Goal: Information Seeking & Learning: Find specific fact

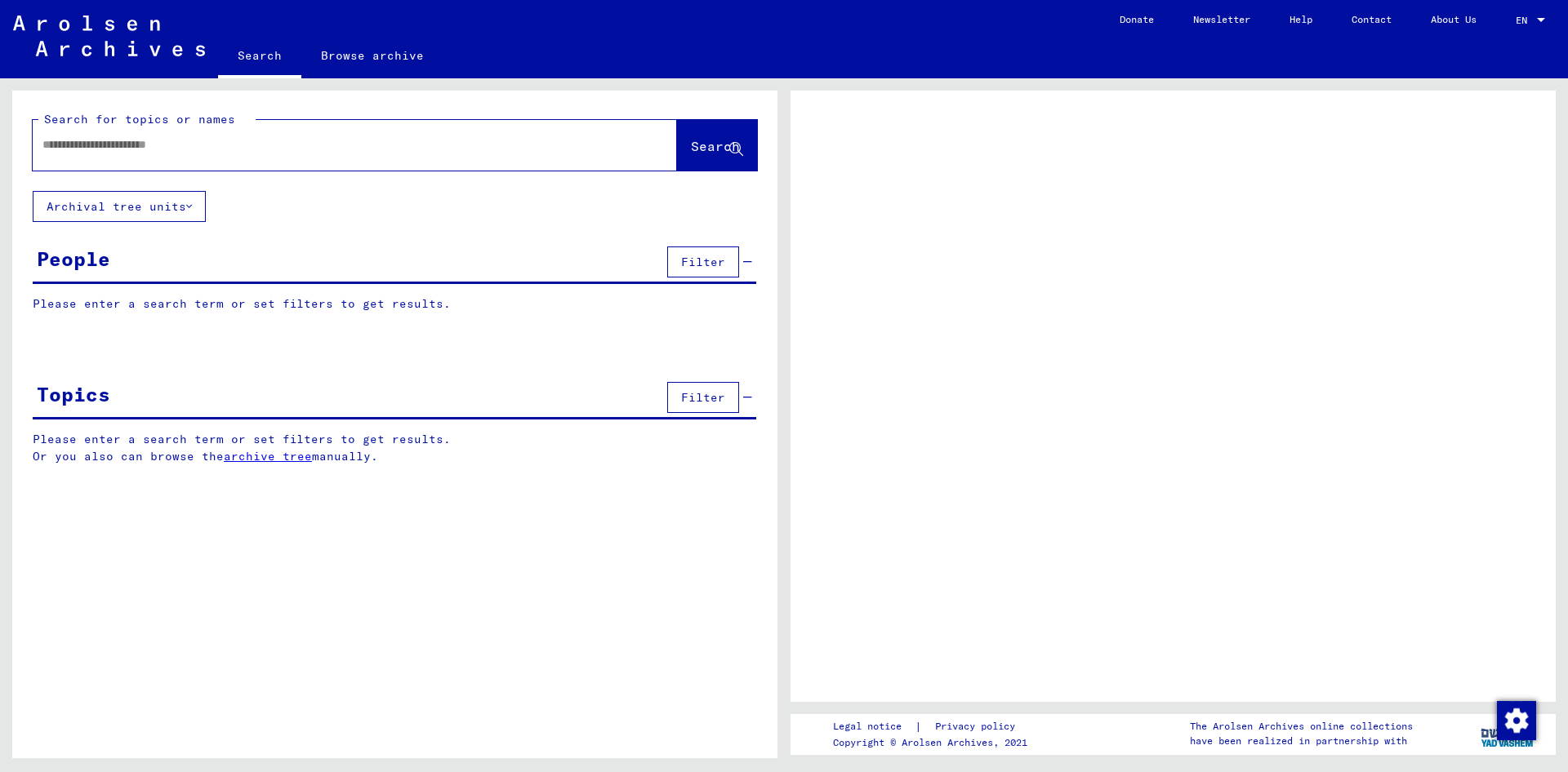
click at [141, 148] on input "text" at bounding box center [340, 144] width 595 height 17
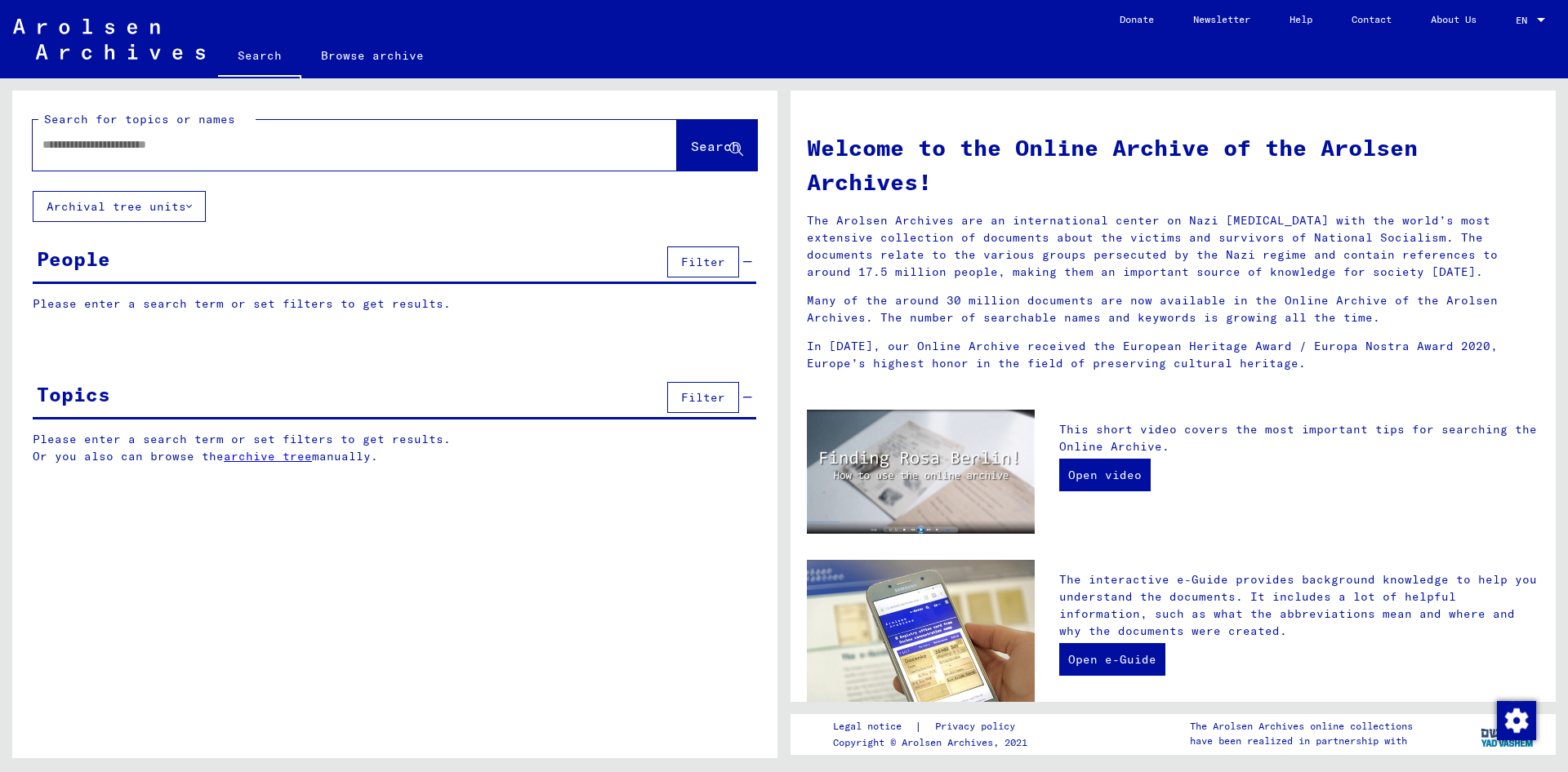
click at [141, 148] on input "text" at bounding box center [335, 144] width 586 height 17
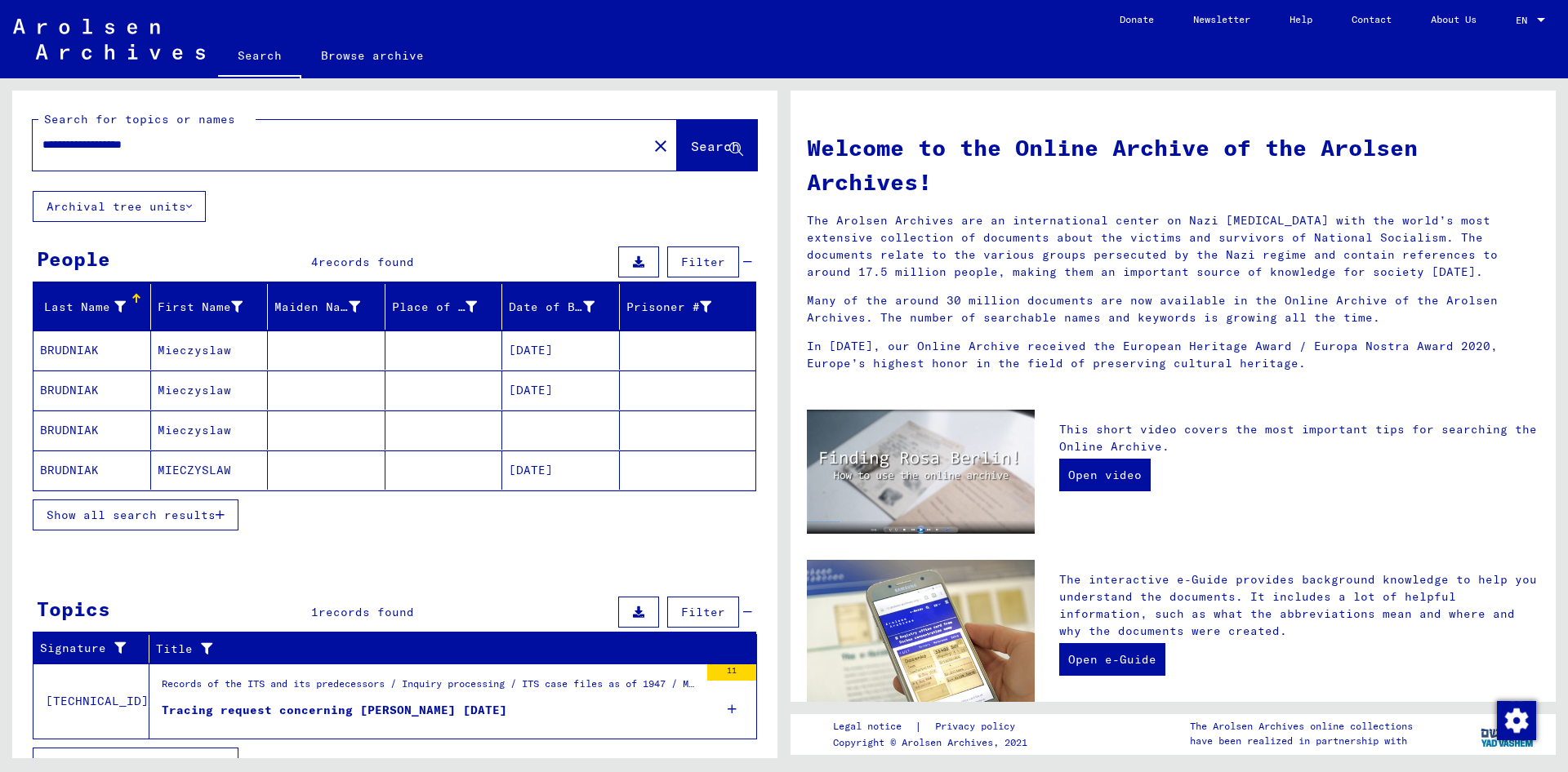
scroll to position [29, 0]
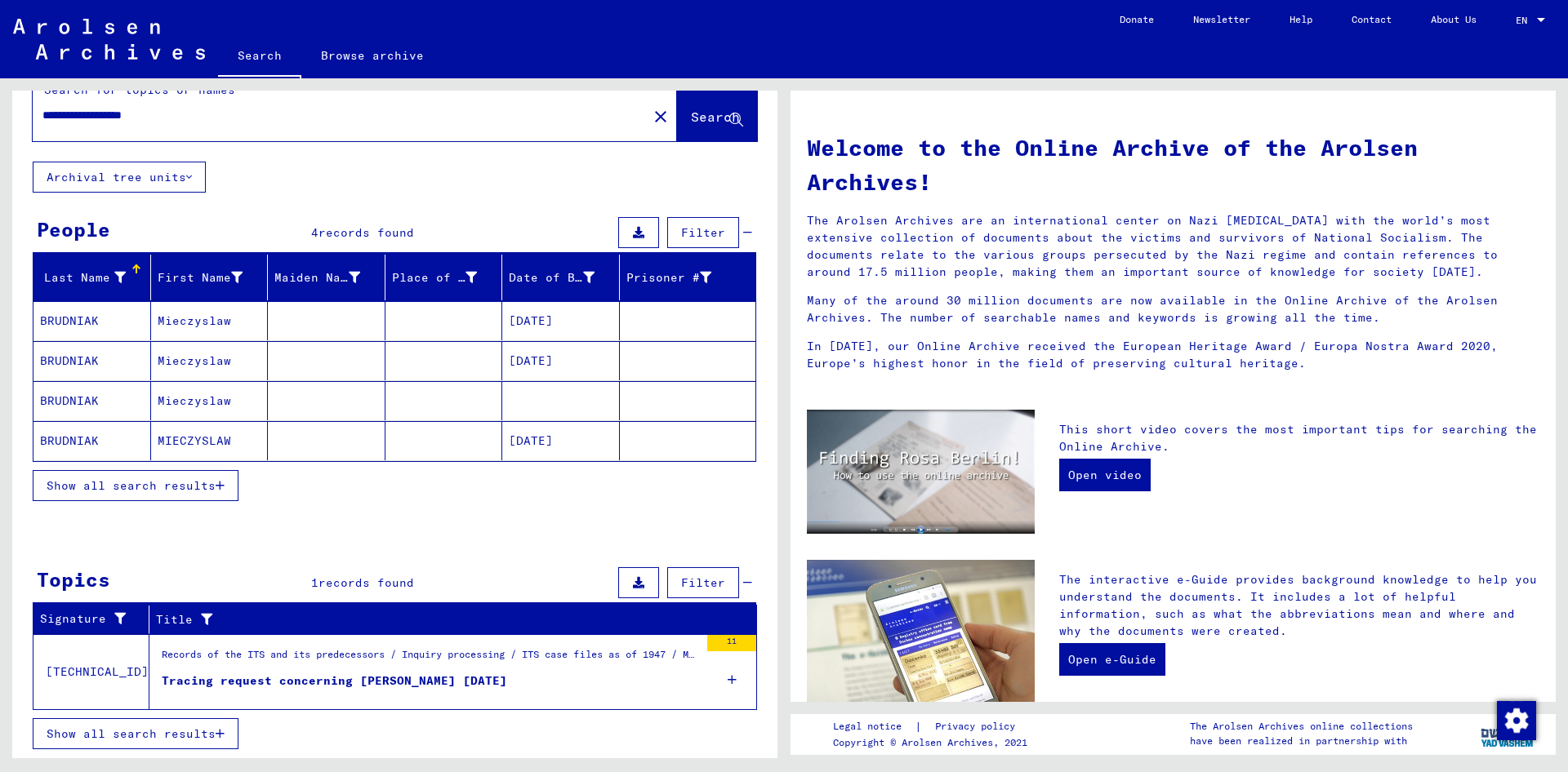
click at [89, 313] on mat-cell "BRUDNIAK" at bounding box center [92, 320] width 118 height 39
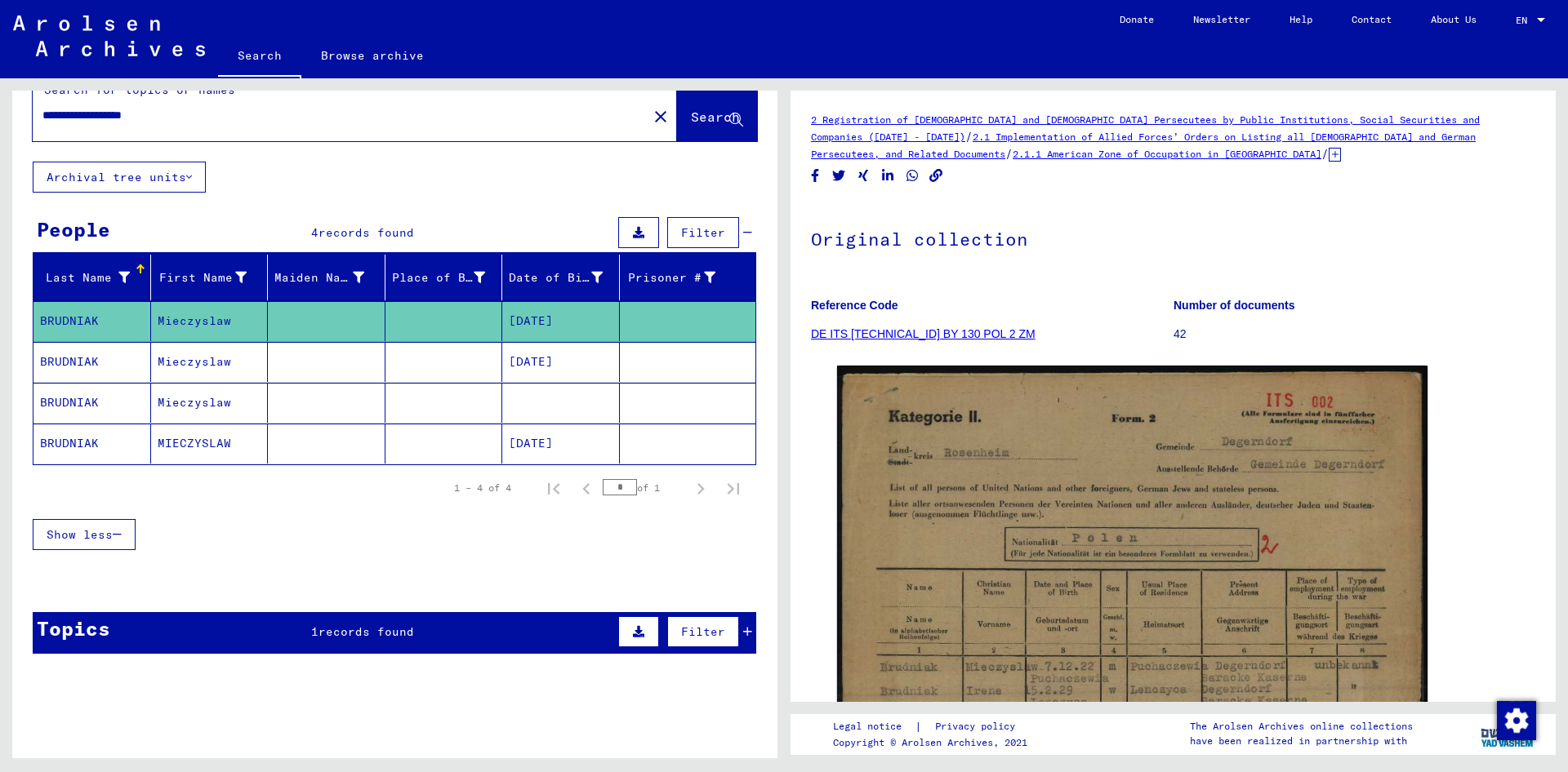
click at [89, 364] on mat-cell "BRUDNIAK" at bounding box center [92, 361] width 118 height 40
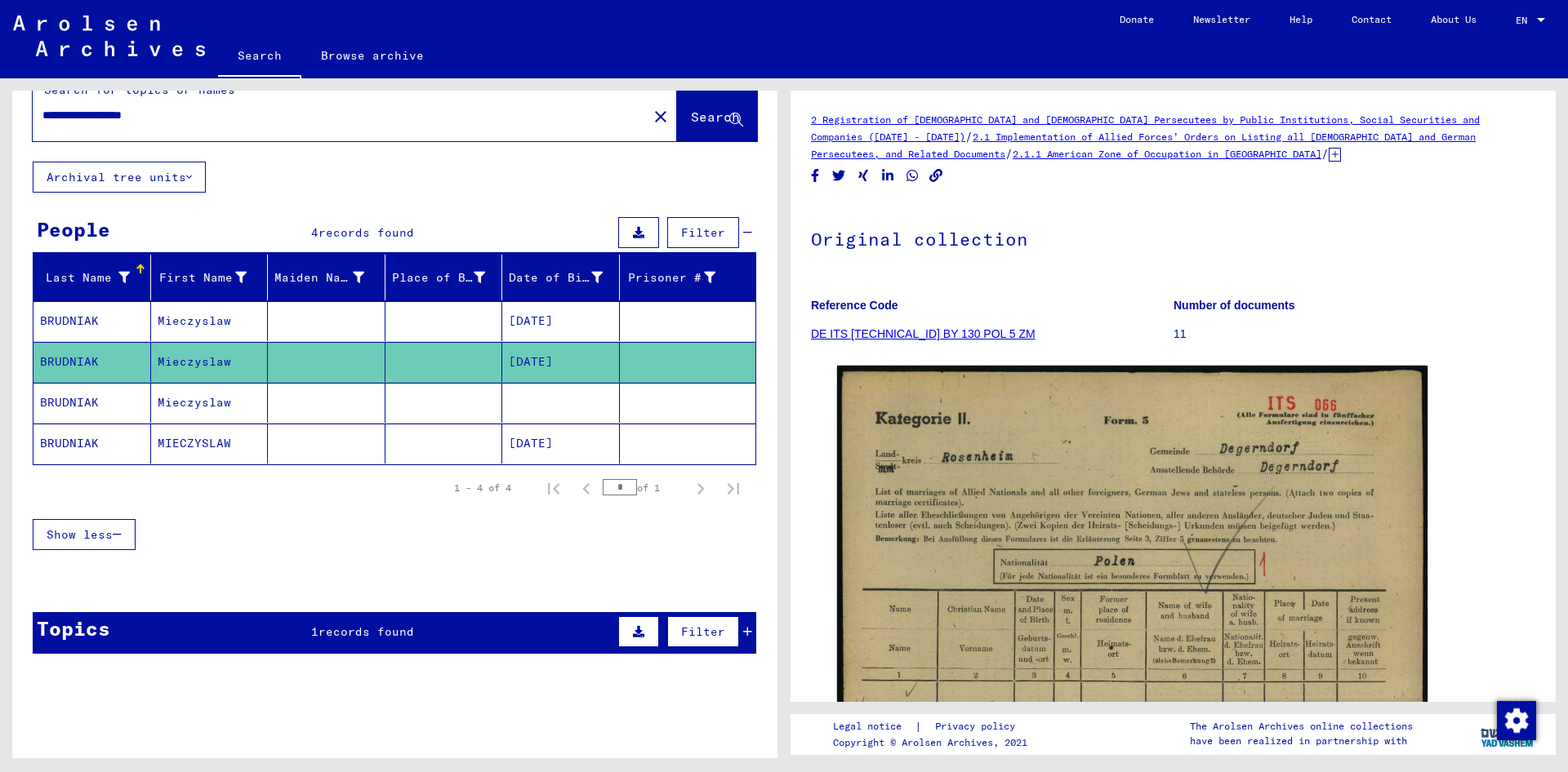
click at [83, 401] on mat-cell "BRUDNIAK" at bounding box center [92, 402] width 118 height 40
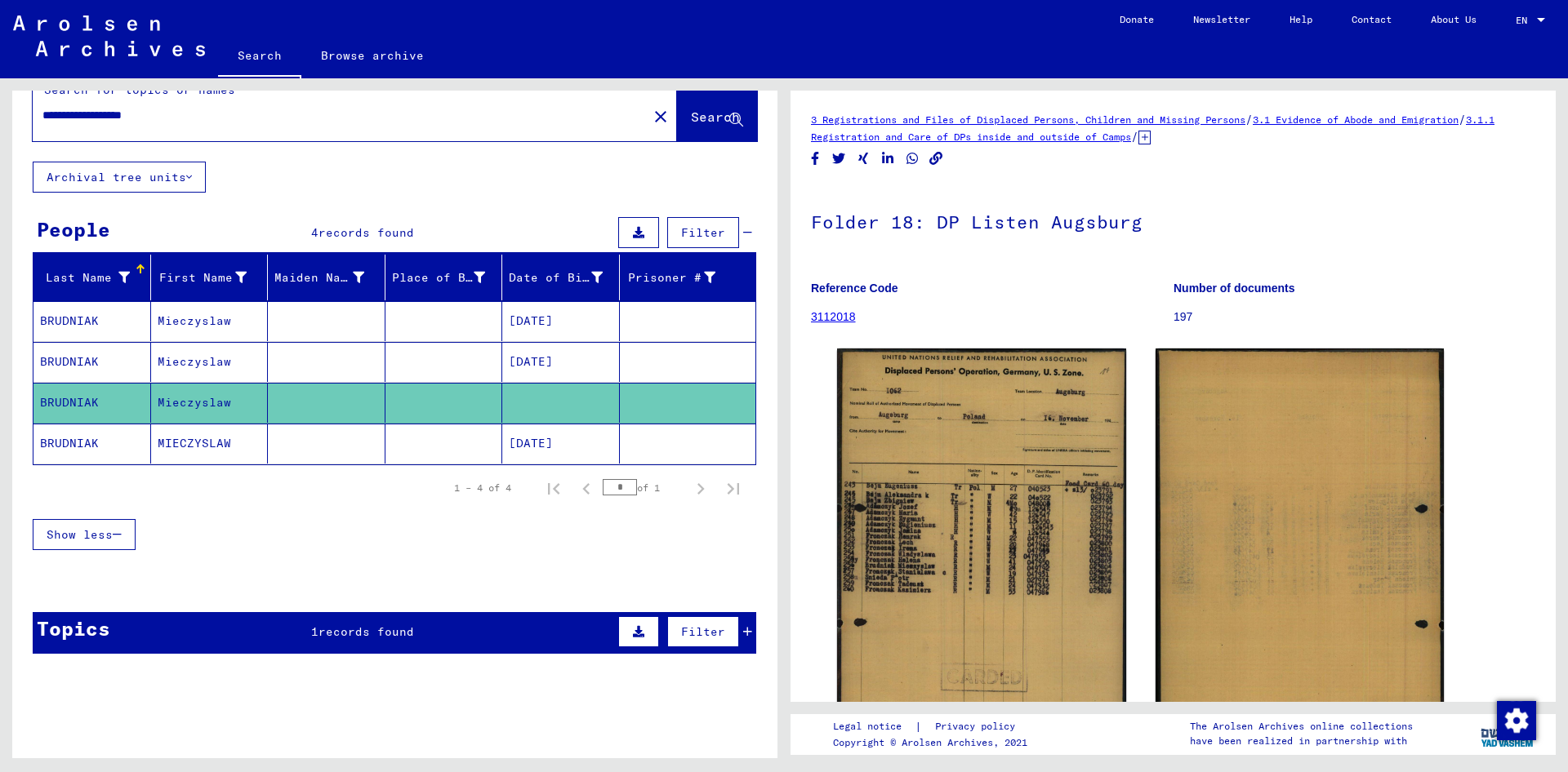
click at [88, 447] on mat-cell "BRUDNIAK" at bounding box center [92, 443] width 118 height 40
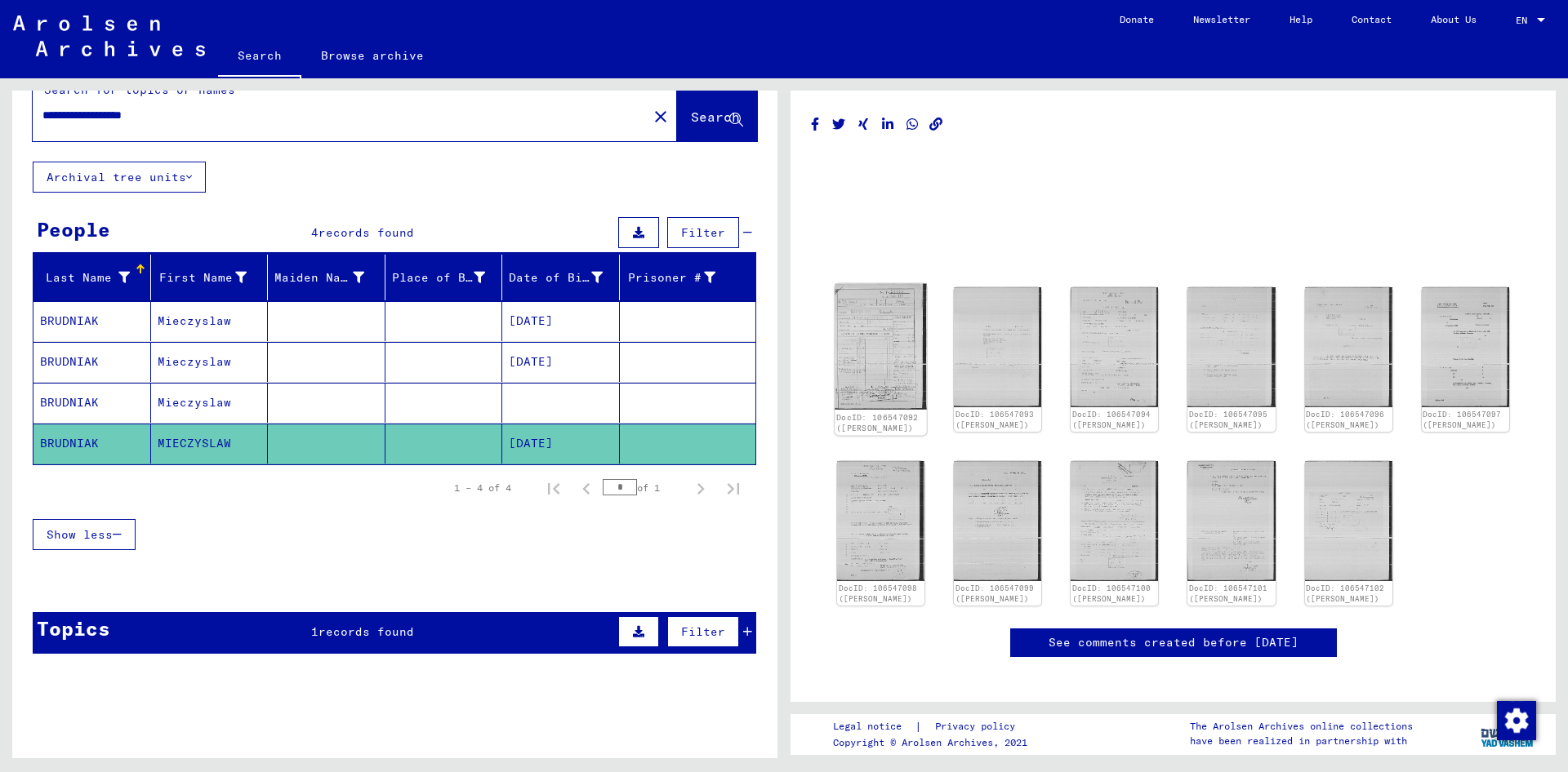
click at [870, 326] on img at bounding box center [881, 347] width 92 height 126
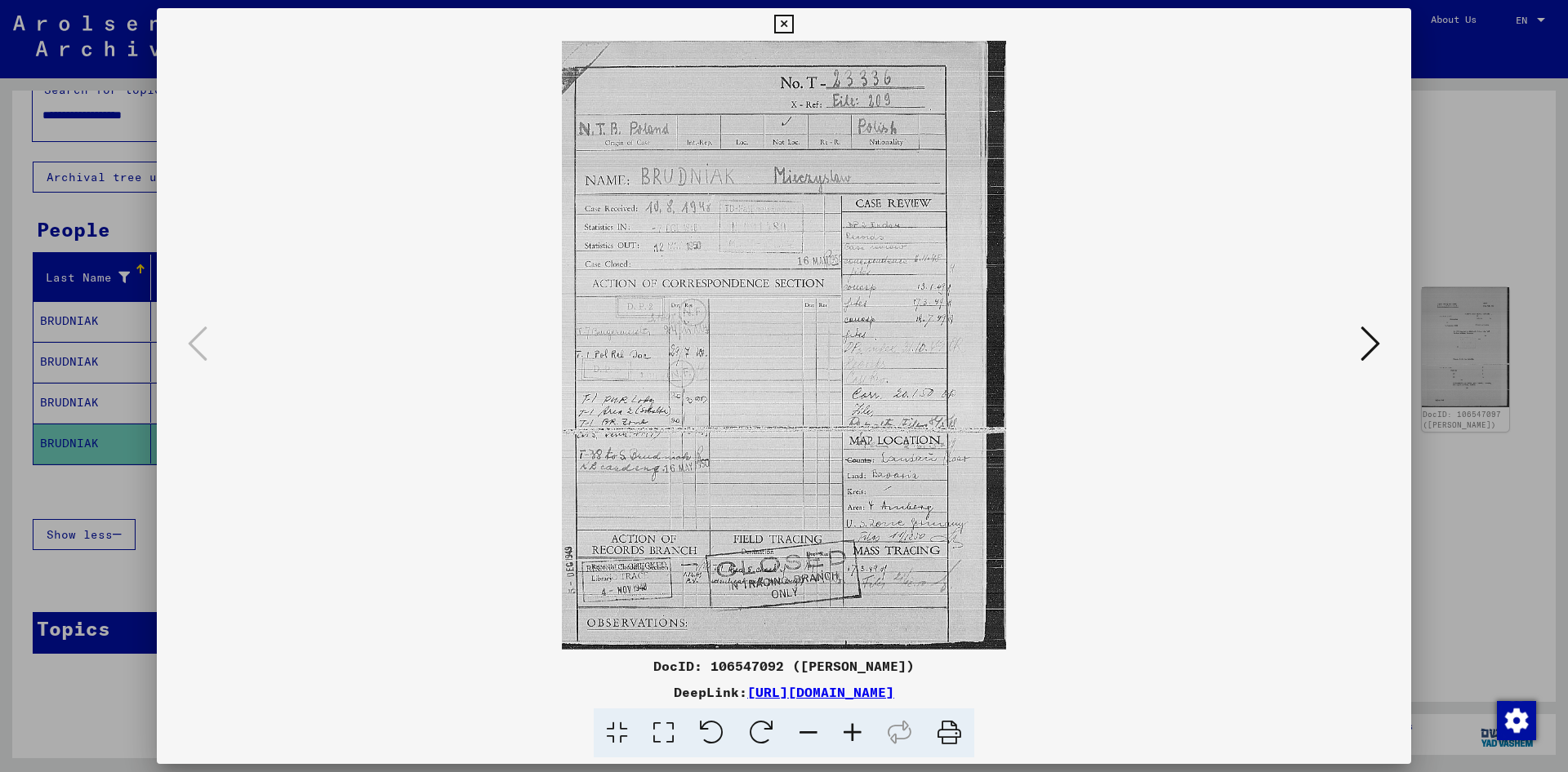
click at [853, 731] on icon at bounding box center [852, 733] width 44 height 50
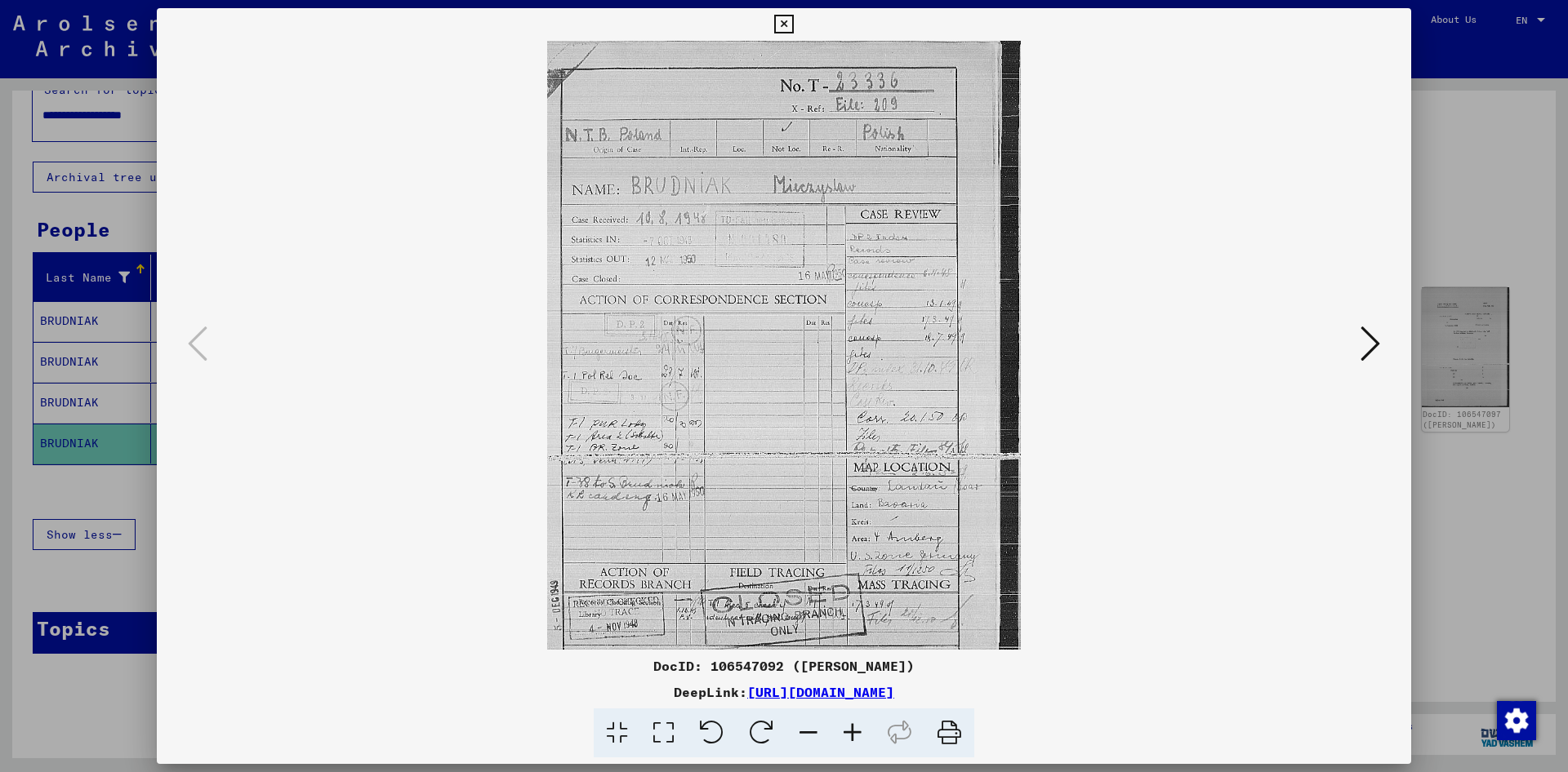
click at [853, 731] on icon at bounding box center [852, 733] width 44 height 50
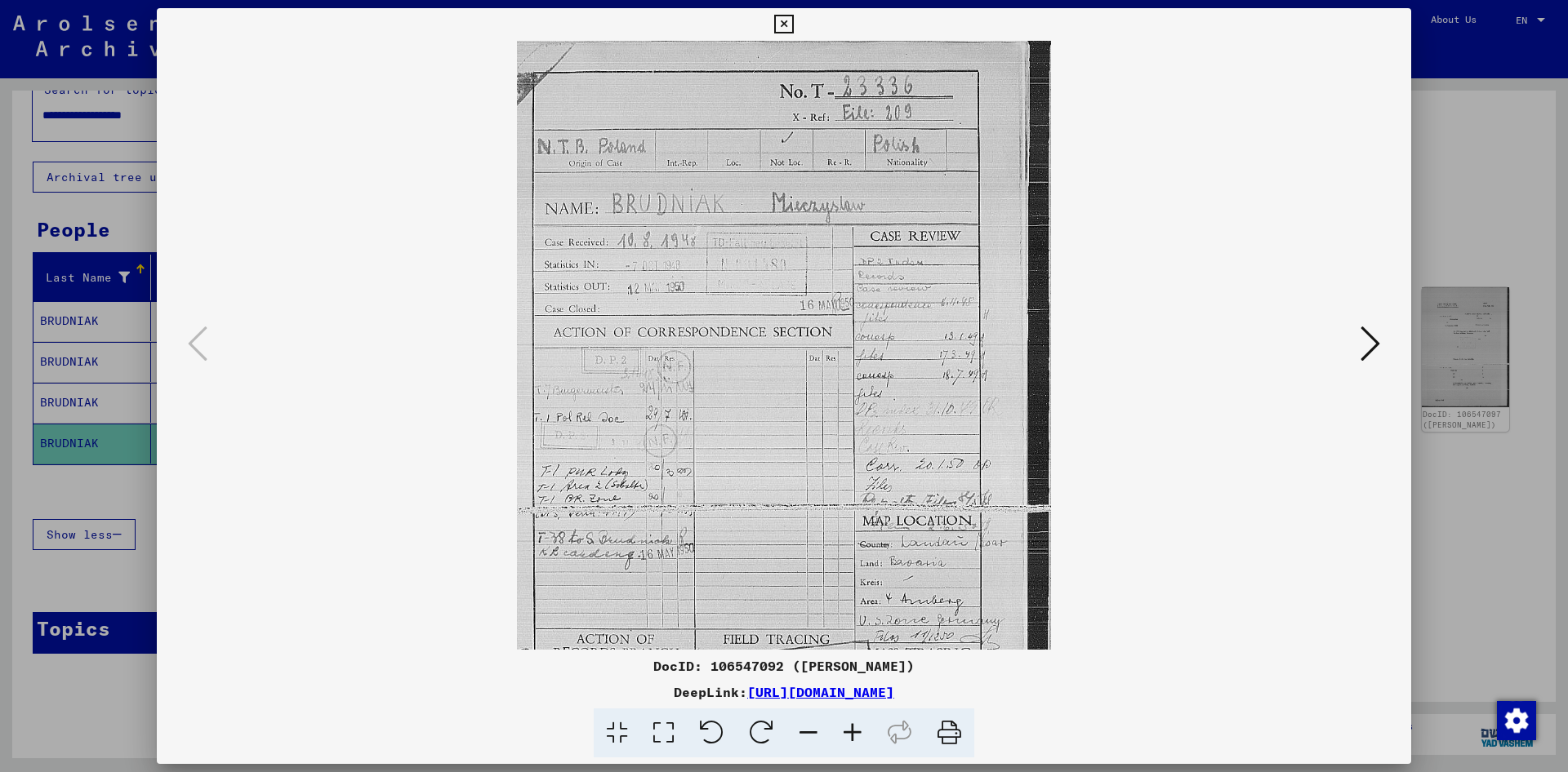
click at [853, 731] on icon at bounding box center [852, 733] width 44 height 50
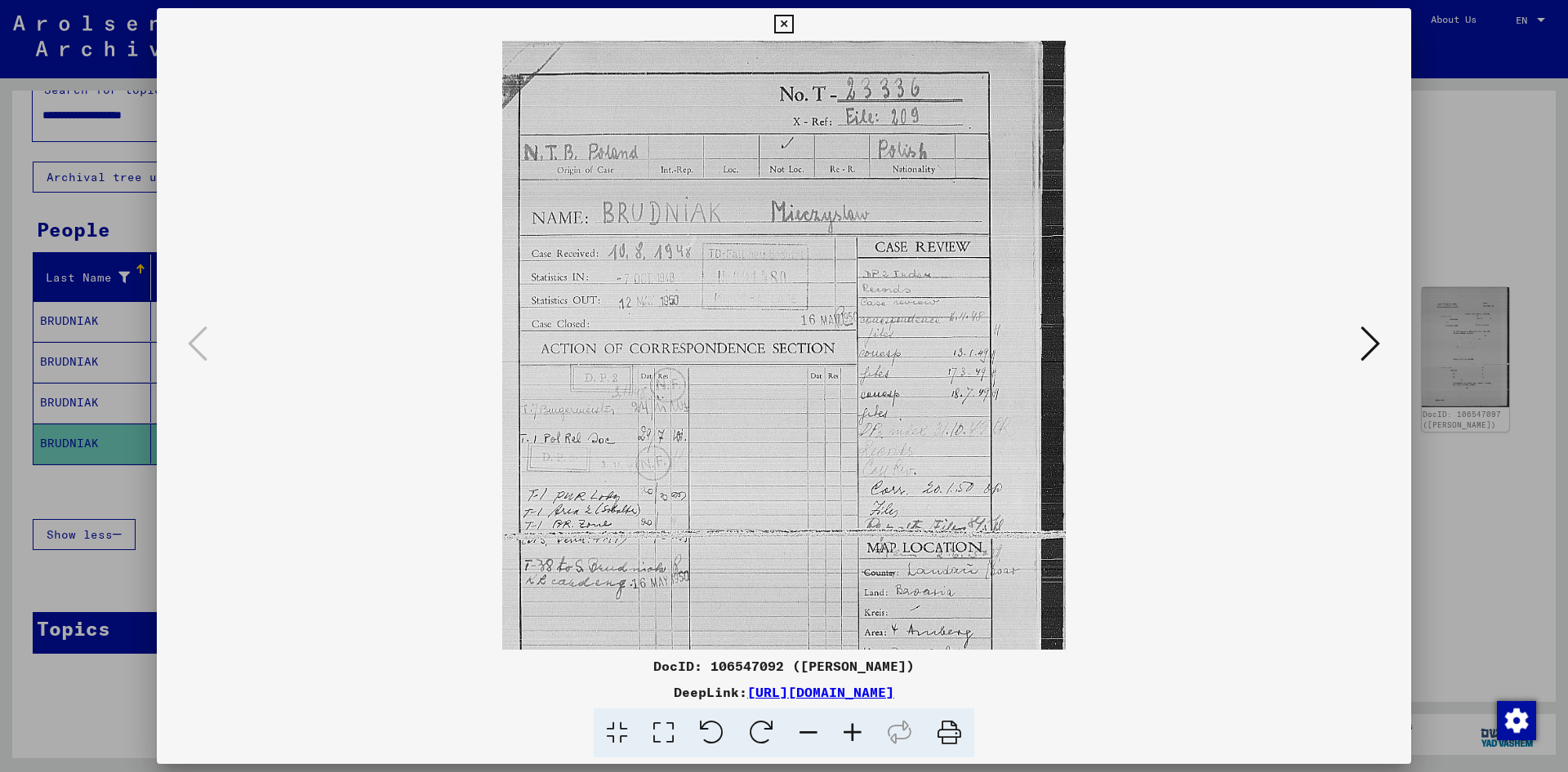
click at [853, 731] on icon at bounding box center [852, 733] width 44 height 50
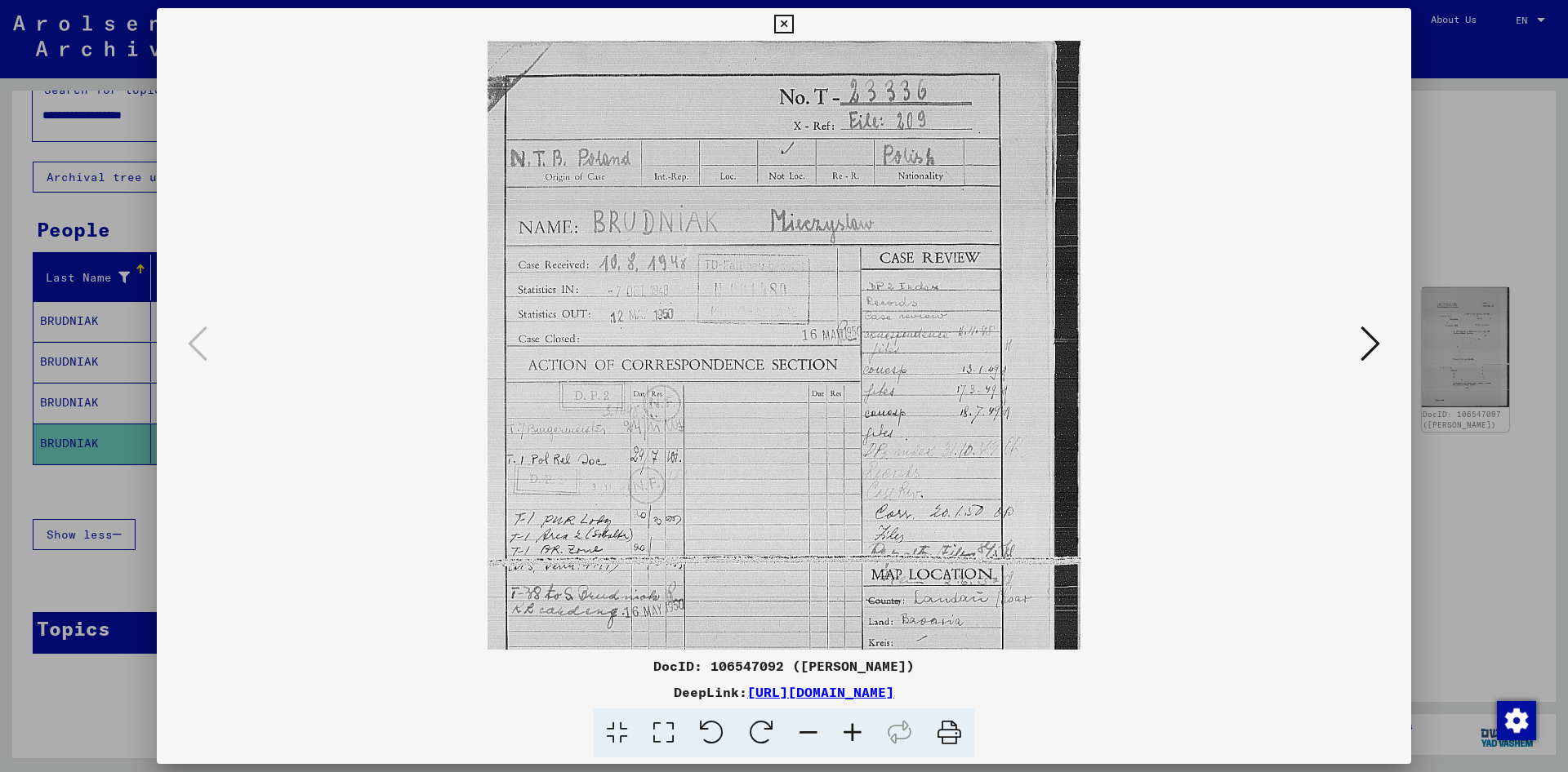
click at [853, 731] on icon at bounding box center [852, 733] width 44 height 50
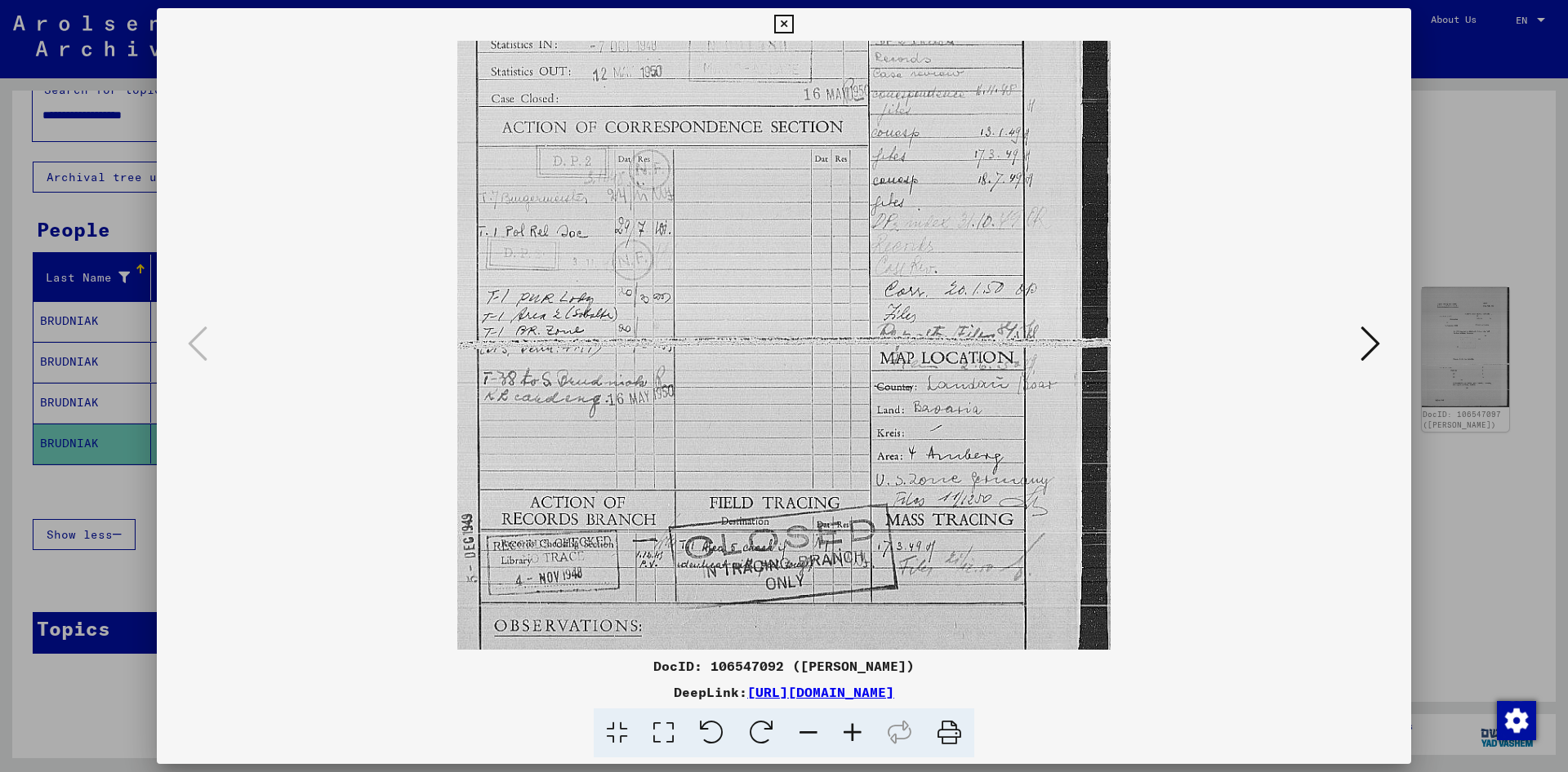
scroll to position [273, 0]
drag, startPoint x: 776, startPoint y: 483, endPoint x: 766, endPoint y: 214, distance: 269.2
click at [766, 214] on img at bounding box center [783, 215] width 652 height 894
click at [1370, 348] on icon at bounding box center [1370, 344] width 19 height 39
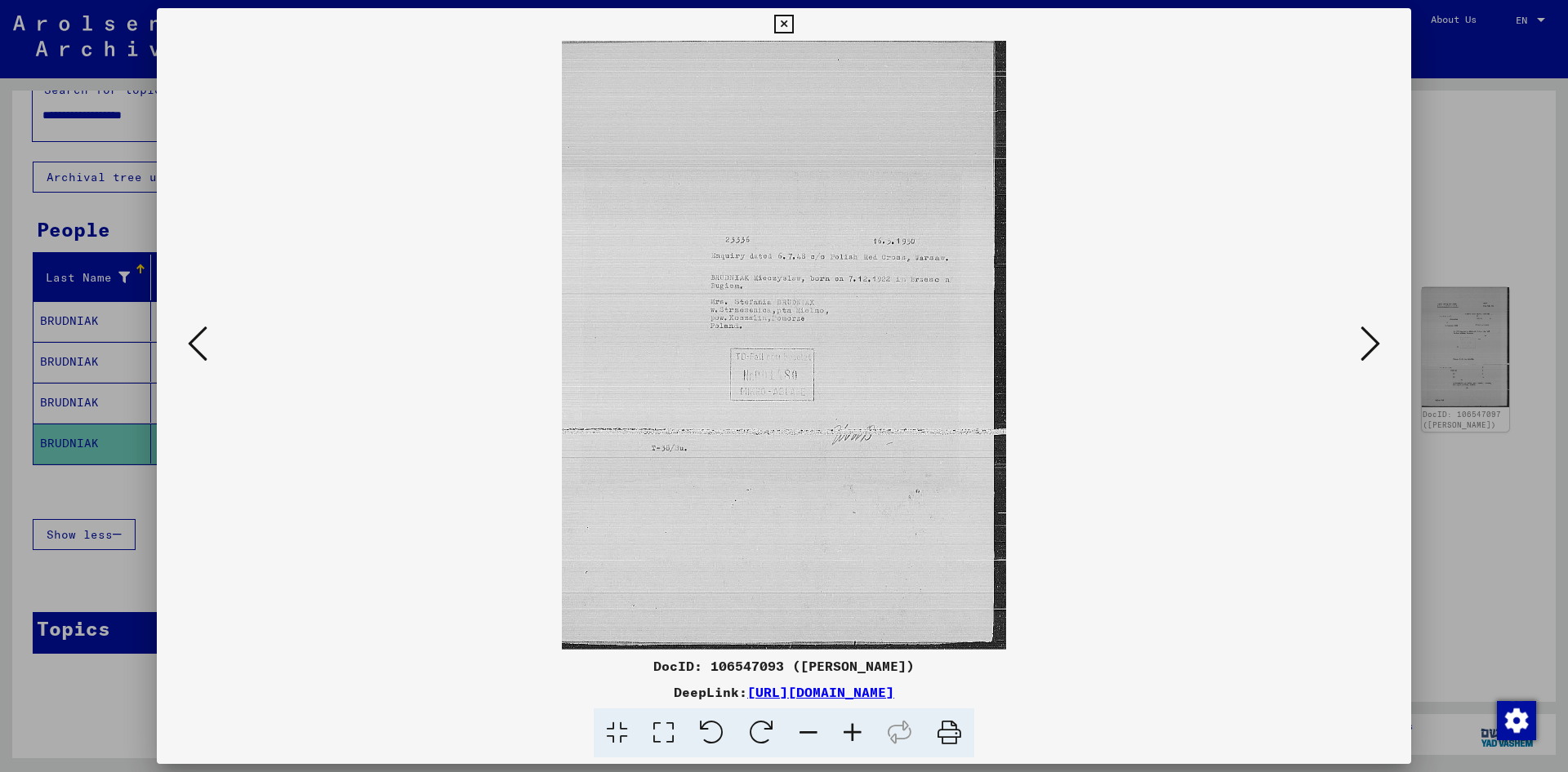
scroll to position [0, 0]
click at [858, 728] on icon at bounding box center [852, 733] width 44 height 50
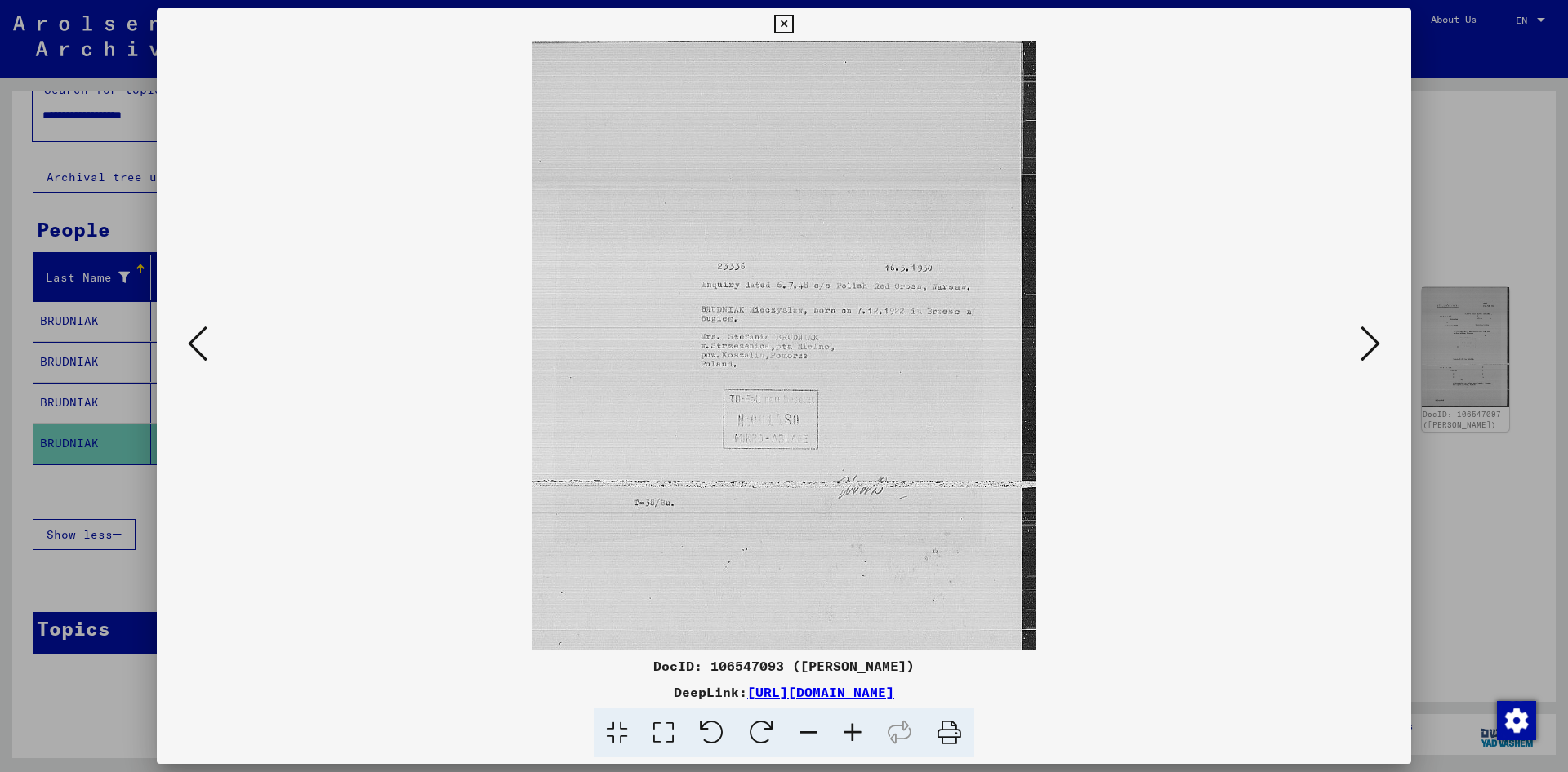
click at [858, 728] on icon at bounding box center [852, 733] width 44 height 50
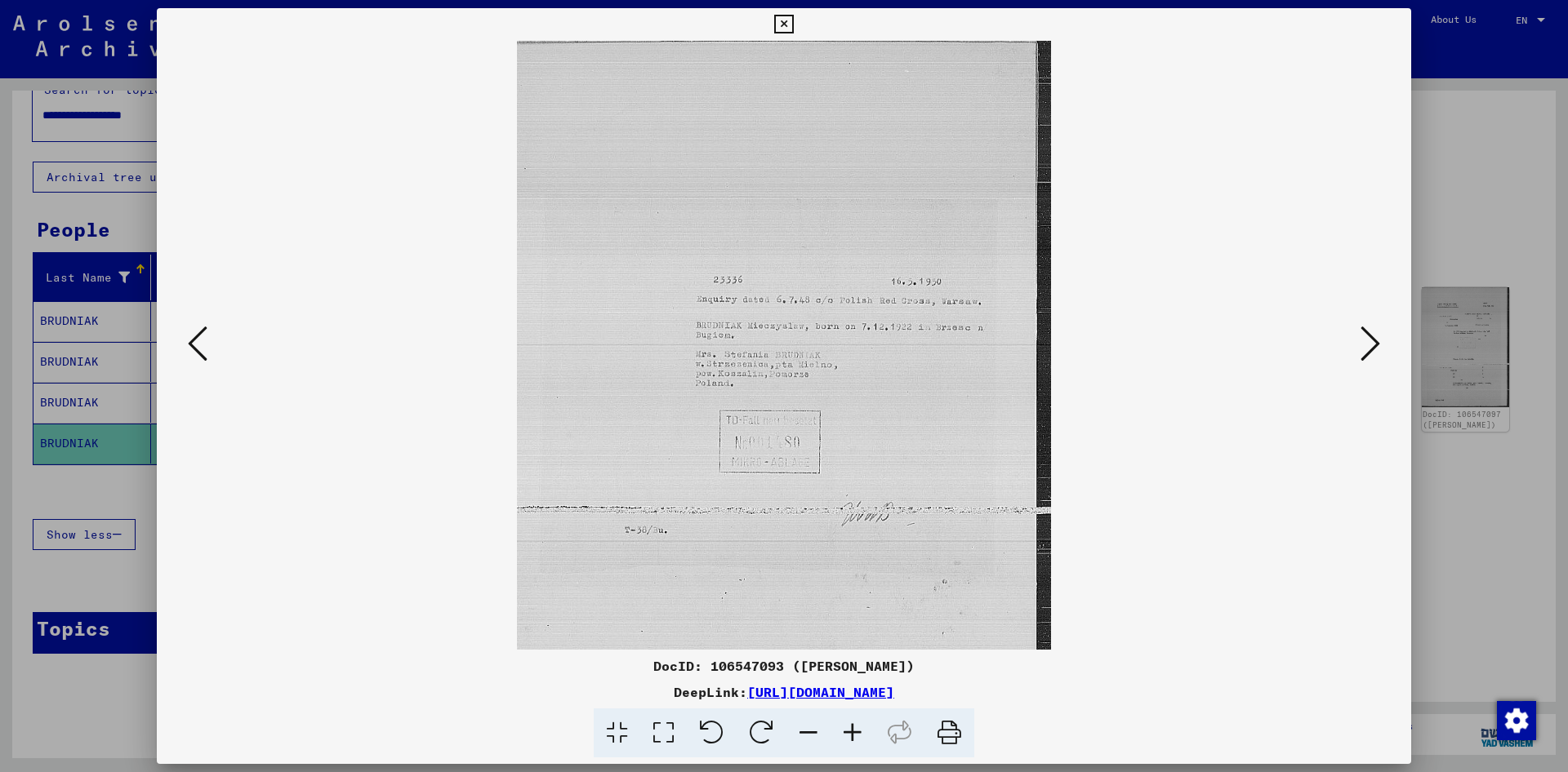
click at [858, 728] on icon at bounding box center [852, 733] width 44 height 50
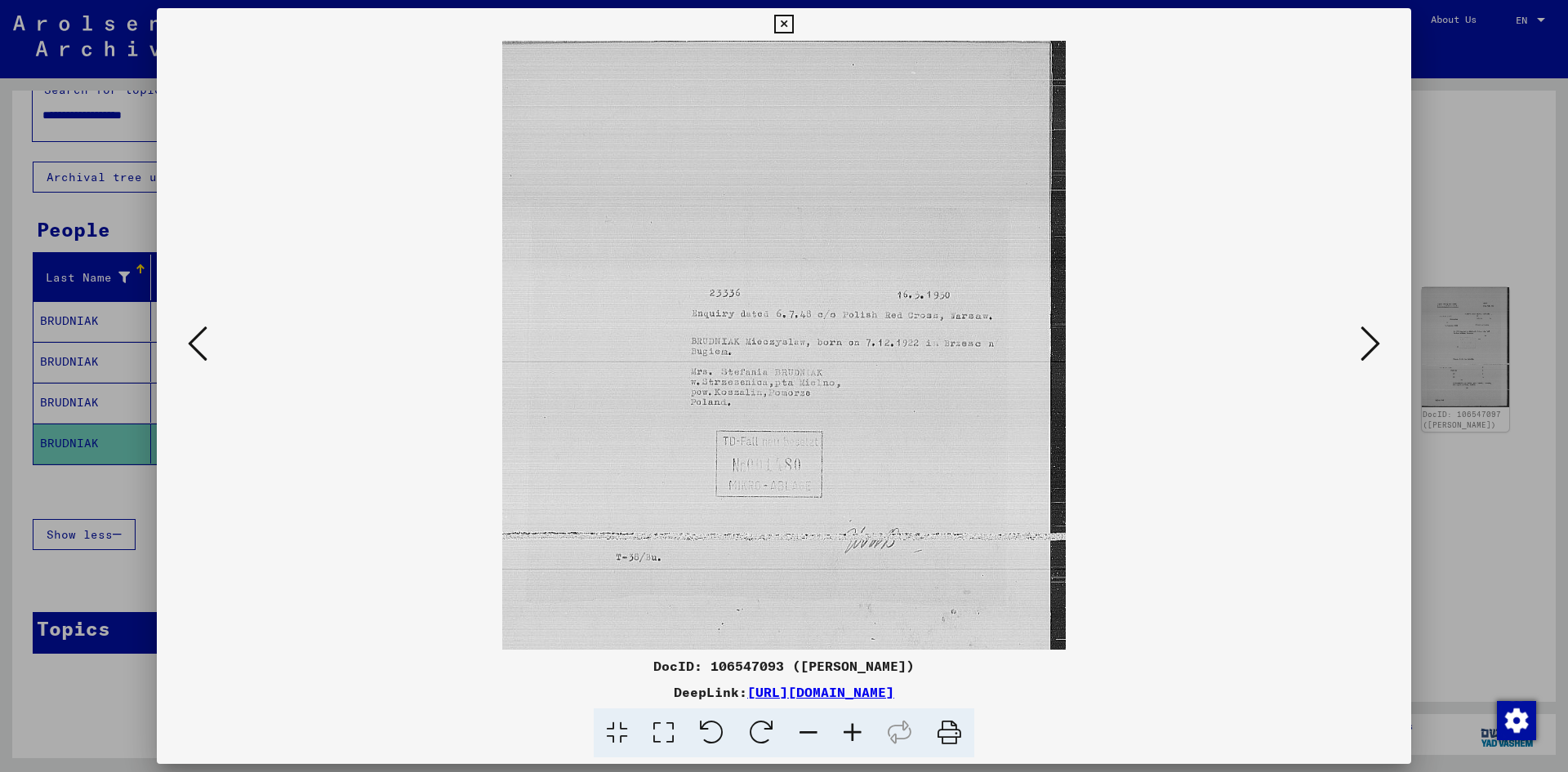
click at [858, 728] on icon at bounding box center [852, 733] width 44 height 50
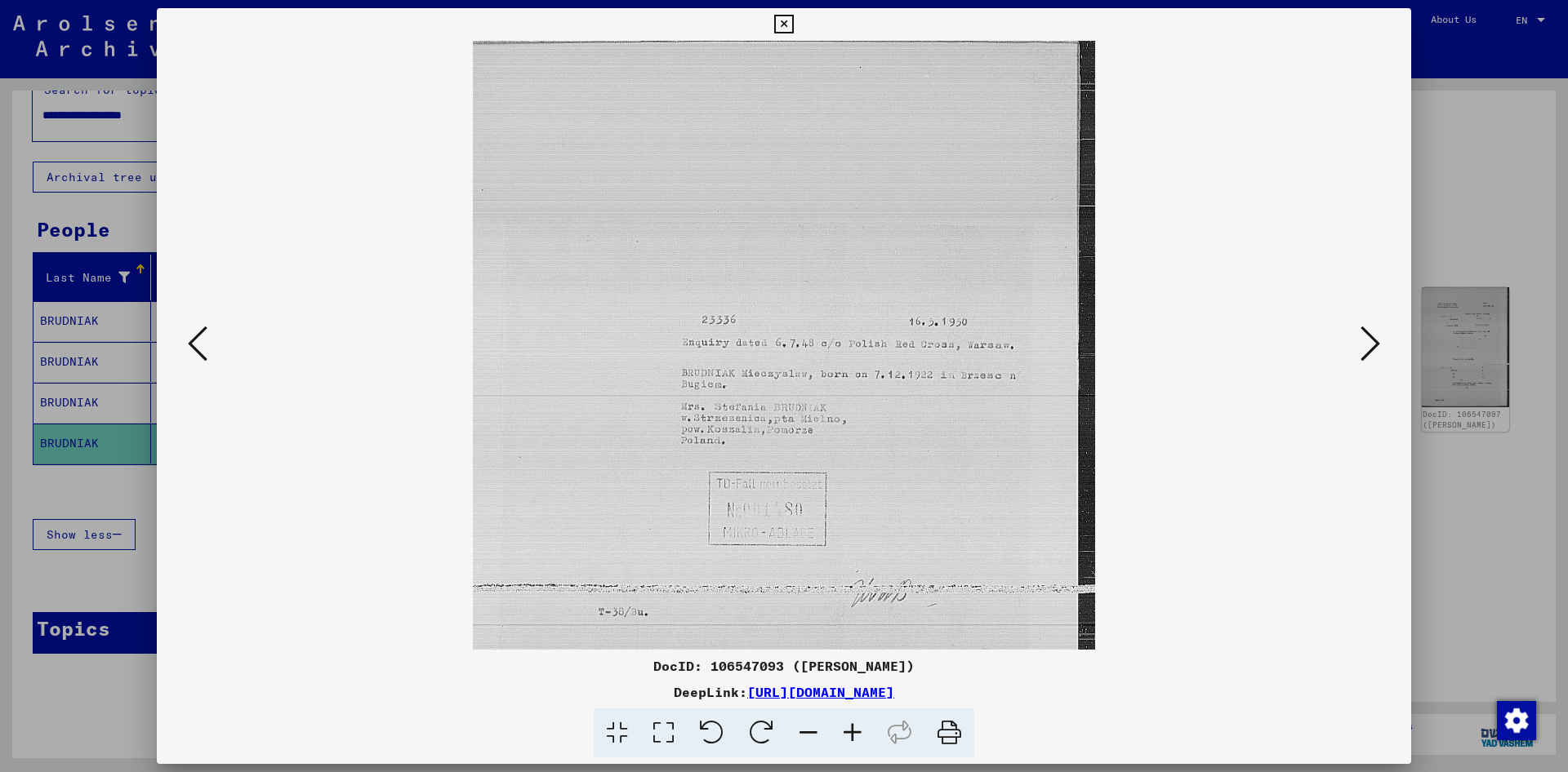
click at [858, 728] on icon at bounding box center [852, 733] width 44 height 50
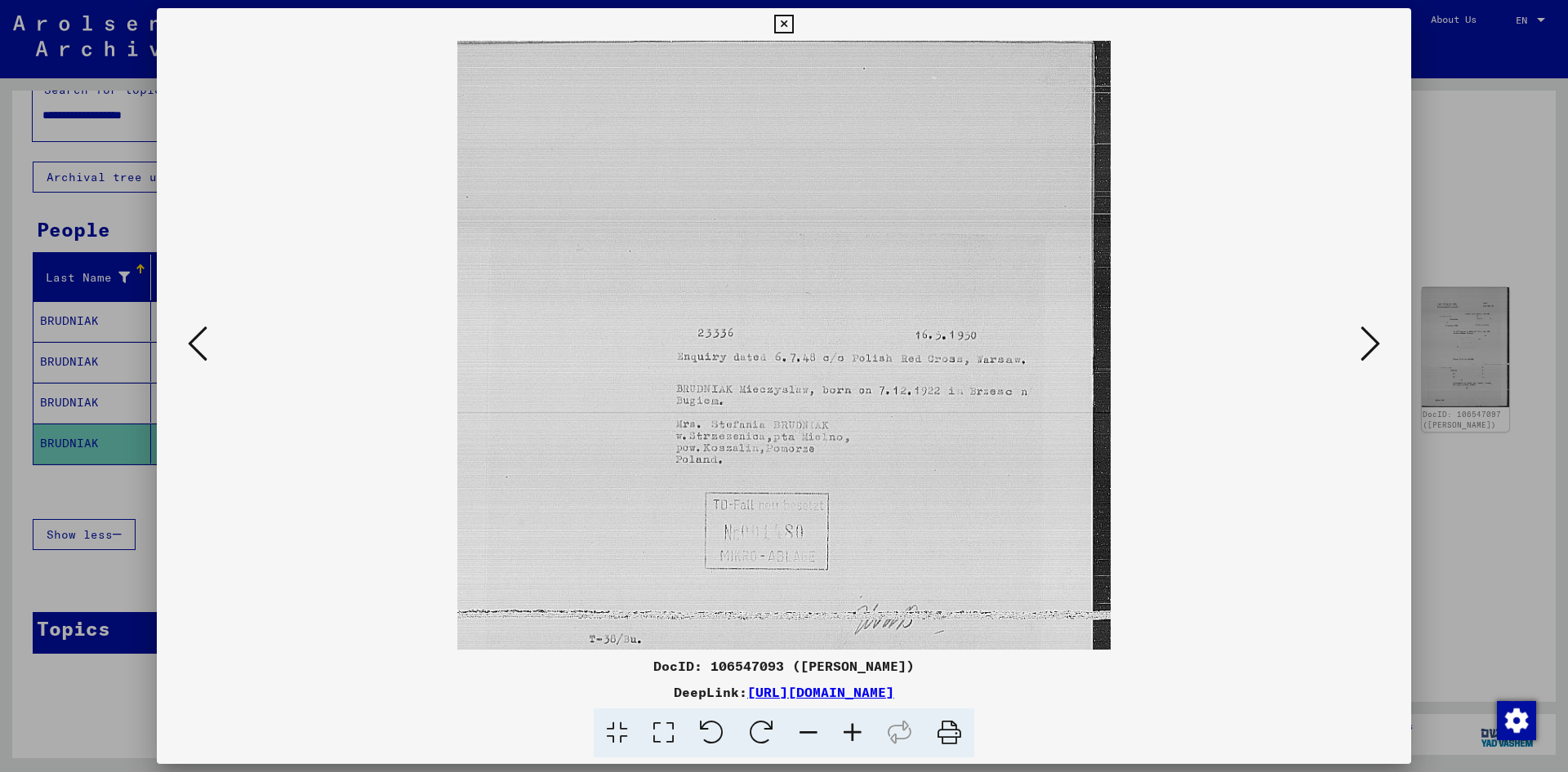
click at [858, 728] on icon at bounding box center [852, 733] width 44 height 50
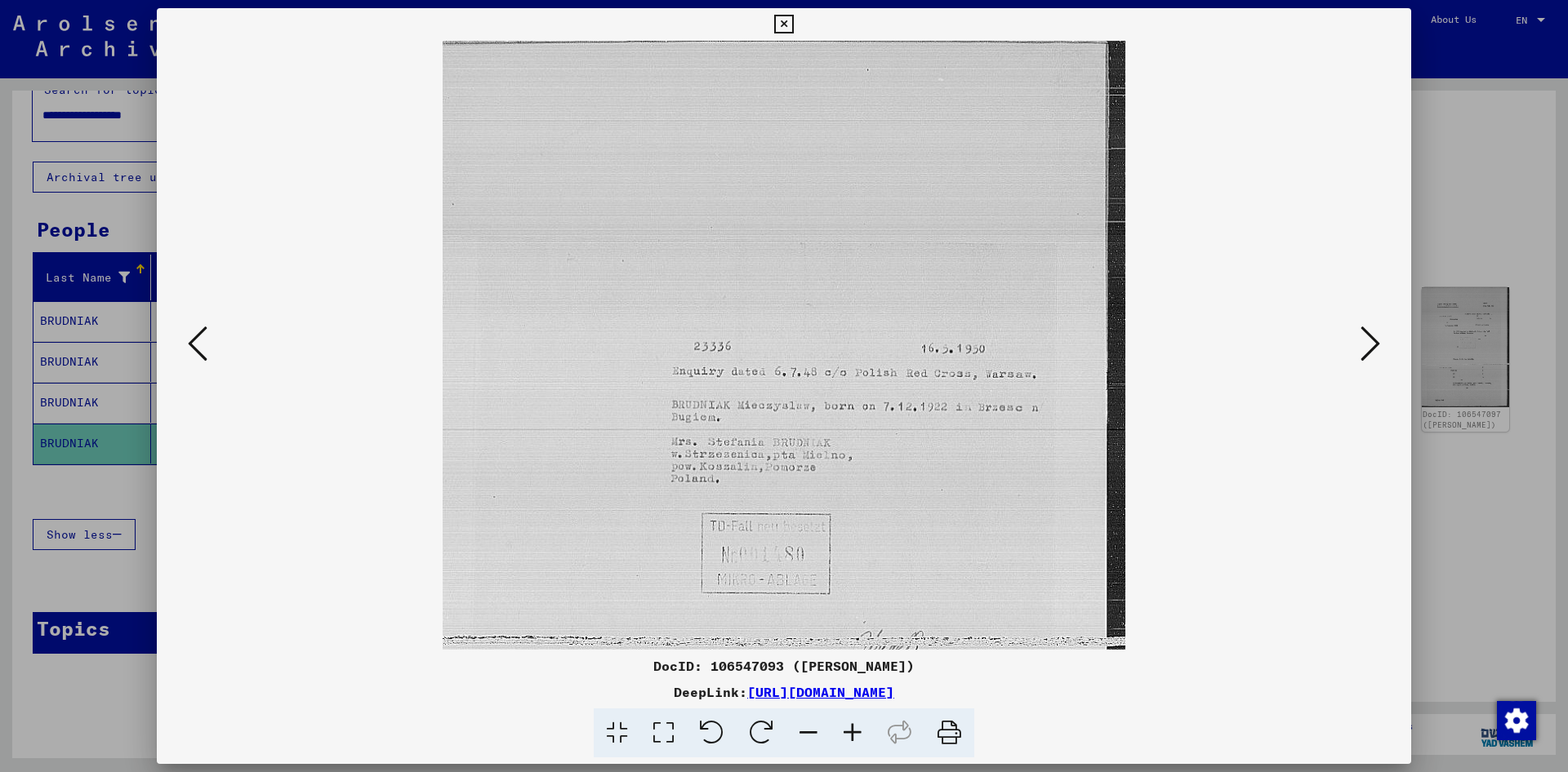
click at [858, 728] on icon at bounding box center [852, 733] width 44 height 50
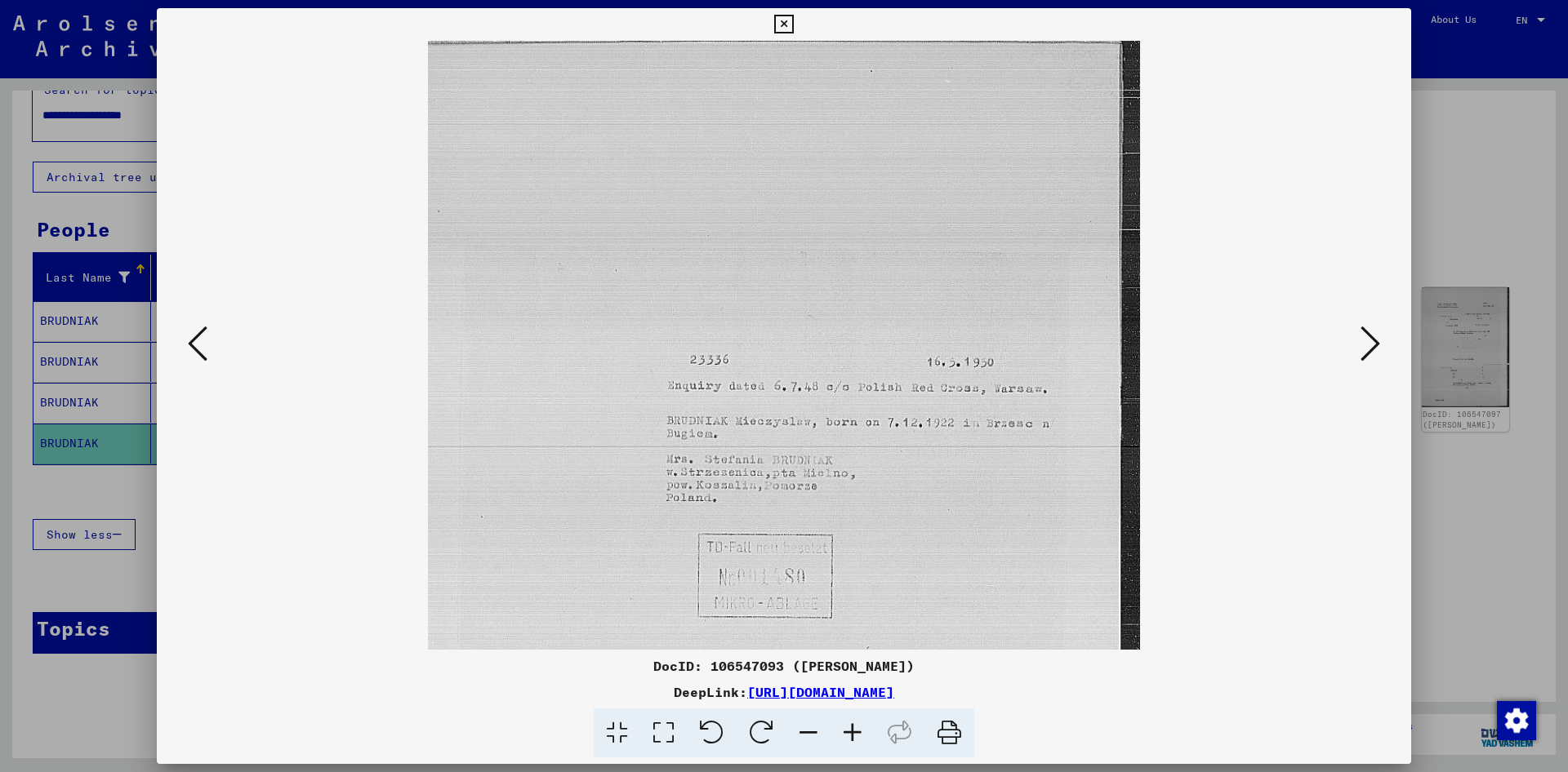
click at [1381, 349] on button at bounding box center [1370, 344] width 29 height 47
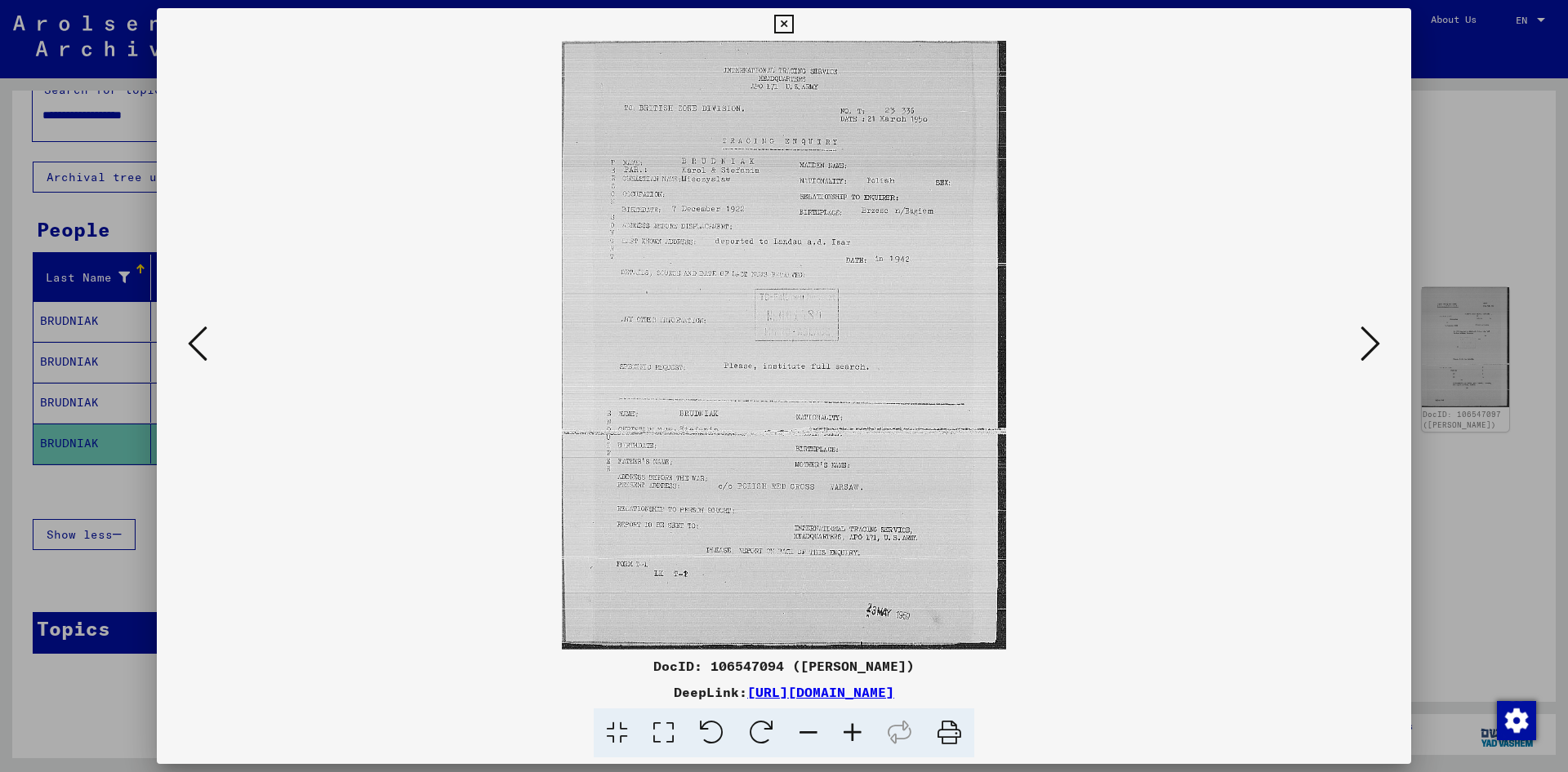
click at [844, 733] on icon at bounding box center [852, 733] width 44 height 50
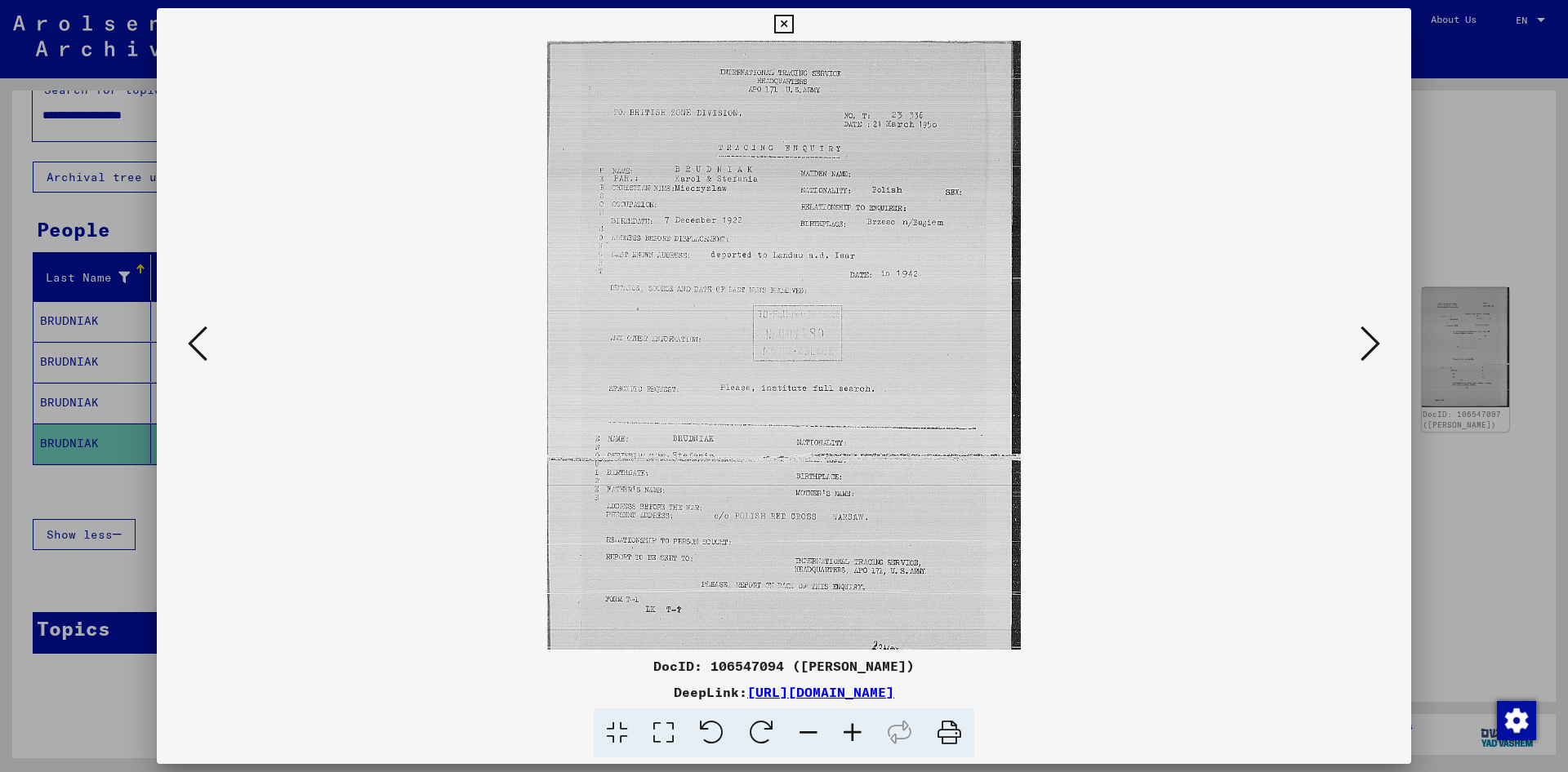
click at [844, 733] on icon at bounding box center [852, 733] width 44 height 50
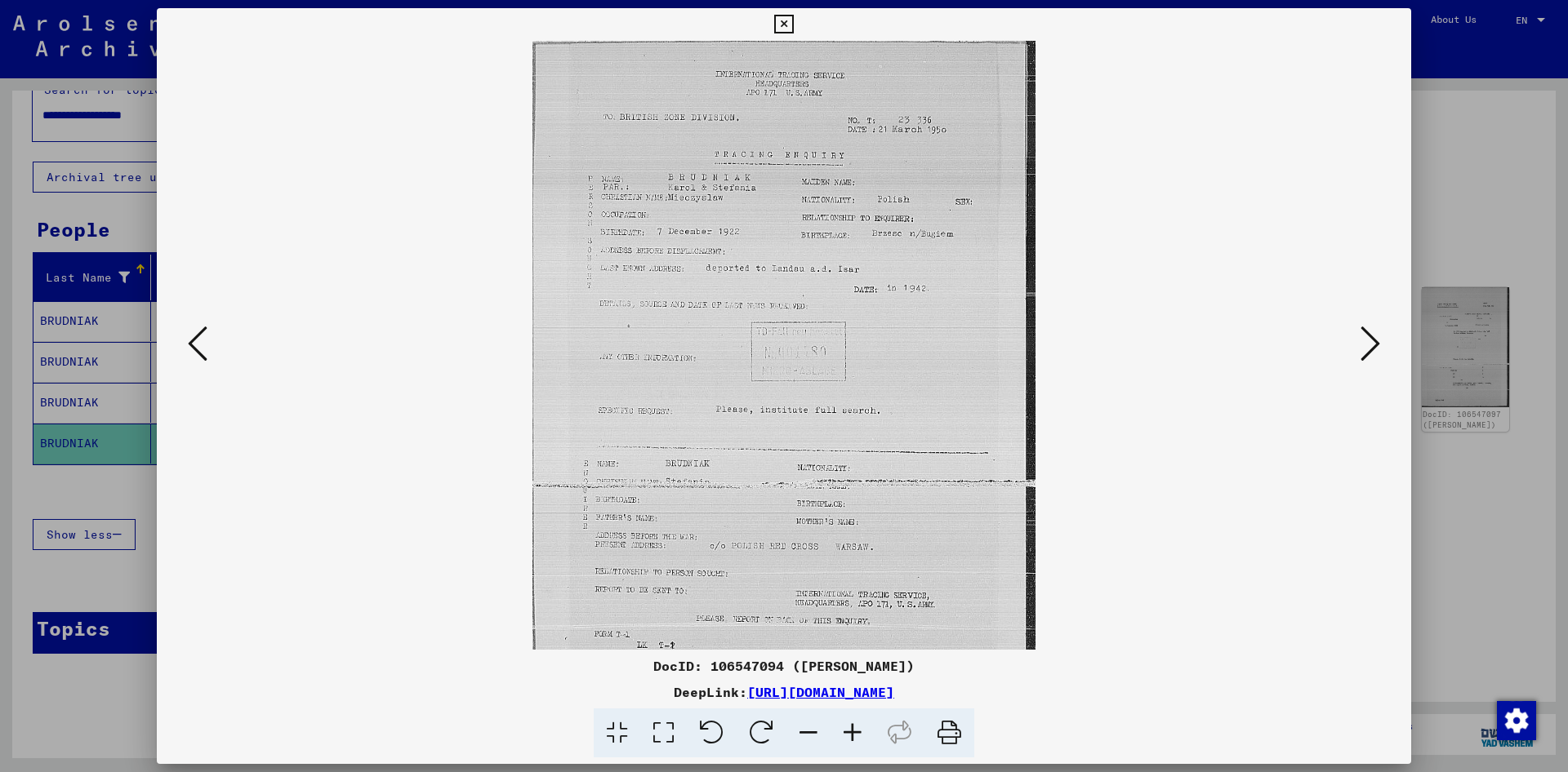
click at [844, 733] on icon at bounding box center [852, 733] width 44 height 50
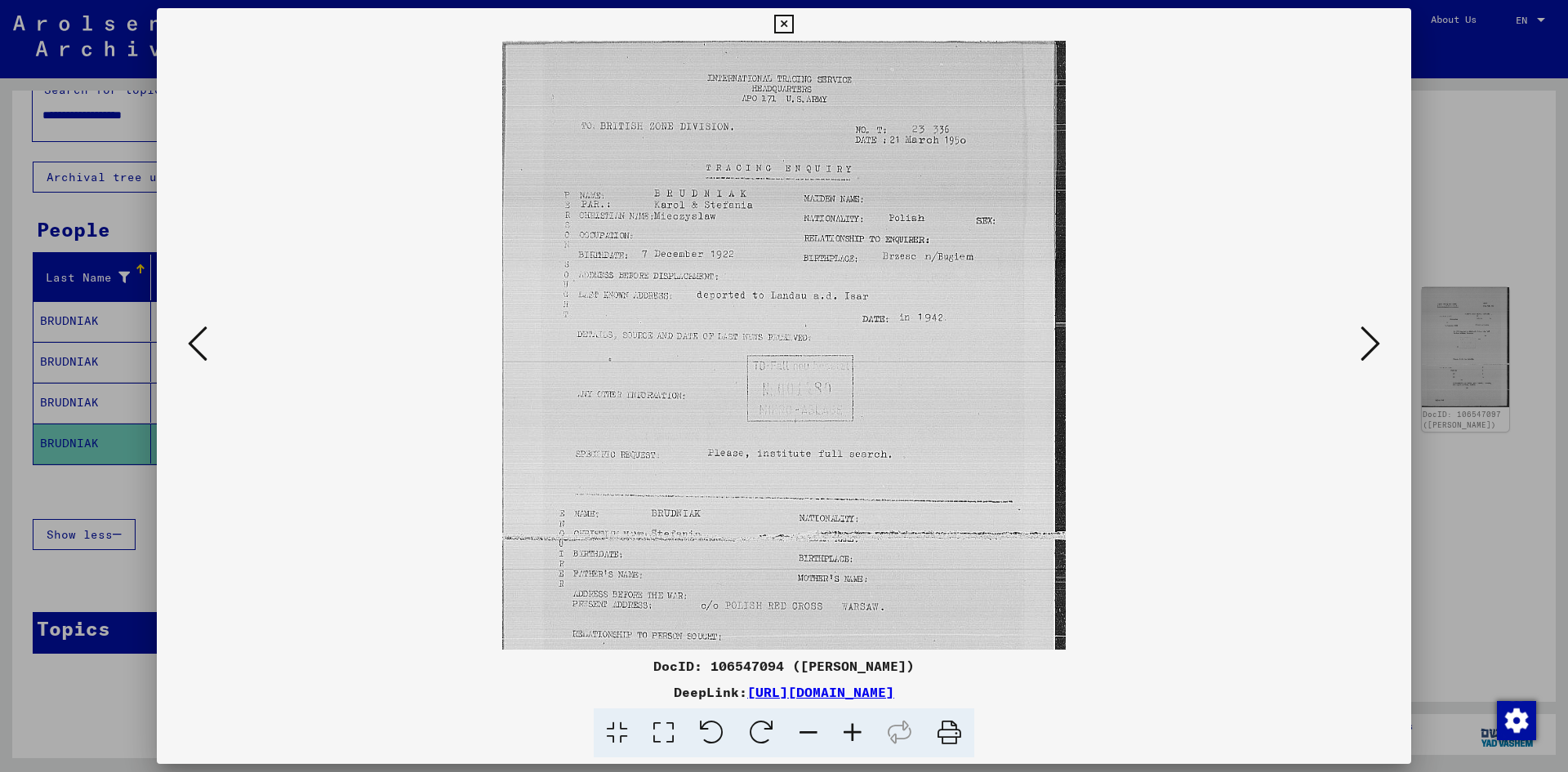
click at [844, 733] on icon at bounding box center [852, 733] width 44 height 50
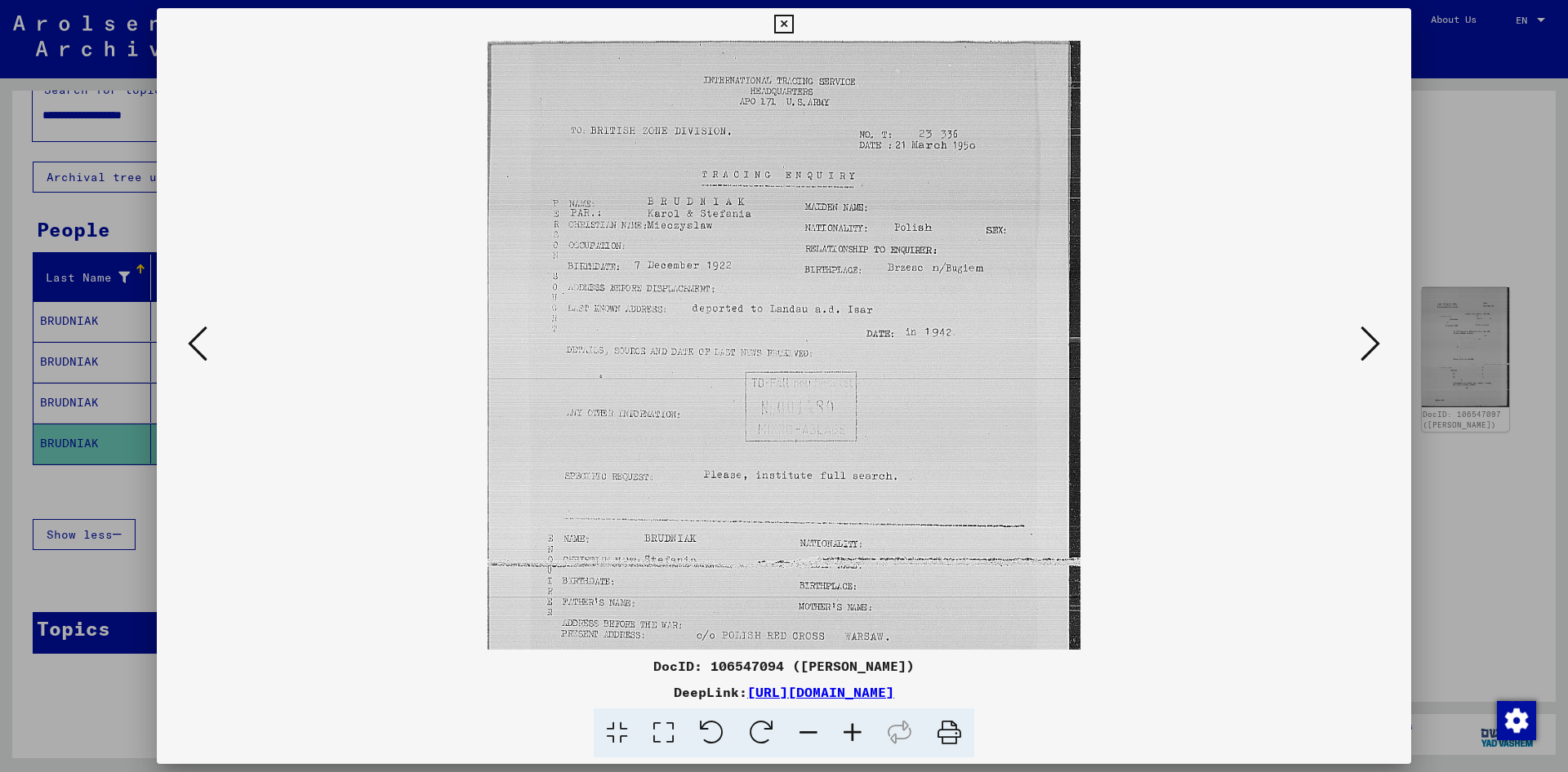
click at [844, 733] on icon at bounding box center [852, 733] width 44 height 50
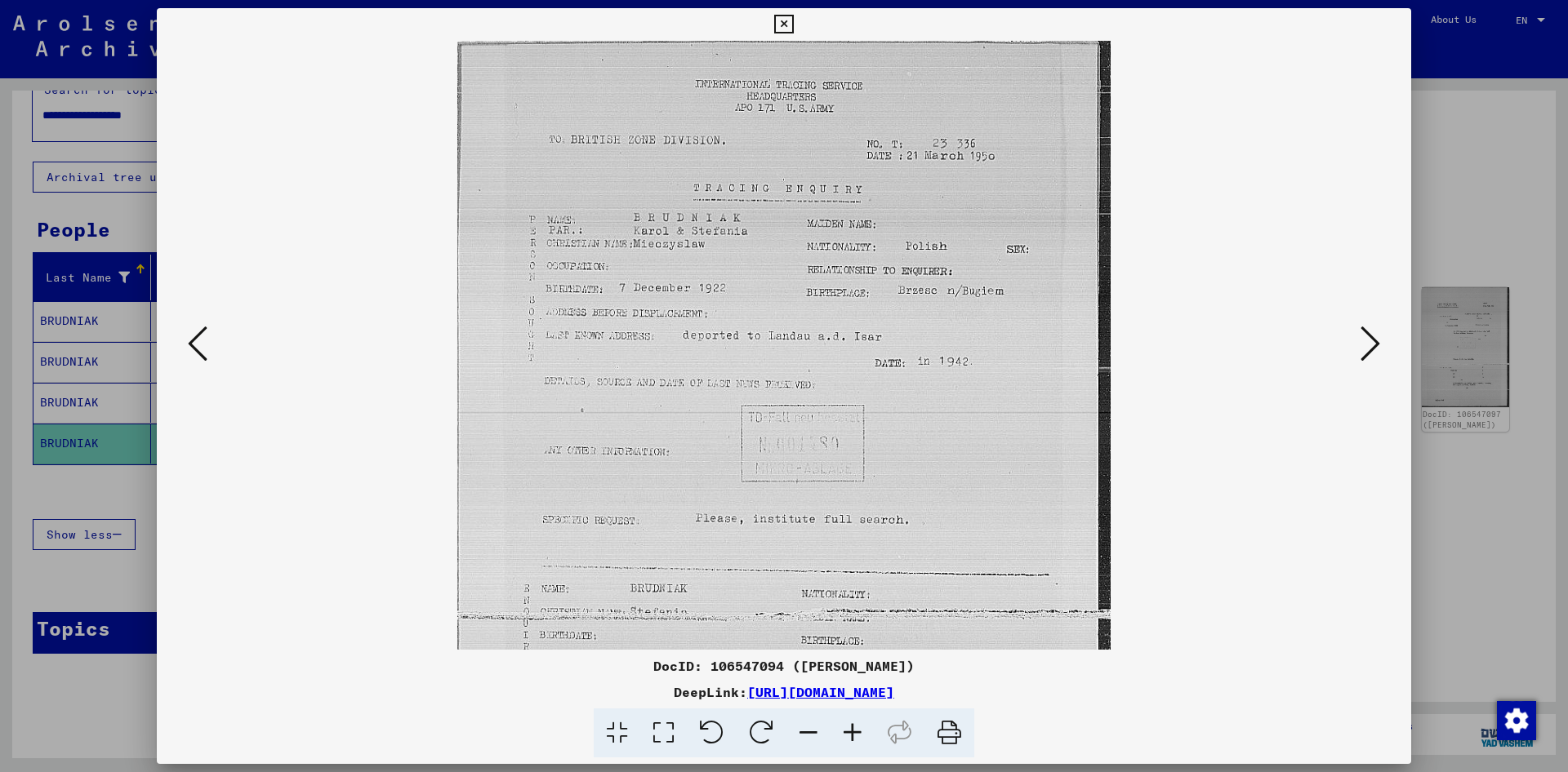
click at [844, 733] on icon at bounding box center [852, 733] width 44 height 50
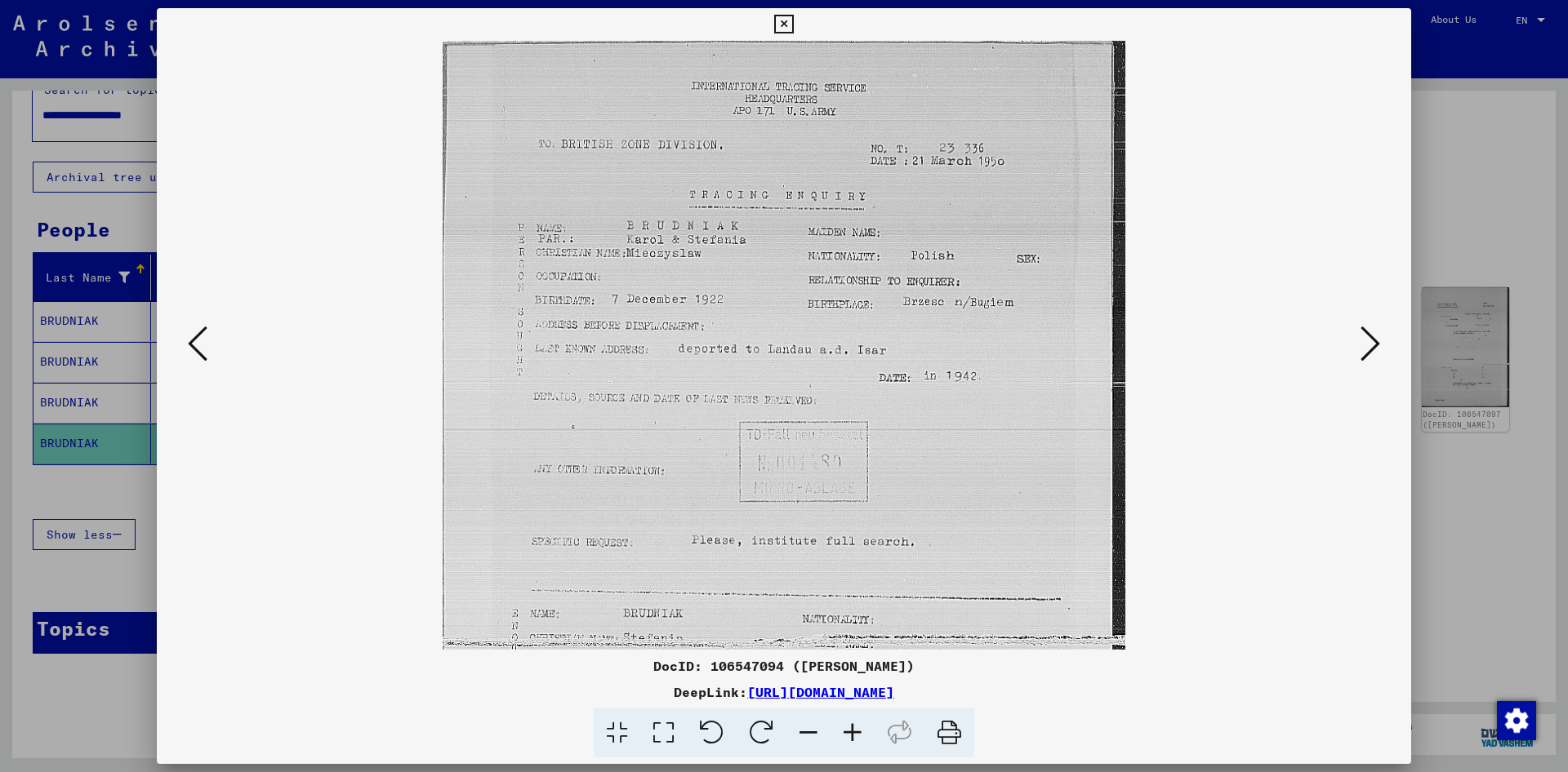
click at [844, 733] on icon at bounding box center [852, 733] width 44 height 50
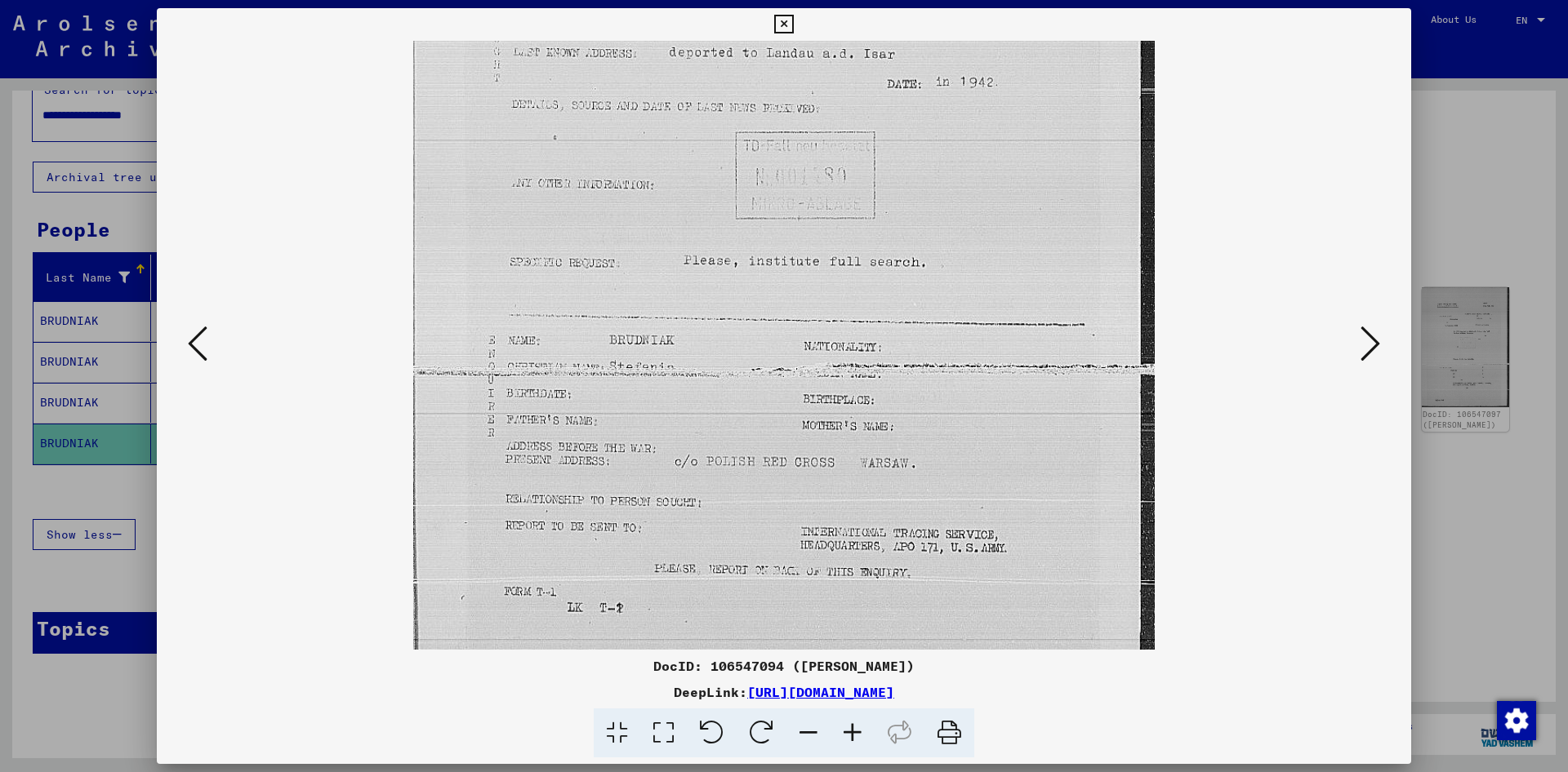
drag, startPoint x: 986, startPoint y: 487, endPoint x: 986, endPoint y: 156, distance: 331.0
click at [986, 163] on img at bounding box center [784, 226] width 742 height 1016
click at [1370, 348] on icon at bounding box center [1370, 344] width 19 height 39
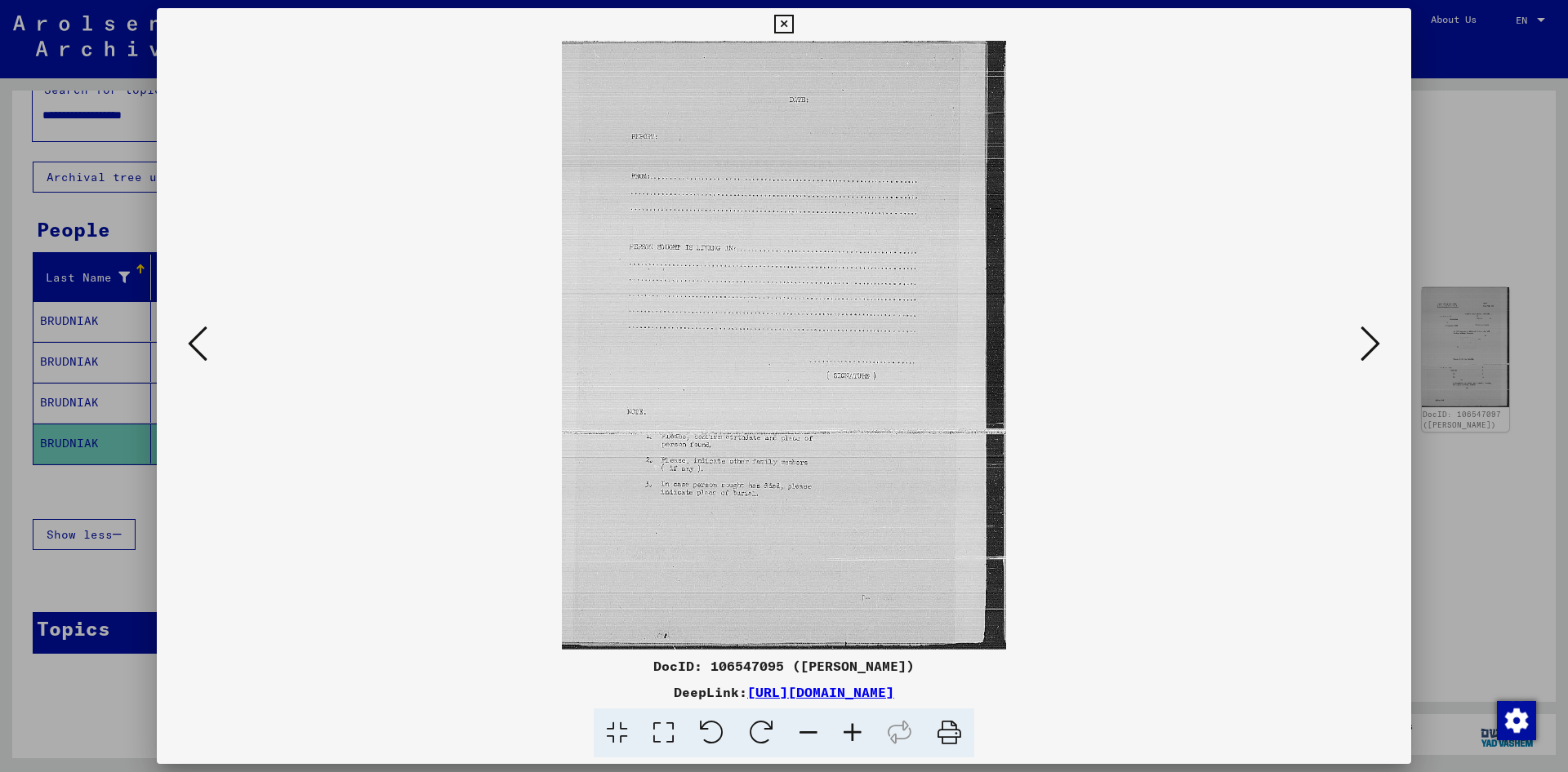
scroll to position [0, 0]
click at [1368, 346] on icon at bounding box center [1370, 344] width 19 height 39
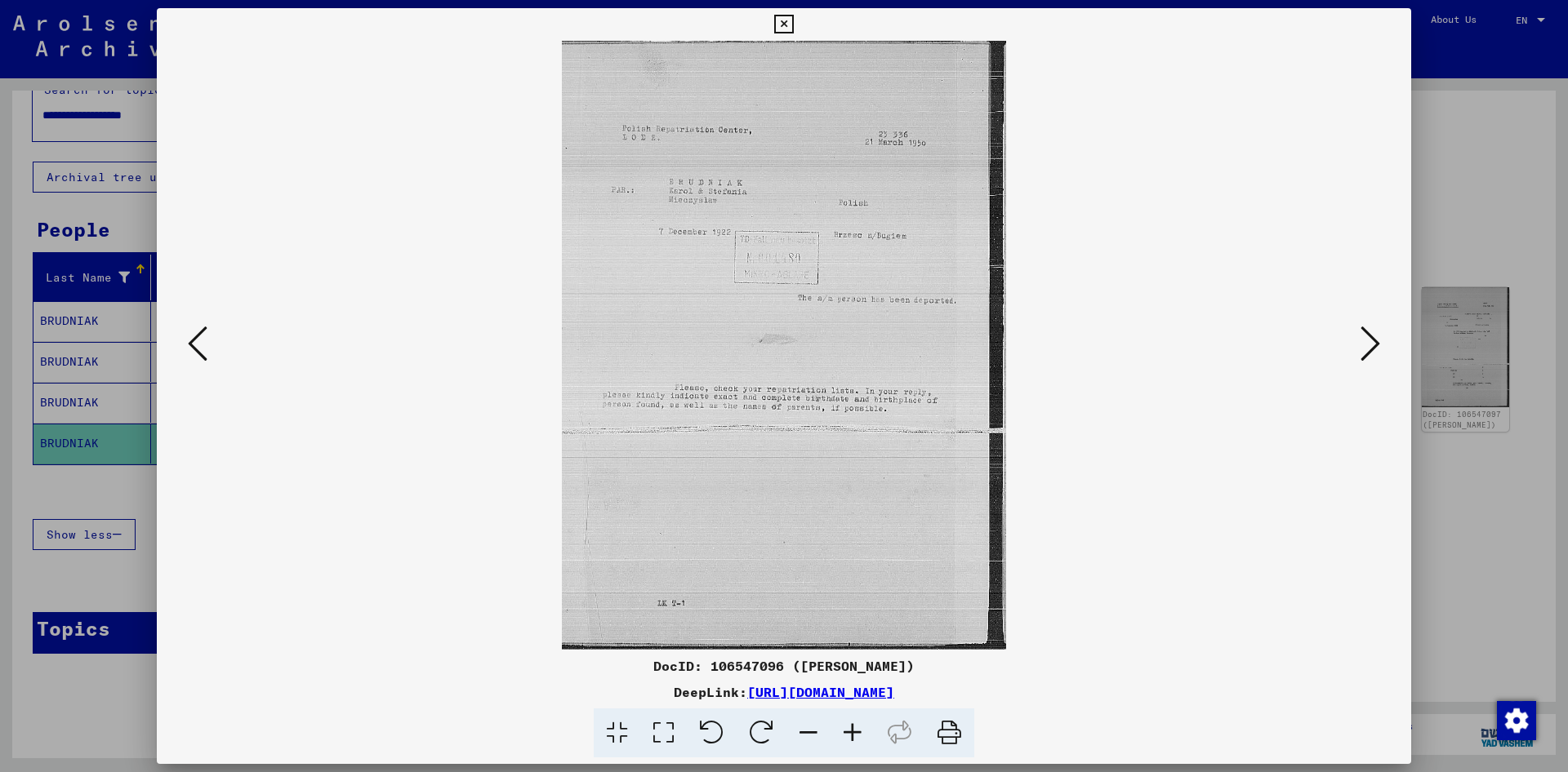
click at [1368, 346] on icon at bounding box center [1370, 344] width 19 height 39
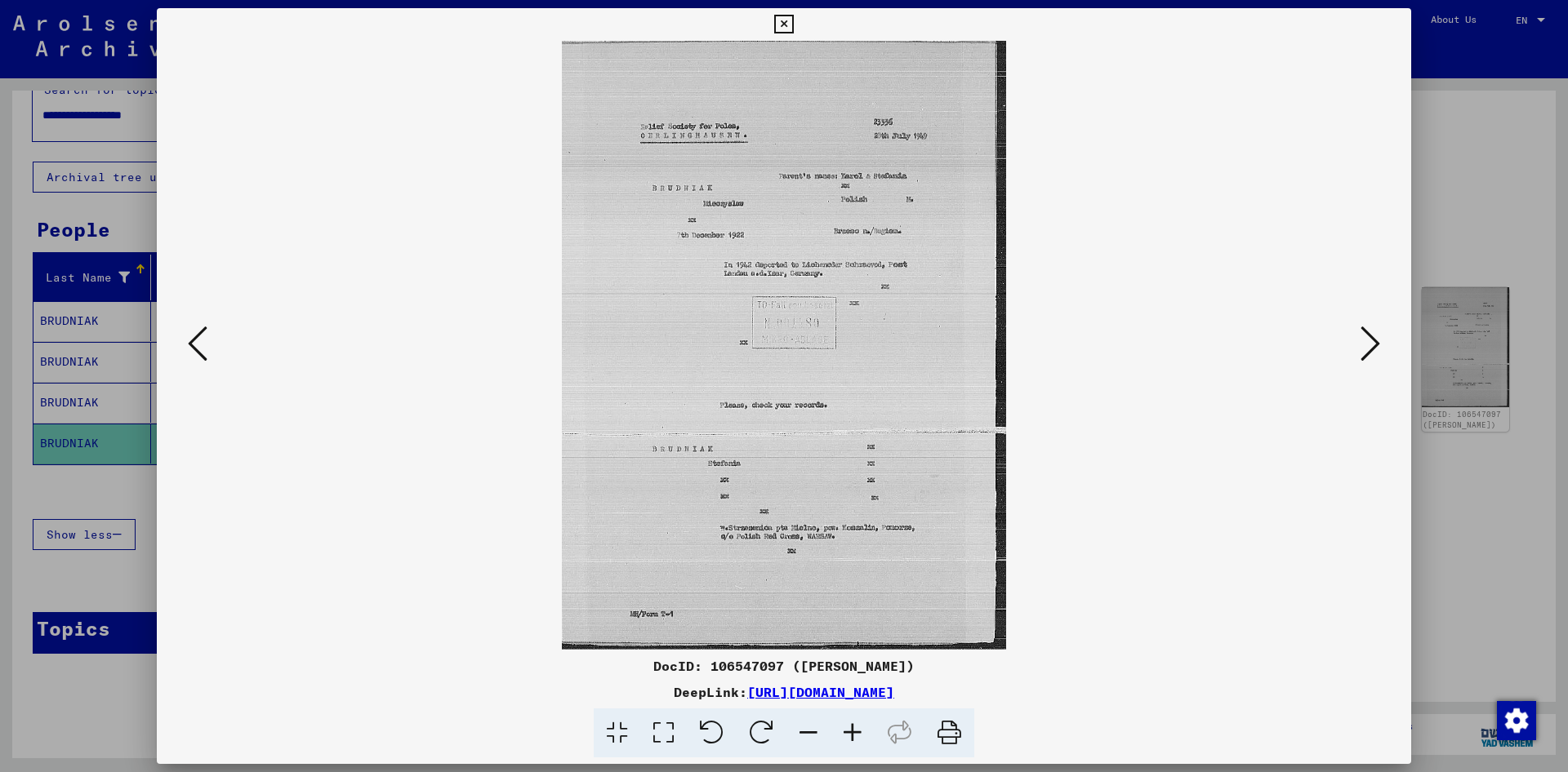
click at [1368, 346] on icon at bounding box center [1370, 344] width 19 height 39
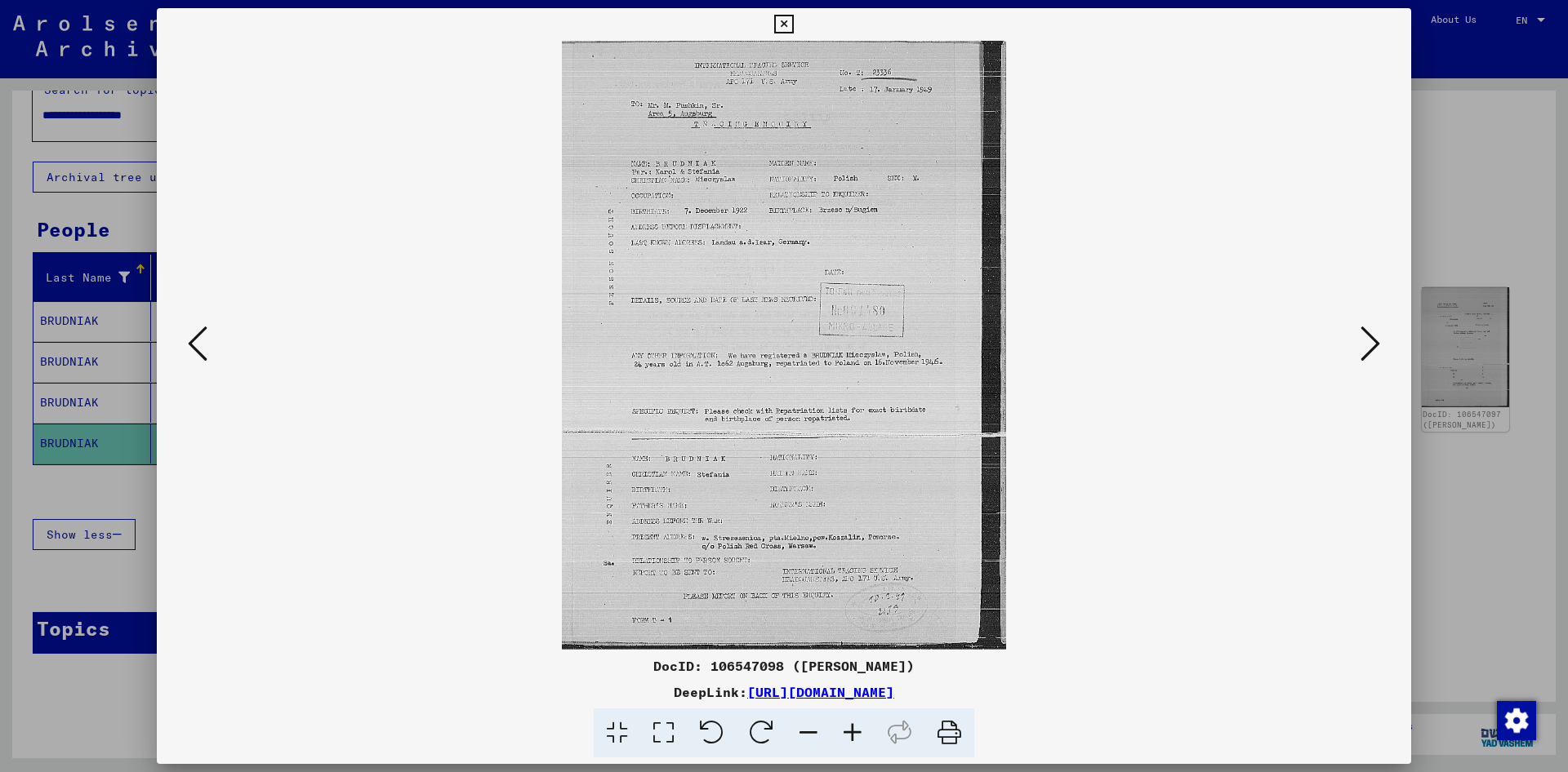
click at [845, 724] on icon at bounding box center [852, 733] width 44 height 50
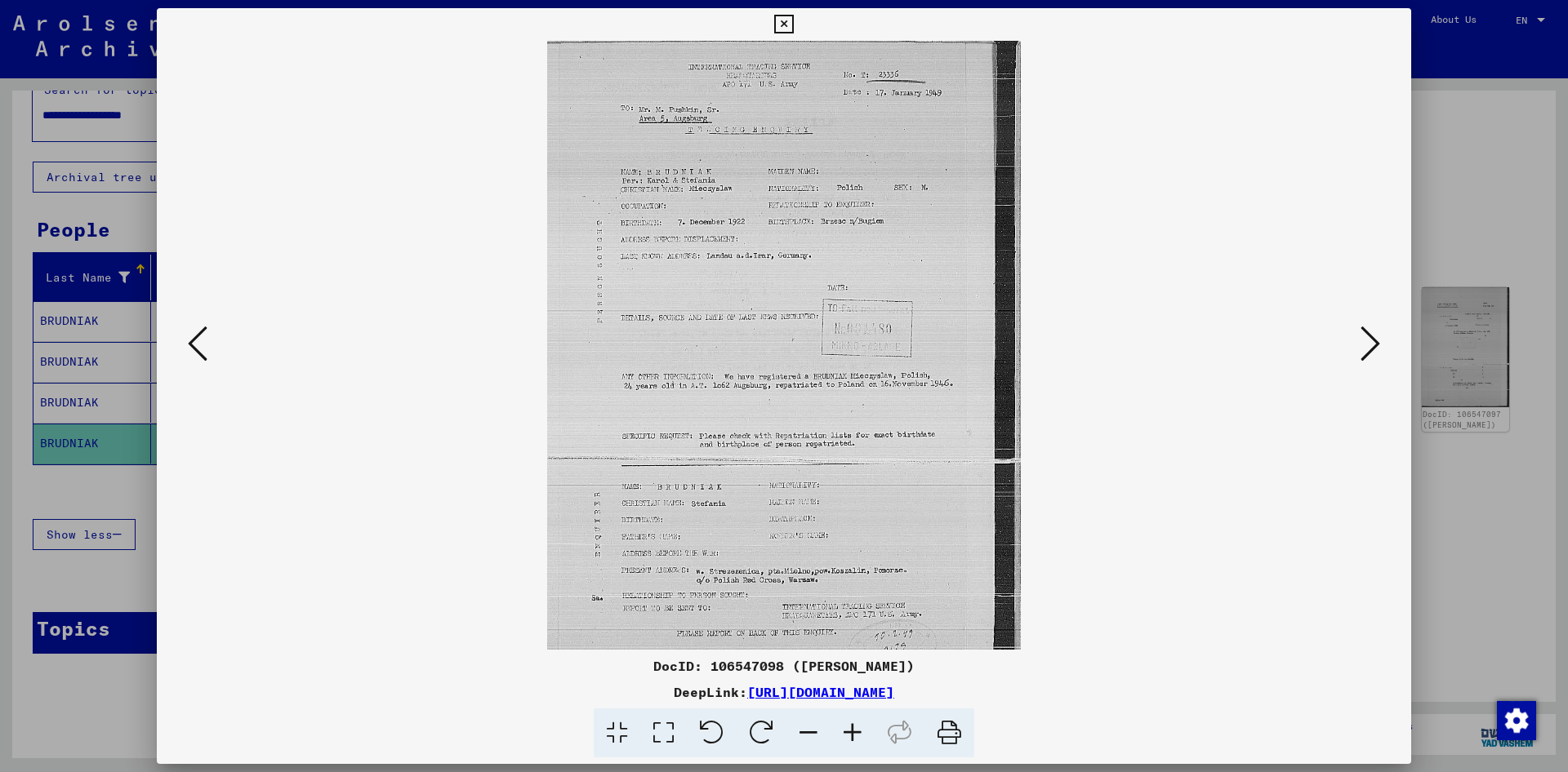
click at [845, 724] on icon at bounding box center [852, 733] width 44 height 50
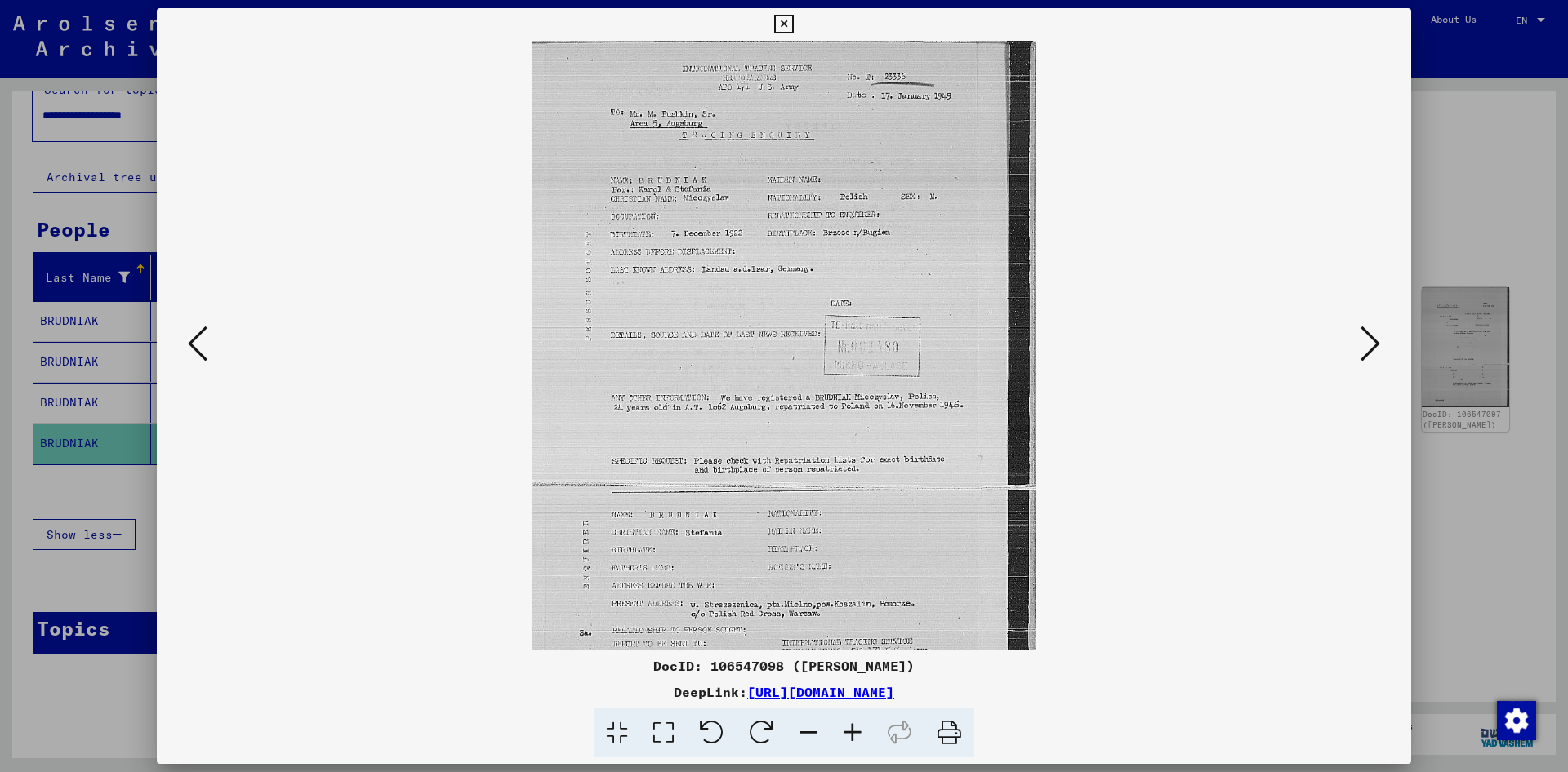
click at [845, 724] on icon at bounding box center [852, 733] width 44 height 50
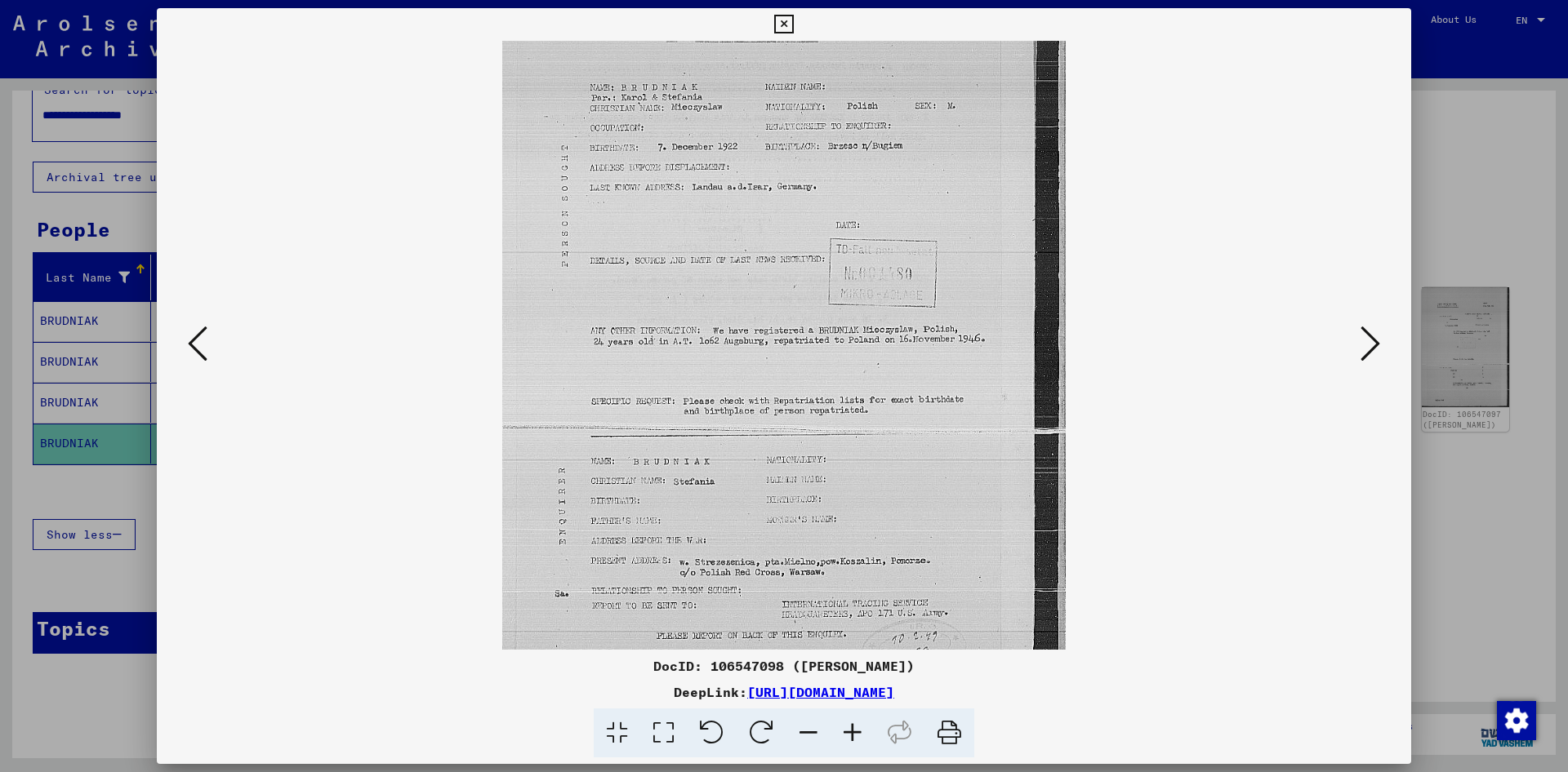
scroll to position [163, 0]
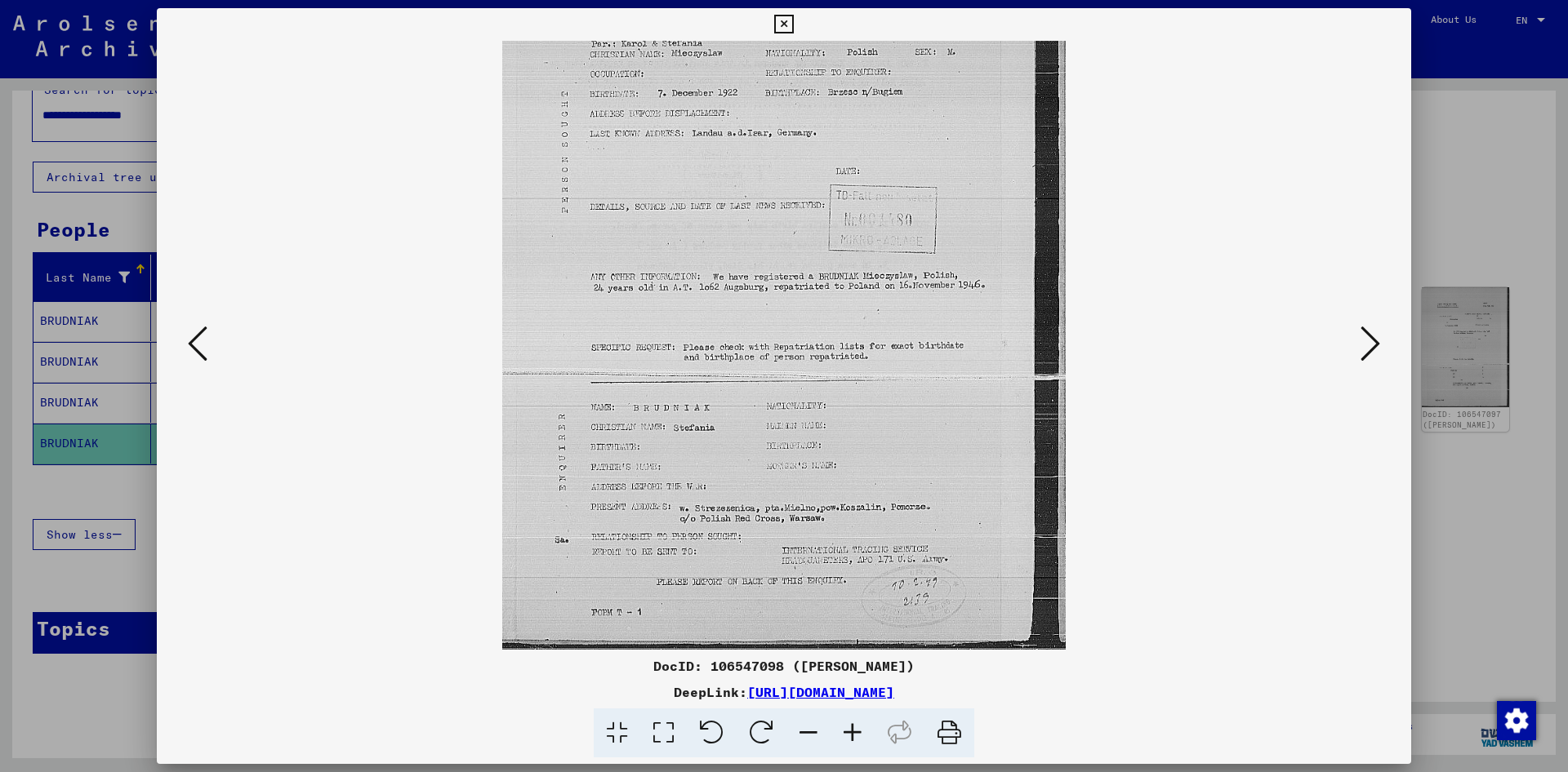
drag, startPoint x: 811, startPoint y: 584, endPoint x: 796, endPoint y: 266, distance: 318.4
click at [807, 334] on img at bounding box center [784, 264] width 563 height 772
click at [1378, 349] on icon at bounding box center [1370, 344] width 19 height 39
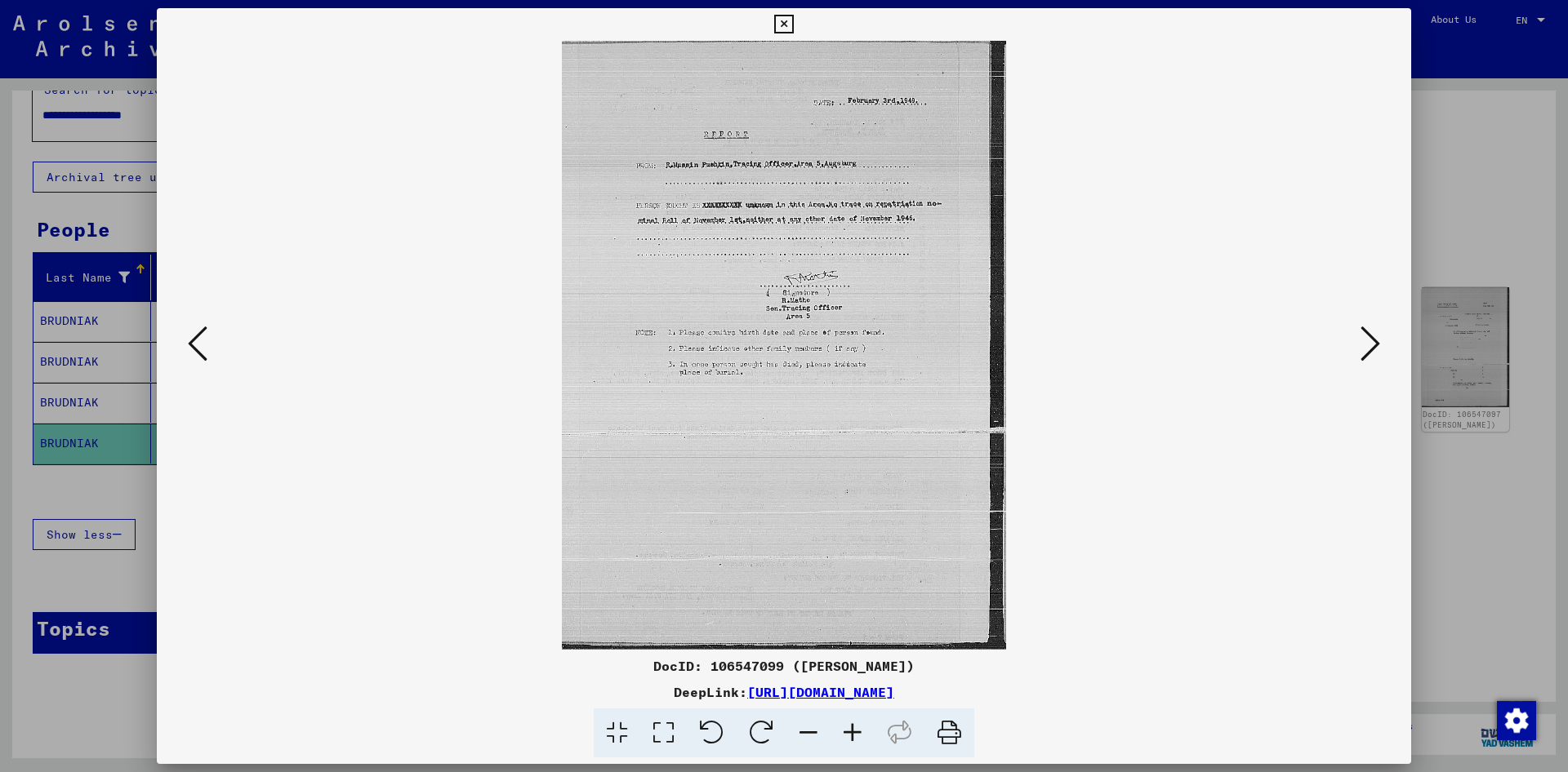
click at [1378, 349] on icon at bounding box center [1370, 344] width 19 height 39
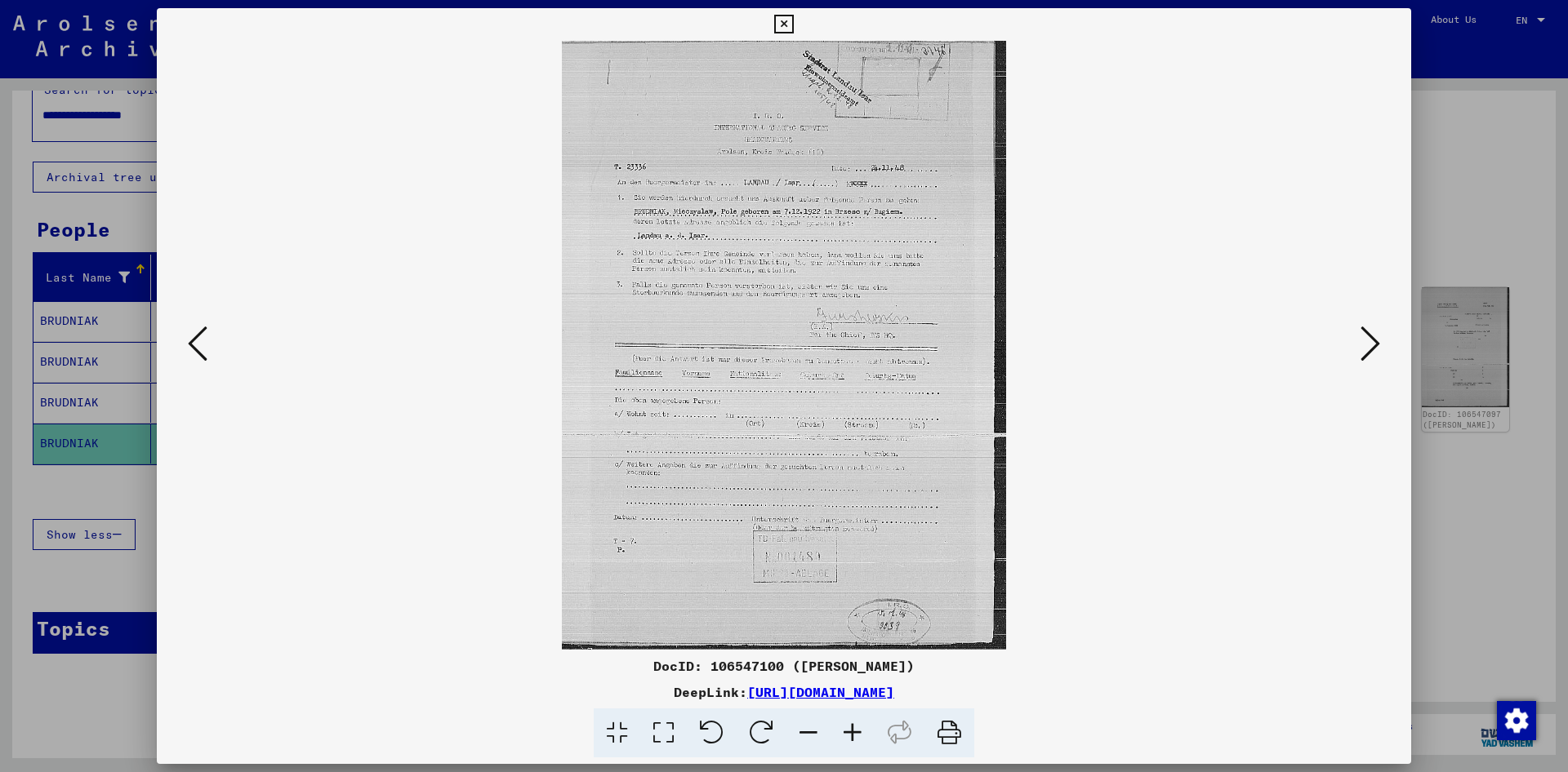
click at [1378, 349] on icon at bounding box center [1370, 344] width 19 height 39
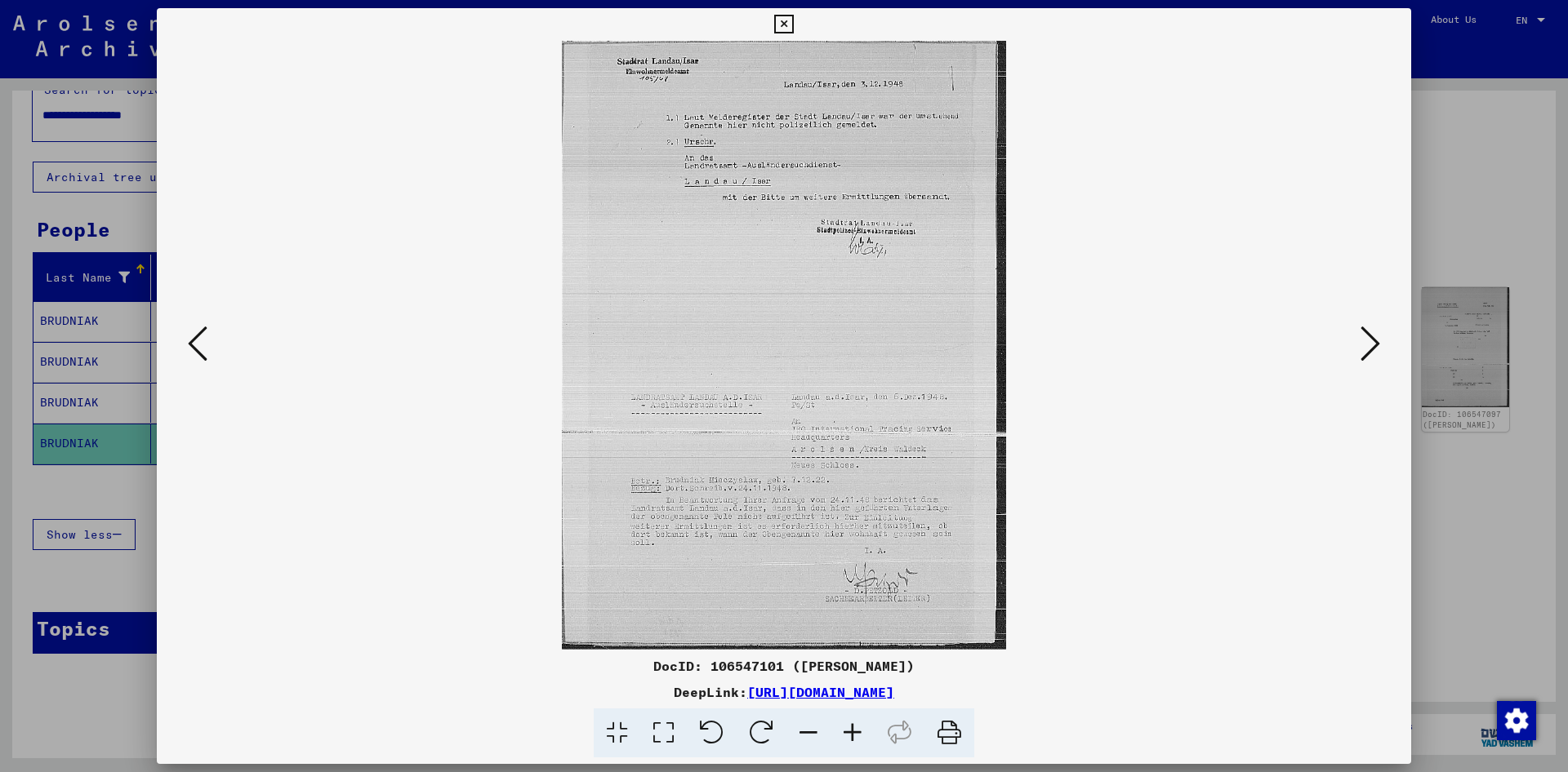
click at [1378, 349] on icon at bounding box center [1370, 344] width 19 height 39
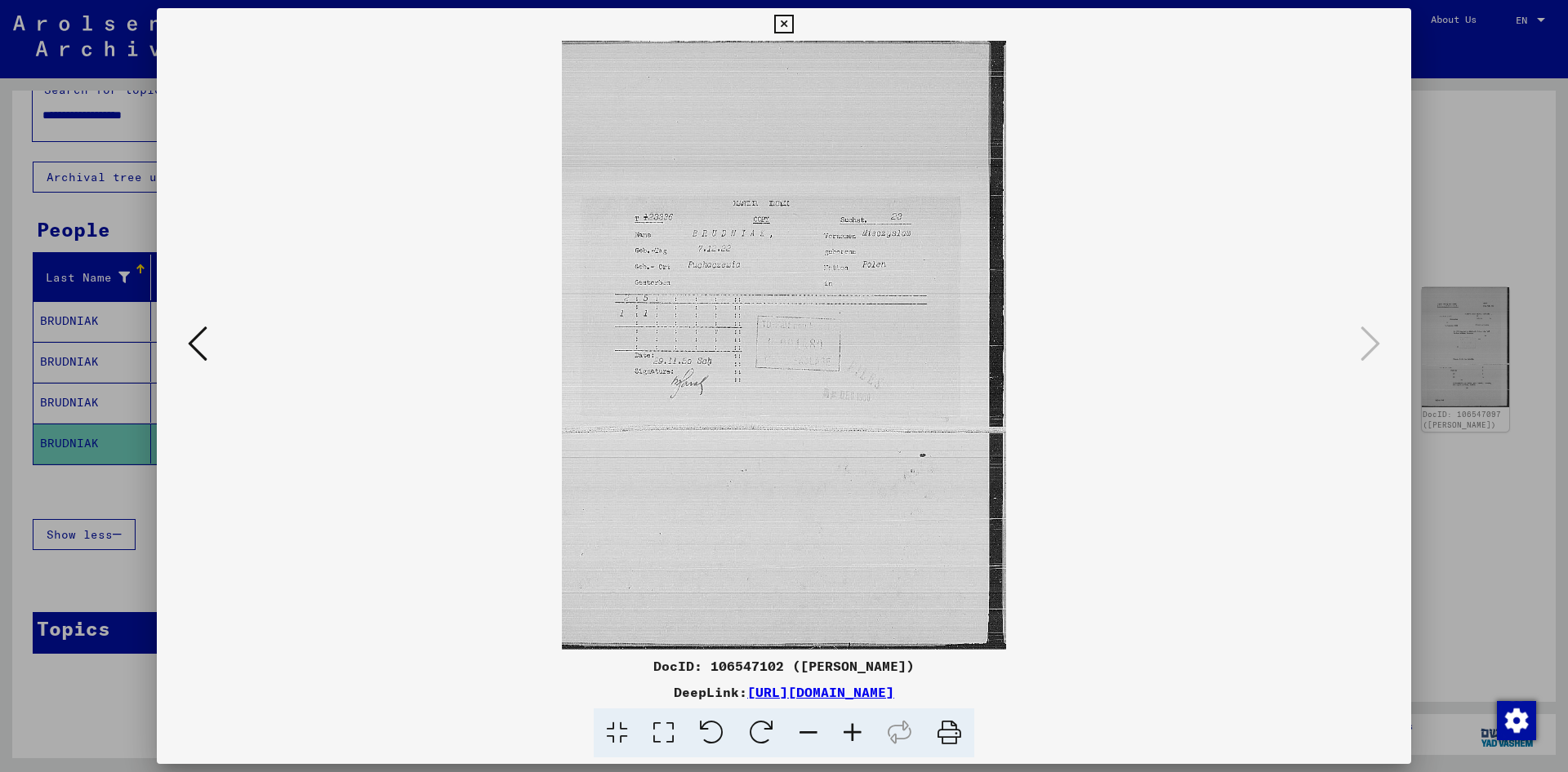
click at [848, 737] on icon at bounding box center [852, 733] width 44 height 50
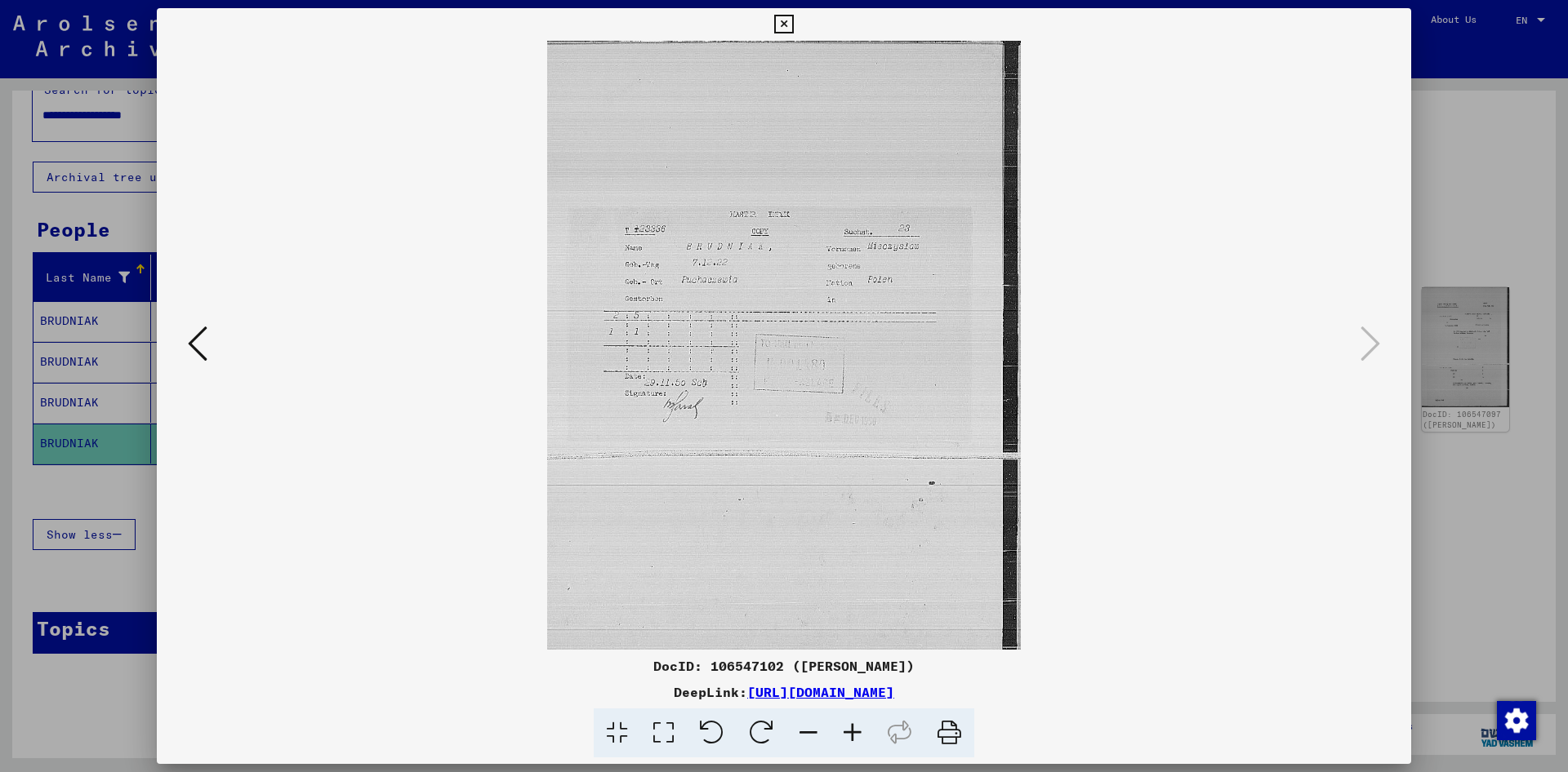
click at [848, 737] on icon at bounding box center [852, 733] width 44 height 50
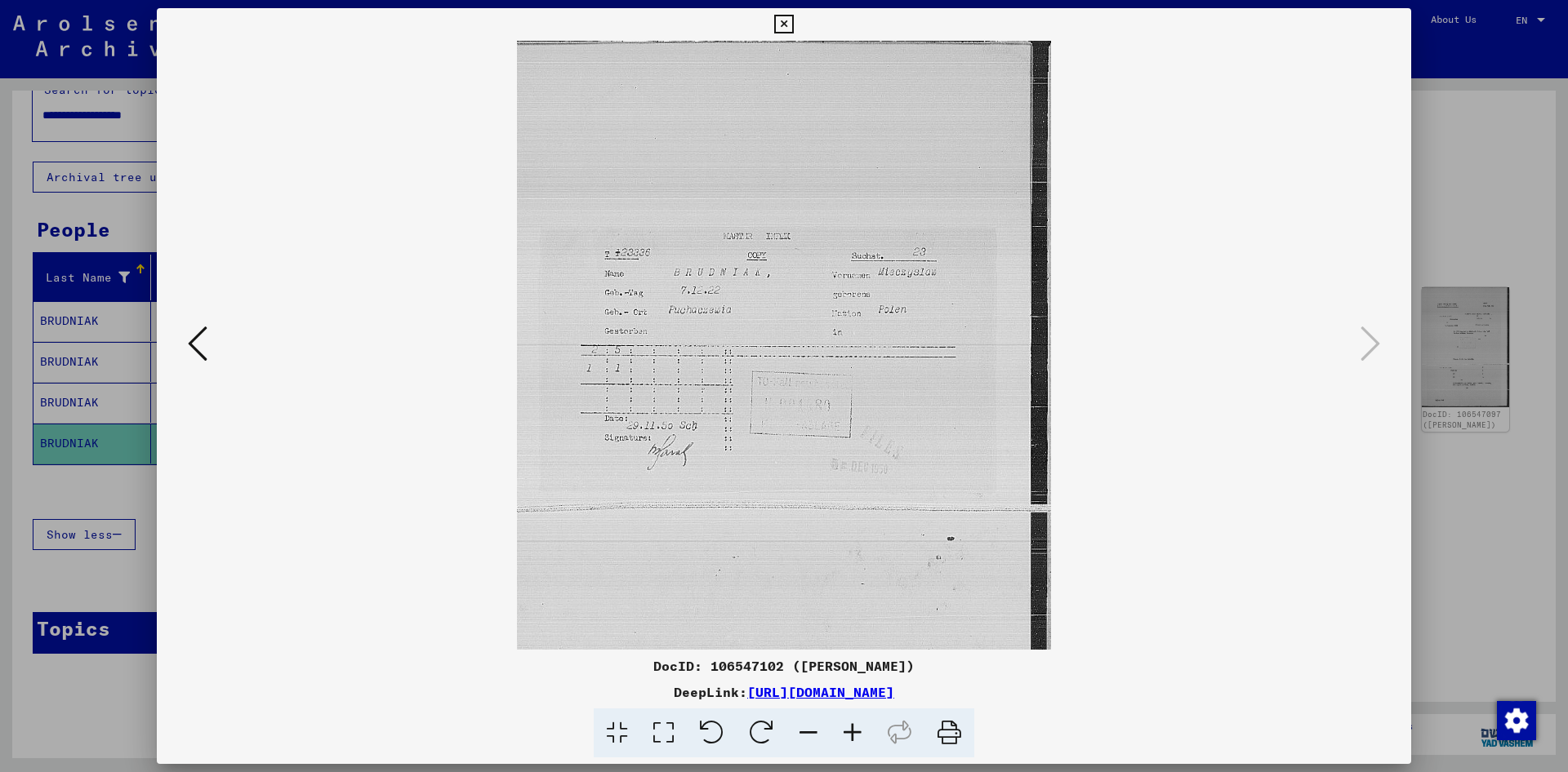
click at [848, 737] on icon at bounding box center [852, 733] width 44 height 50
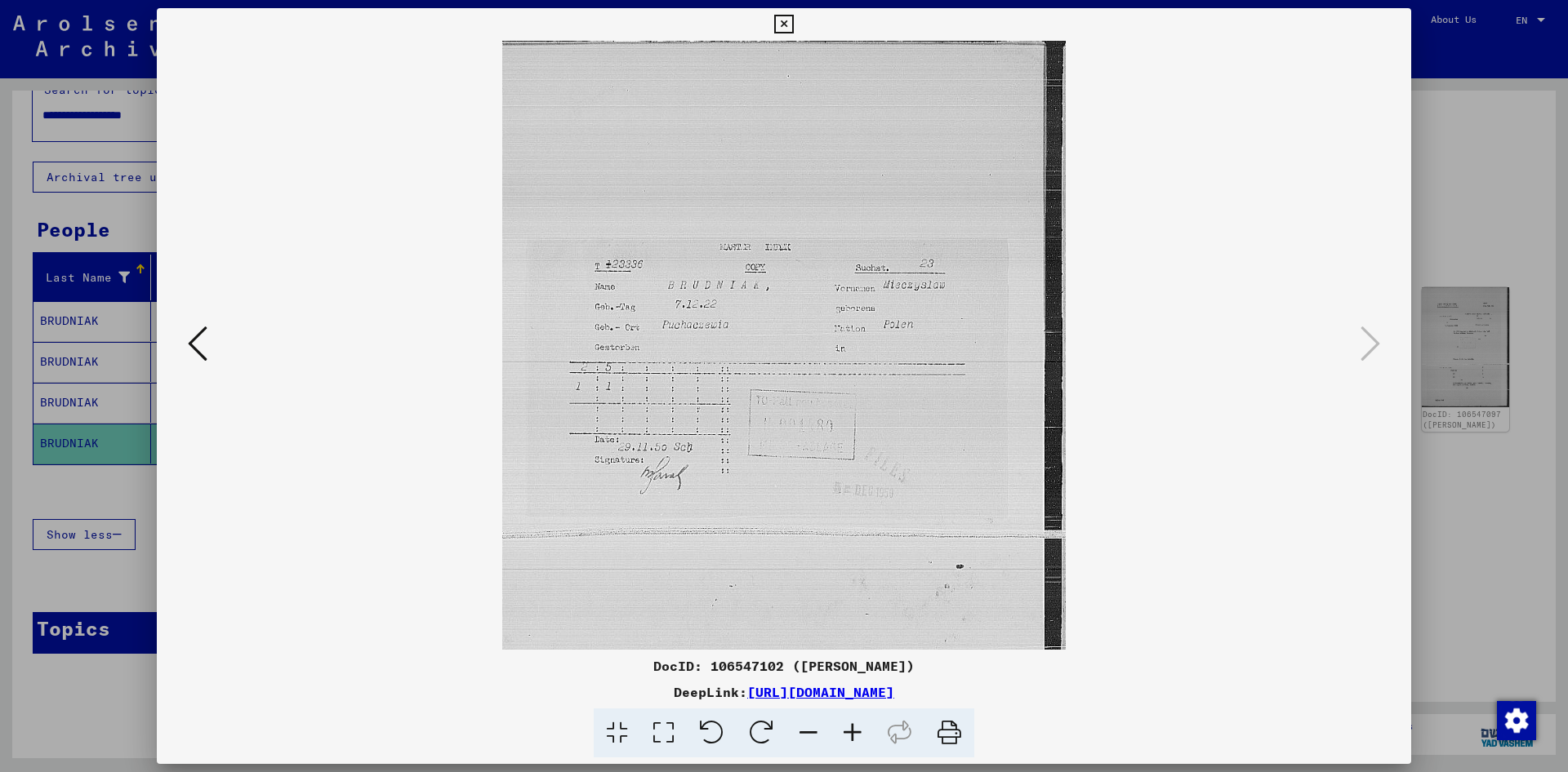
click at [848, 736] on icon at bounding box center [852, 733] width 44 height 50
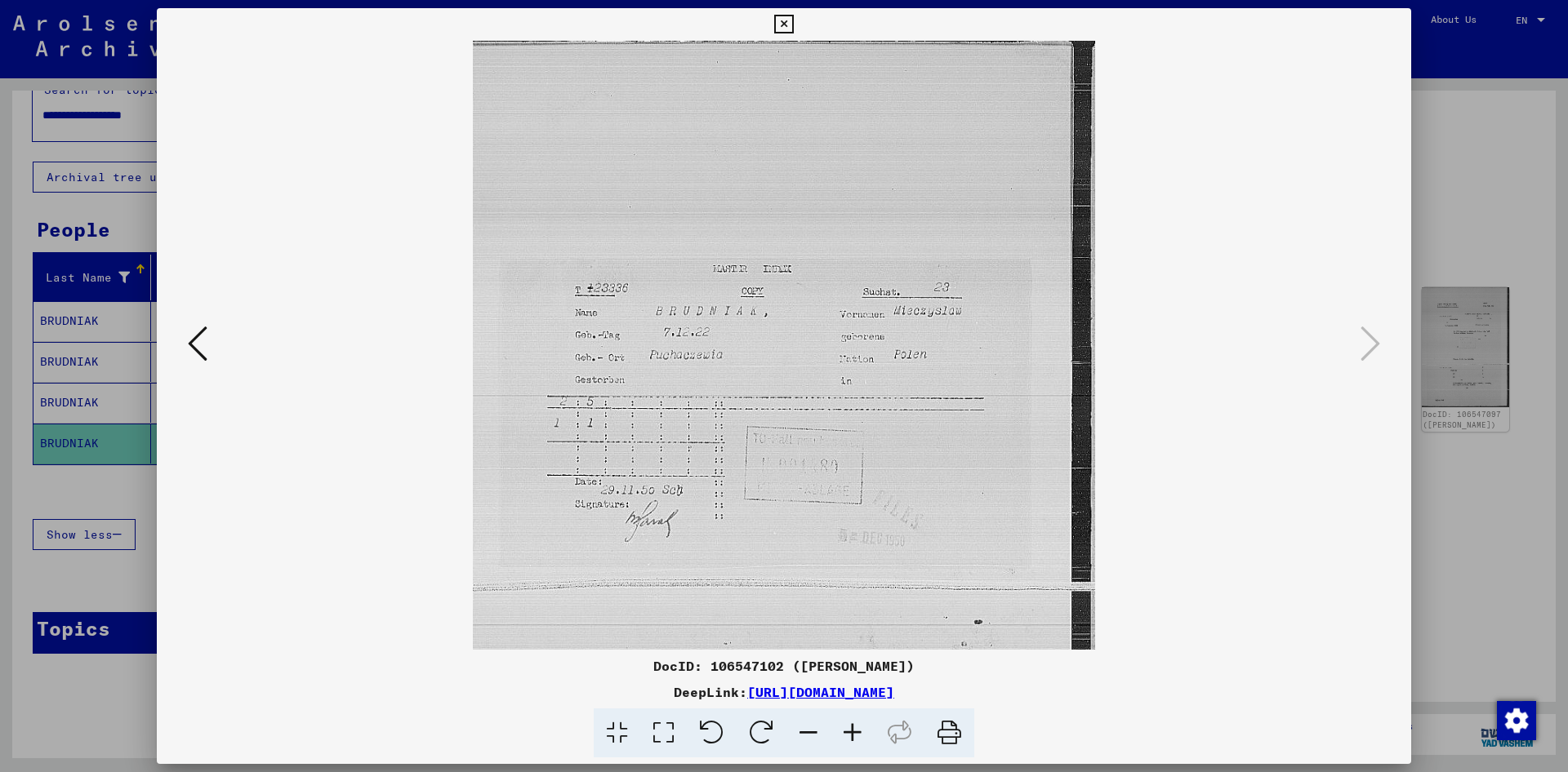
click at [848, 736] on icon at bounding box center [852, 733] width 44 height 50
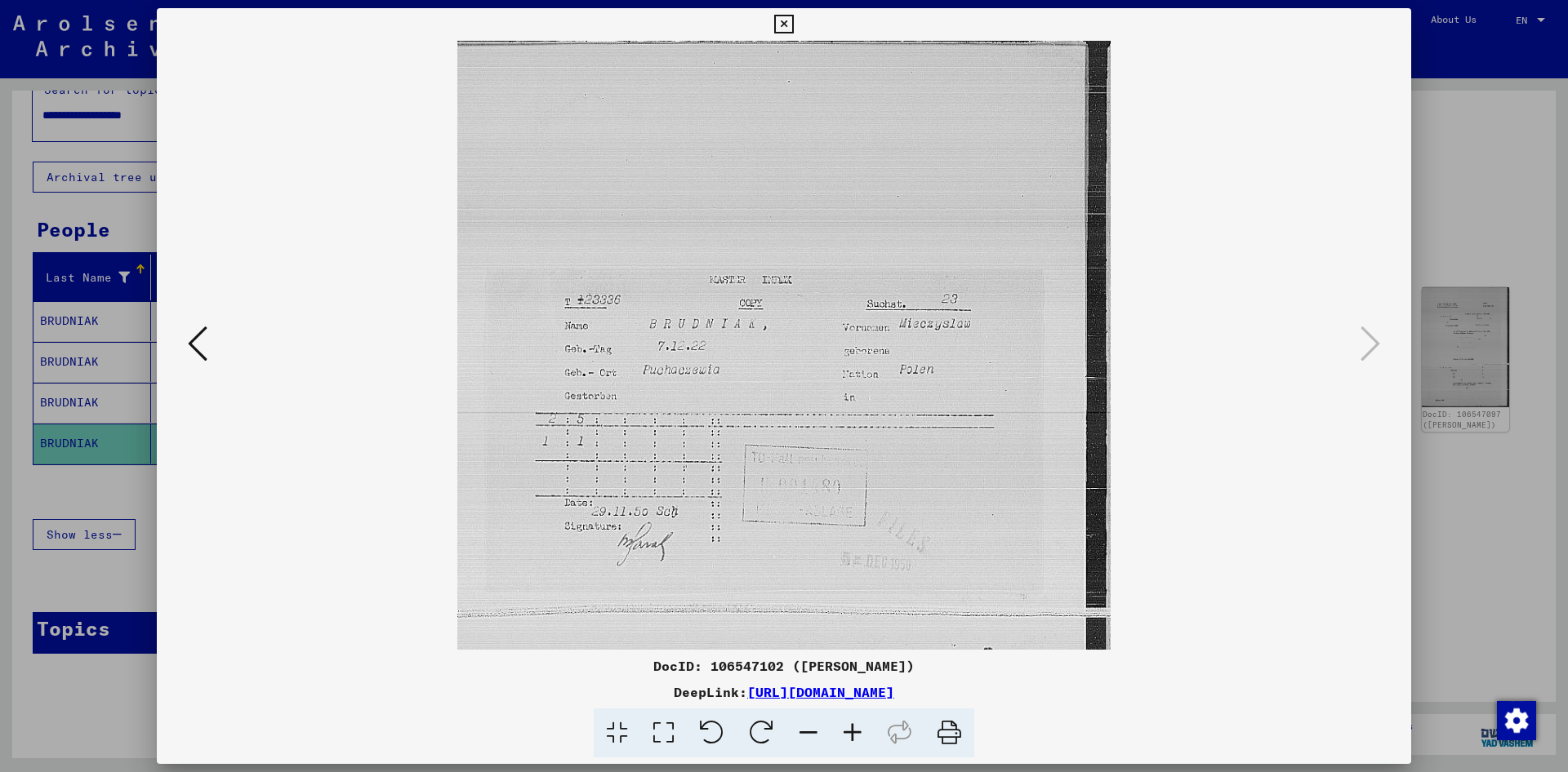
click at [793, 26] on icon at bounding box center [783, 25] width 19 height 19
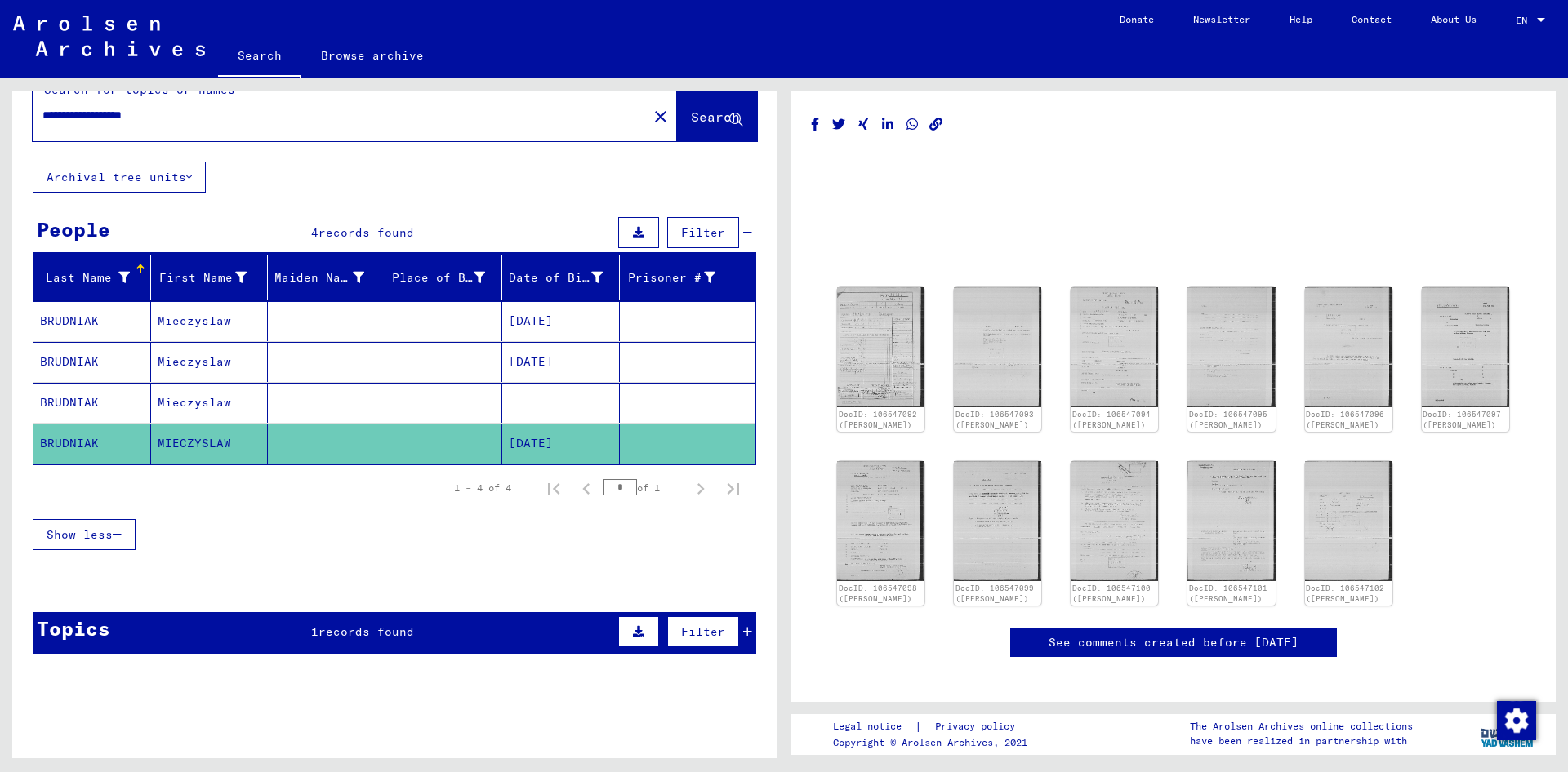
click at [232, 333] on mat-cell "Mieczyslaw" at bounding box center [209, 320] width 118 height 40
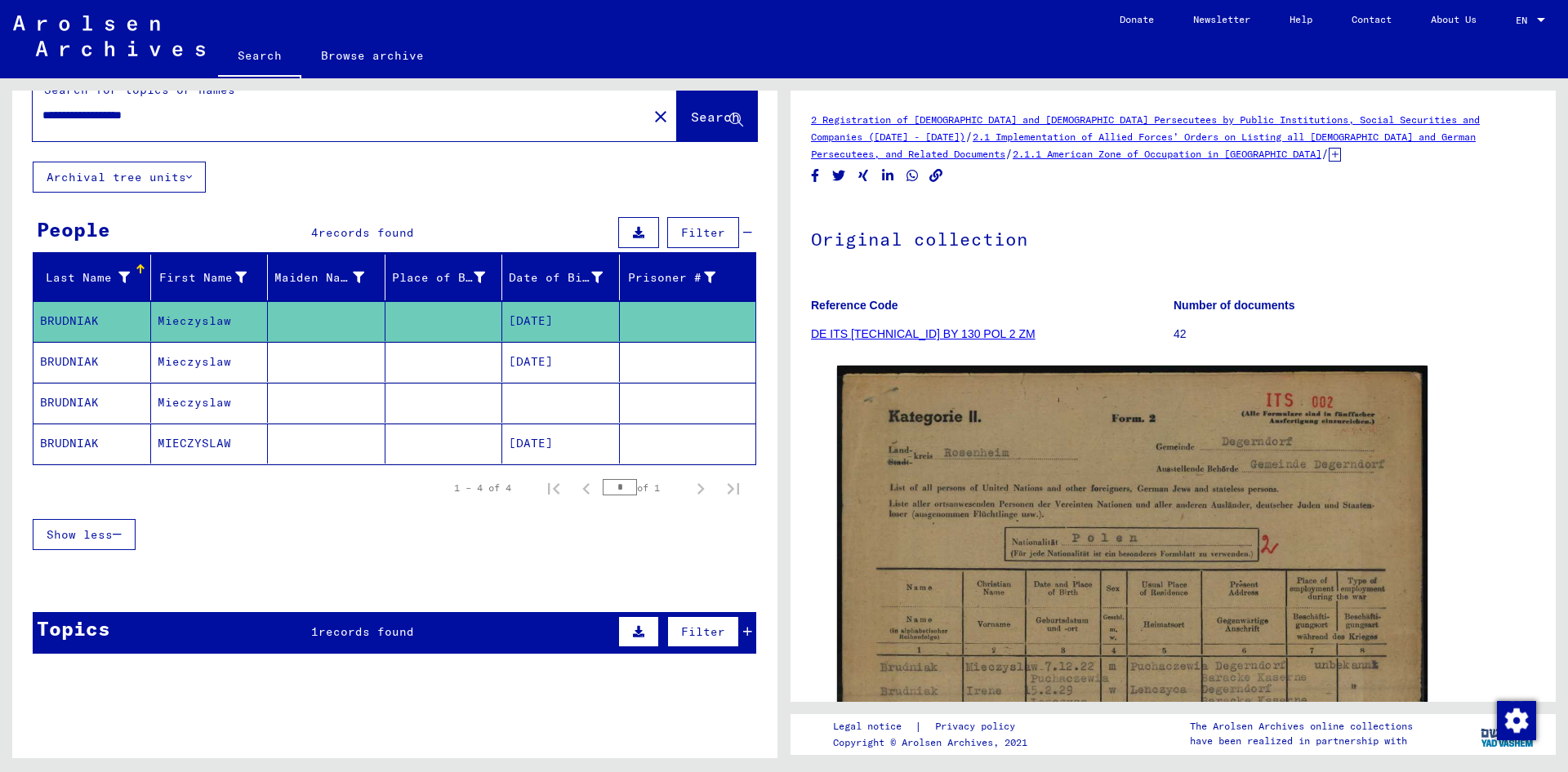
click at [237, 374] on mat-cell "Mieczyslaw" at bounding box center [209, 361] width 118 height 40
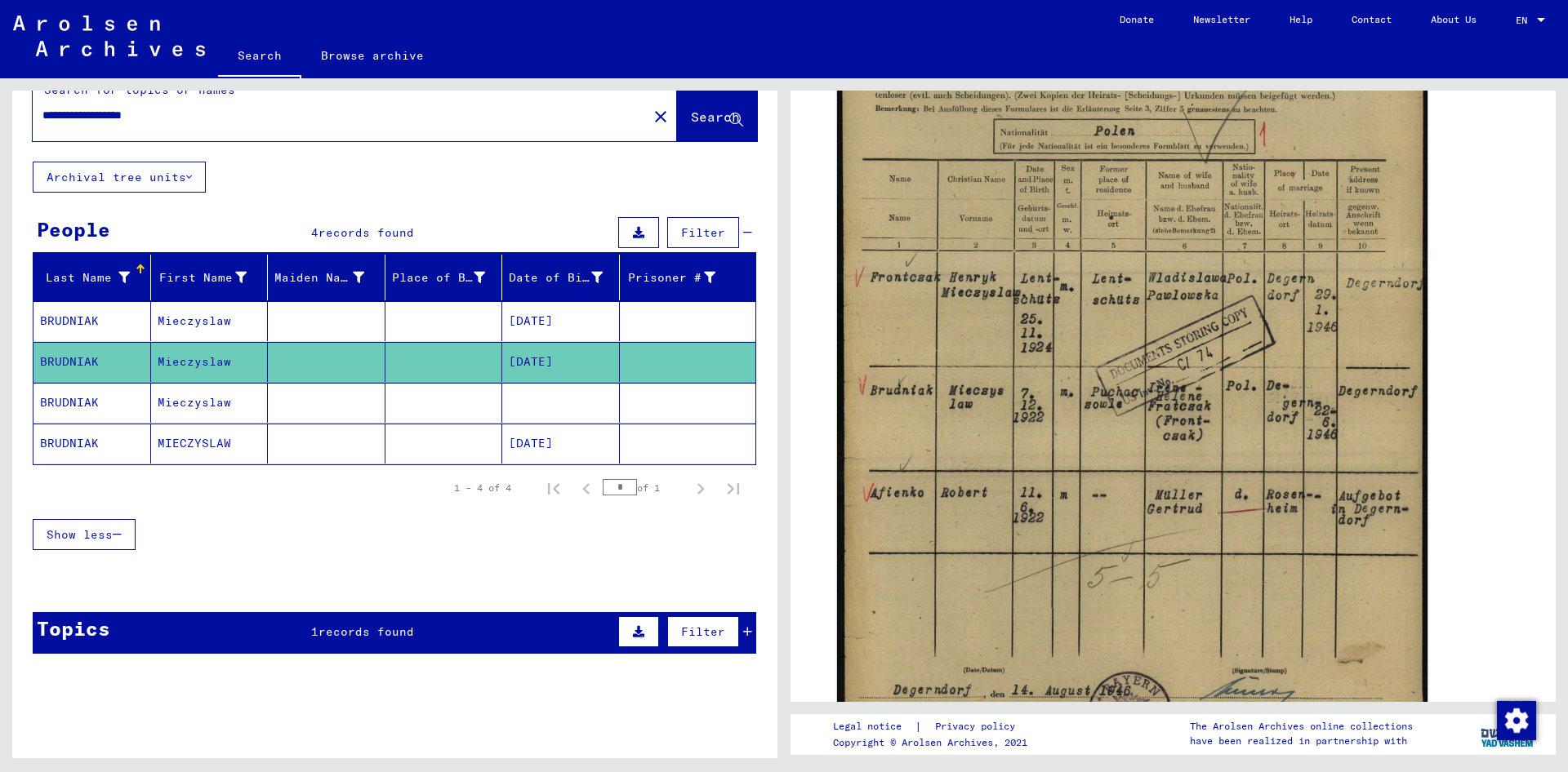
scroll to position [881, 0]
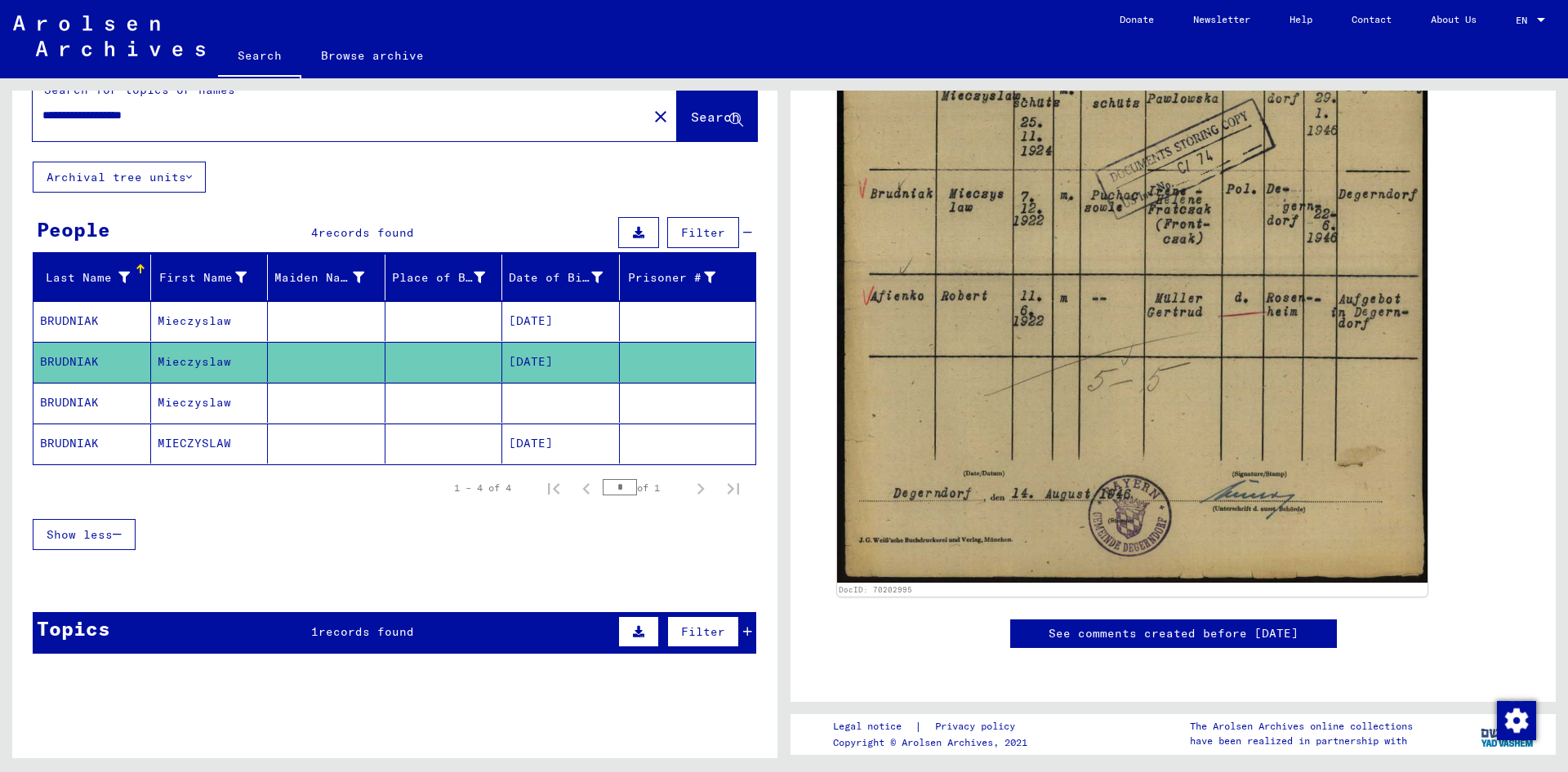
click at [226, 445] on mat-cell "MIECZYSLAW" at bounding box center [209, 443] width 118 height 40
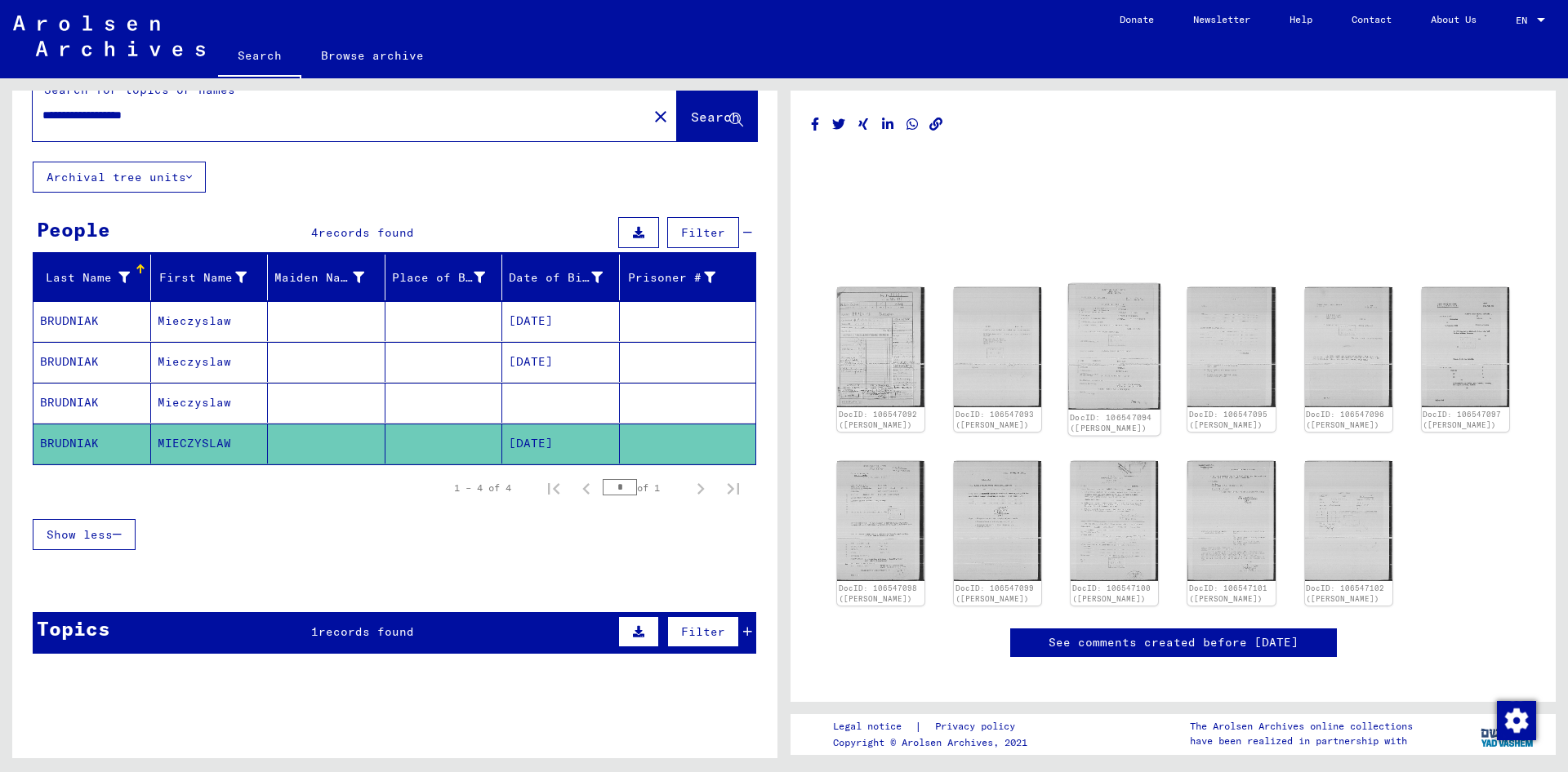
click at [1110, 328] on img at bounding box center [1114, 347] width 92 height 126
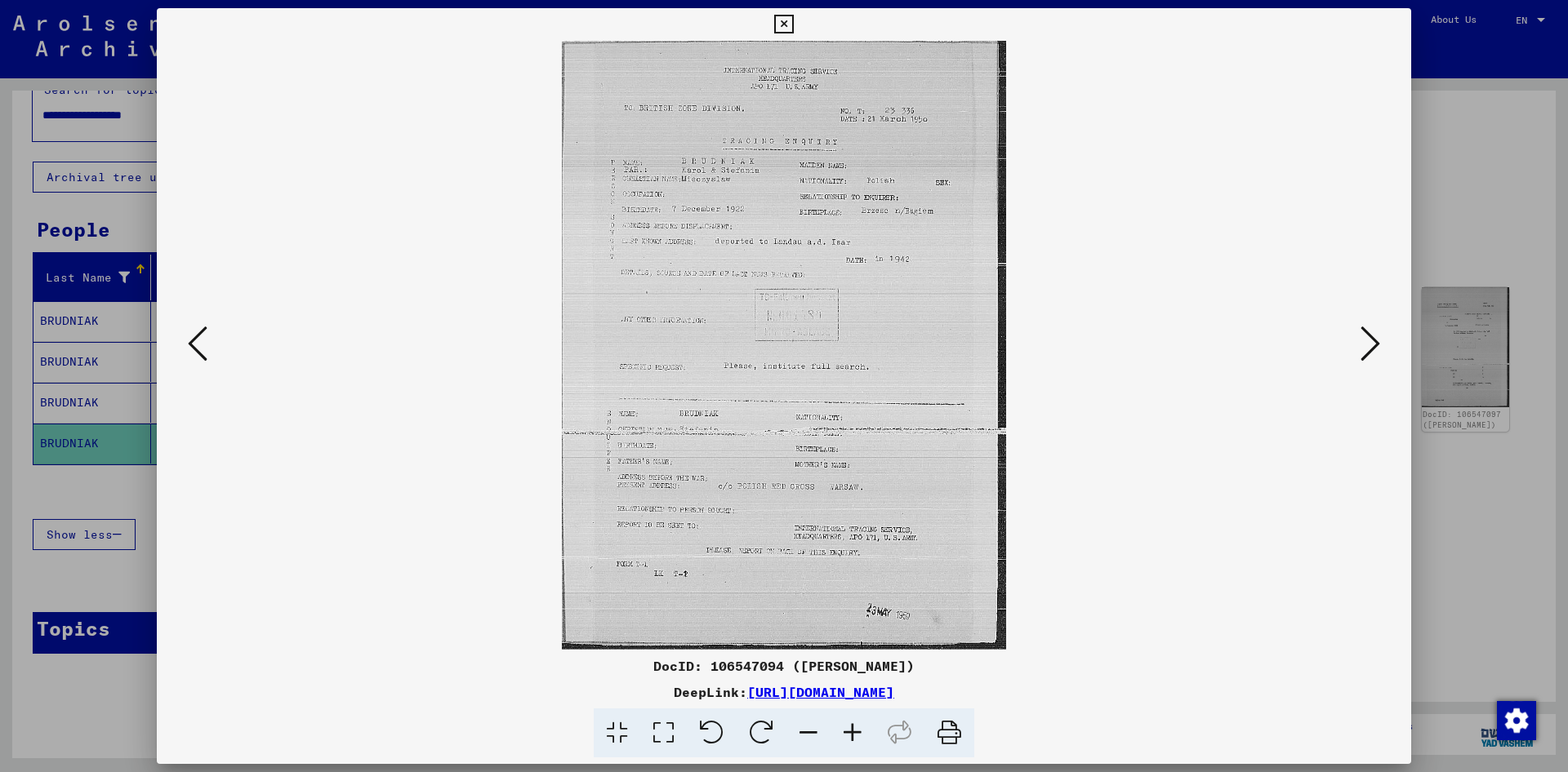
click at [1379, 349] on icon at bounding box center [1370, 344] width 19 height 39
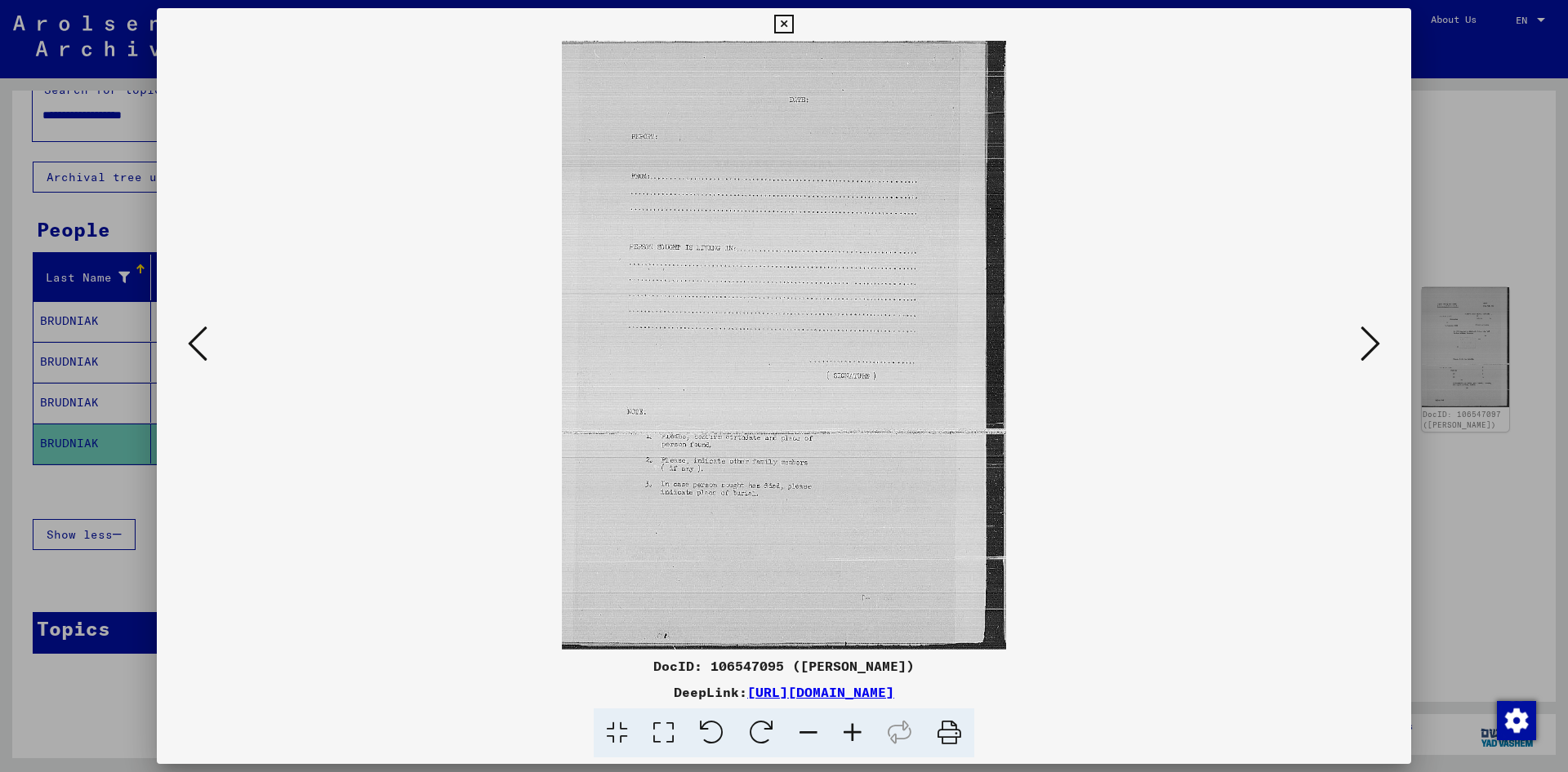
click at [1362, 351] on icon at bounding box center [1370, 344] width 19 height 39
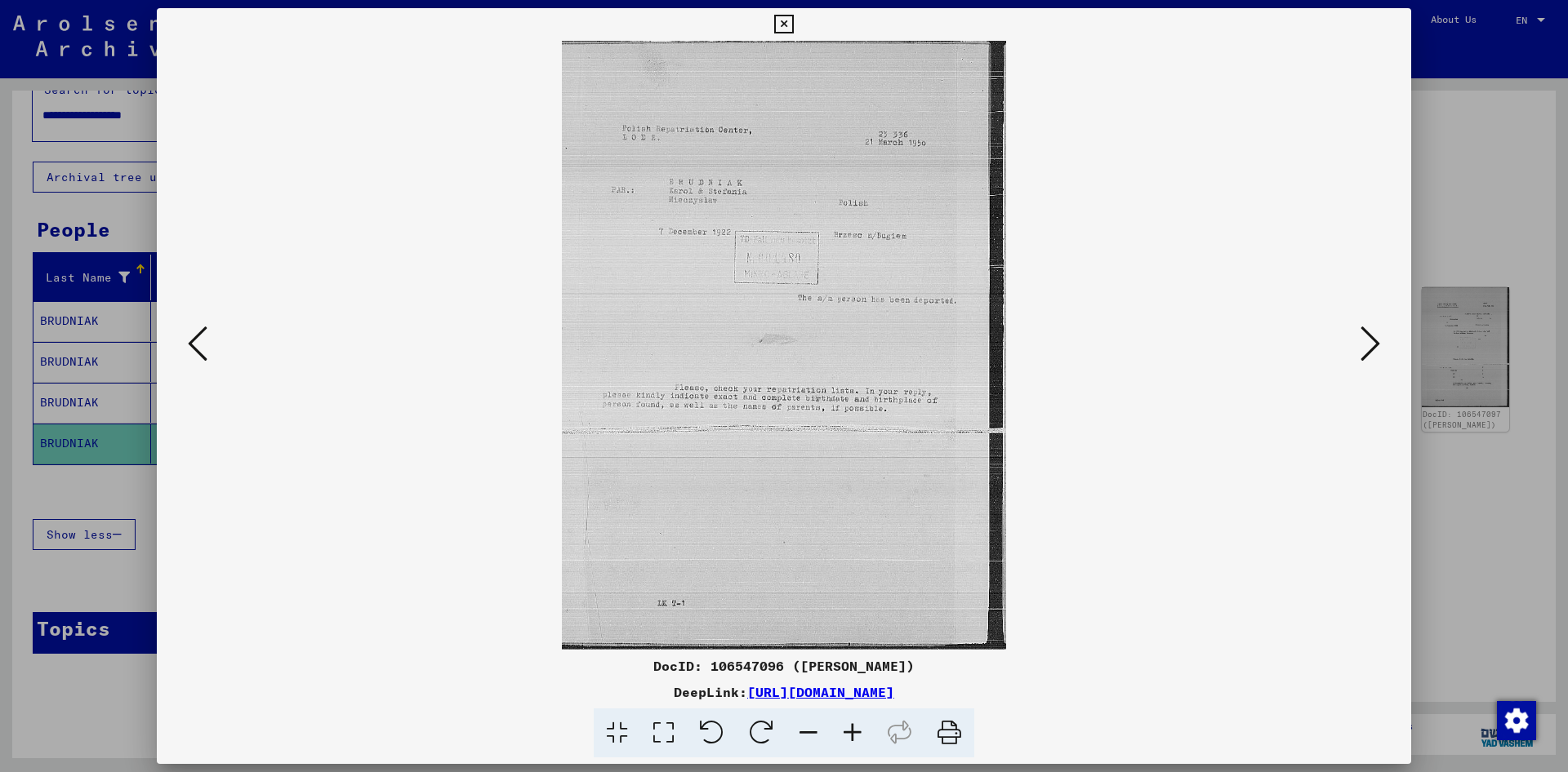
click at [1367, 344] on icon at bounding box center [1370, 344] width 19 height 39
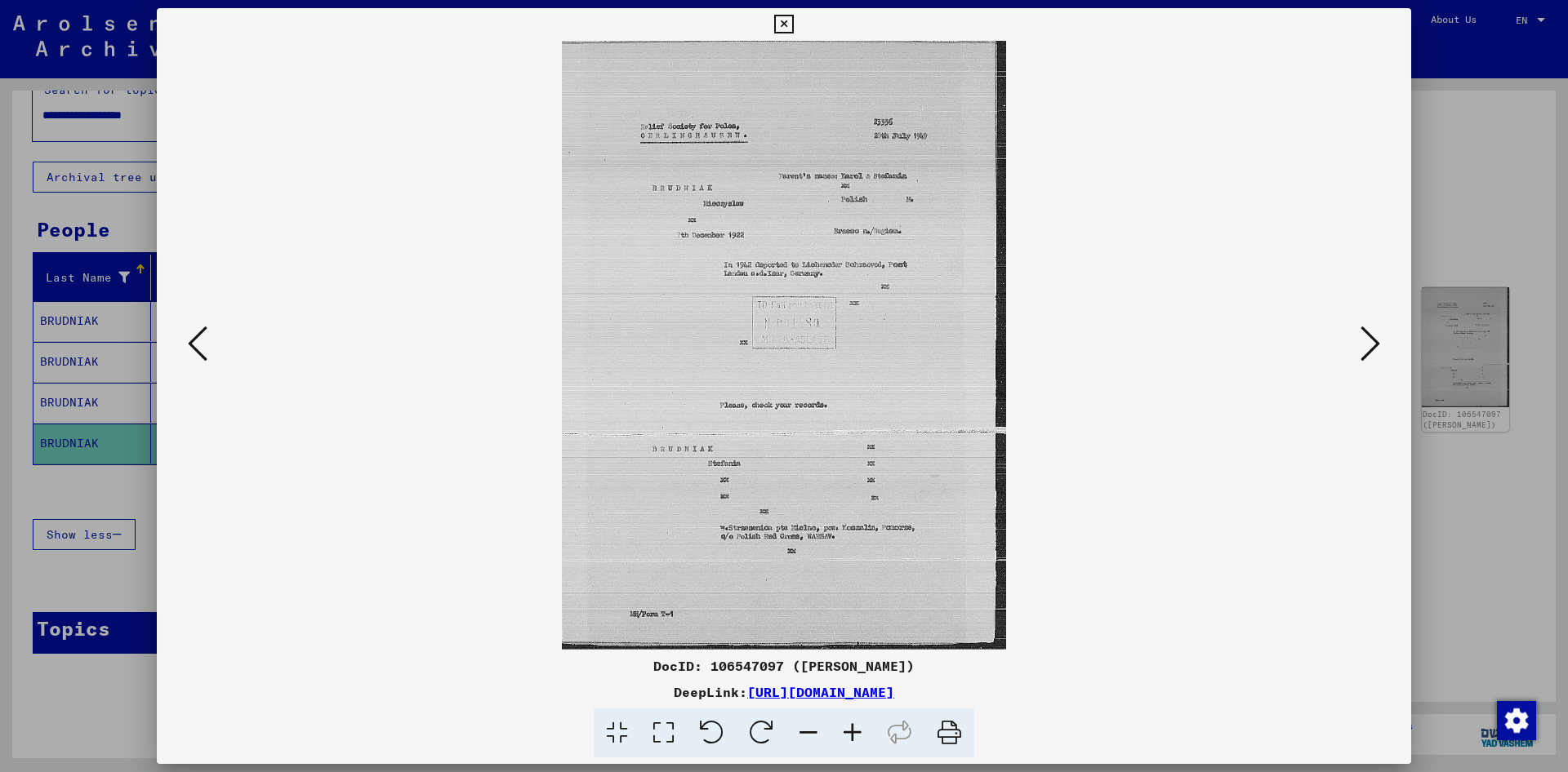
click at [793, 31] on icon at bounding box center [783, 25] width 19 height 19
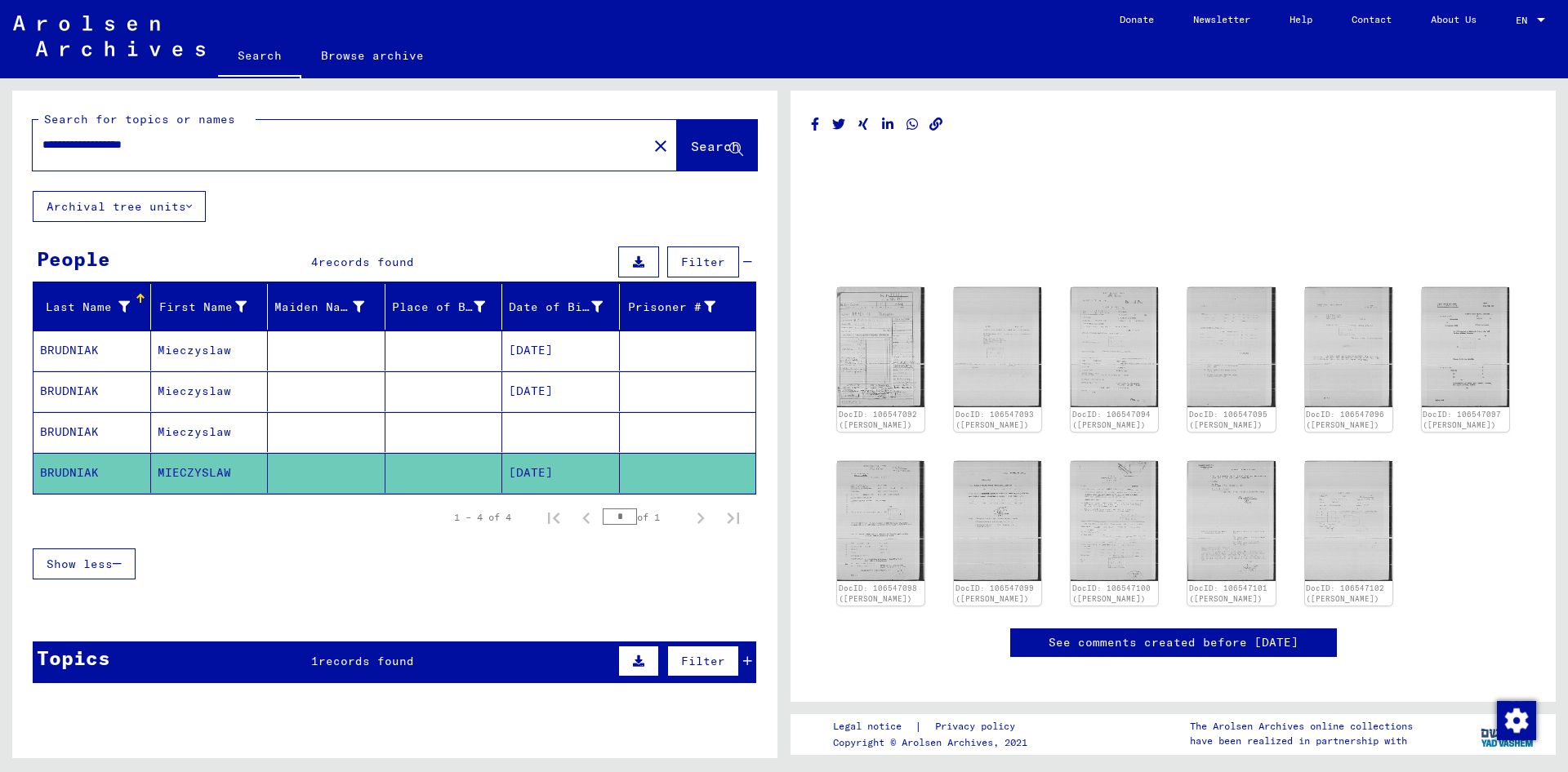
drag, startPoint x: 182, startPoint y: 143, endPoint x: 109, endPoint y: 143, distance: 73.0
click at [109, 143] on input "**********" at bounding box center [340, 144] width 595 height 17
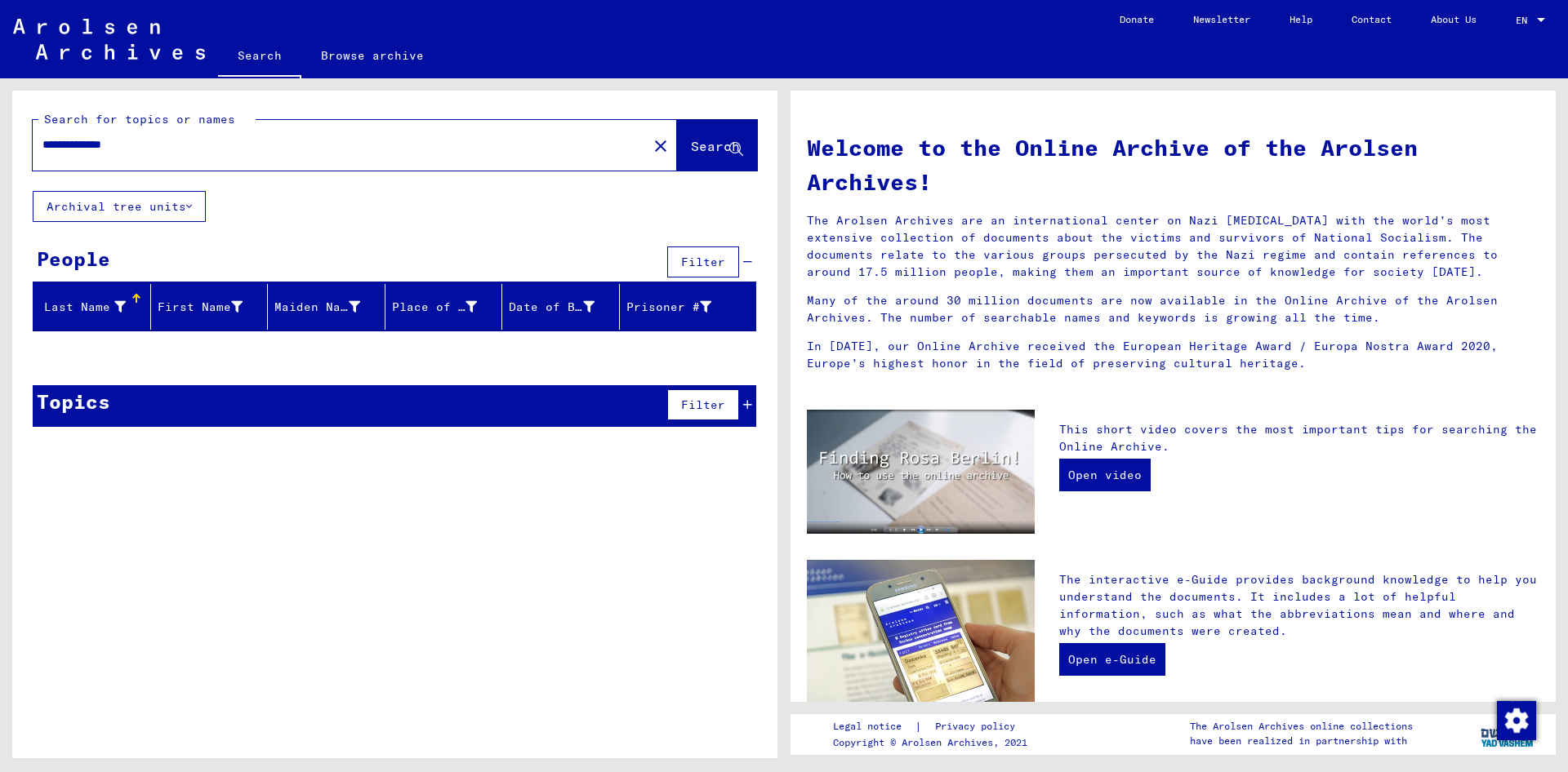
drag, startPoint x: 116, startPoint y: 138, endPoint x: 106, endPoint y: 138, distance: 10.0
click at [106, 138] on input "**********" at bounding box center [335, 144] width 586 height 17
drag, startPoint x: 225, startPoint y: 130, endPoint x: 134, endPoint y: 141, distance: 91.7
click at [119, 135] on div "**********" at bounding box center [330, 144] width 595 height 36
drag, startPoint x: 169, startPoint y: 144, endPoint x: 107, endPoint y: 145, distance: 62.0
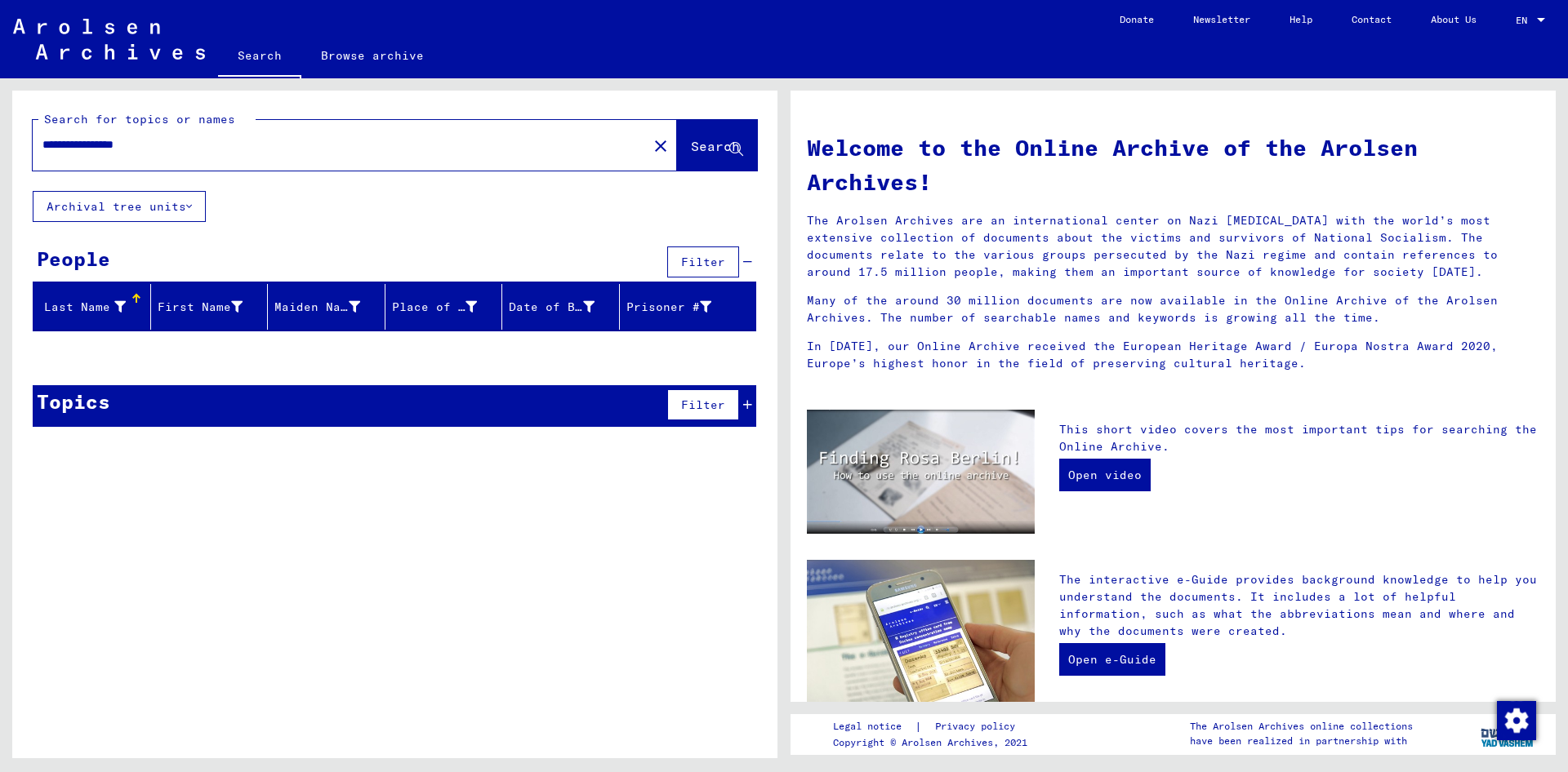
click at [107, 145] on input "**********" at bounding box center [335, 144] width 586 height 17
type input "**********"
